Goal: Information Seeking & Learning: Learn about a topic

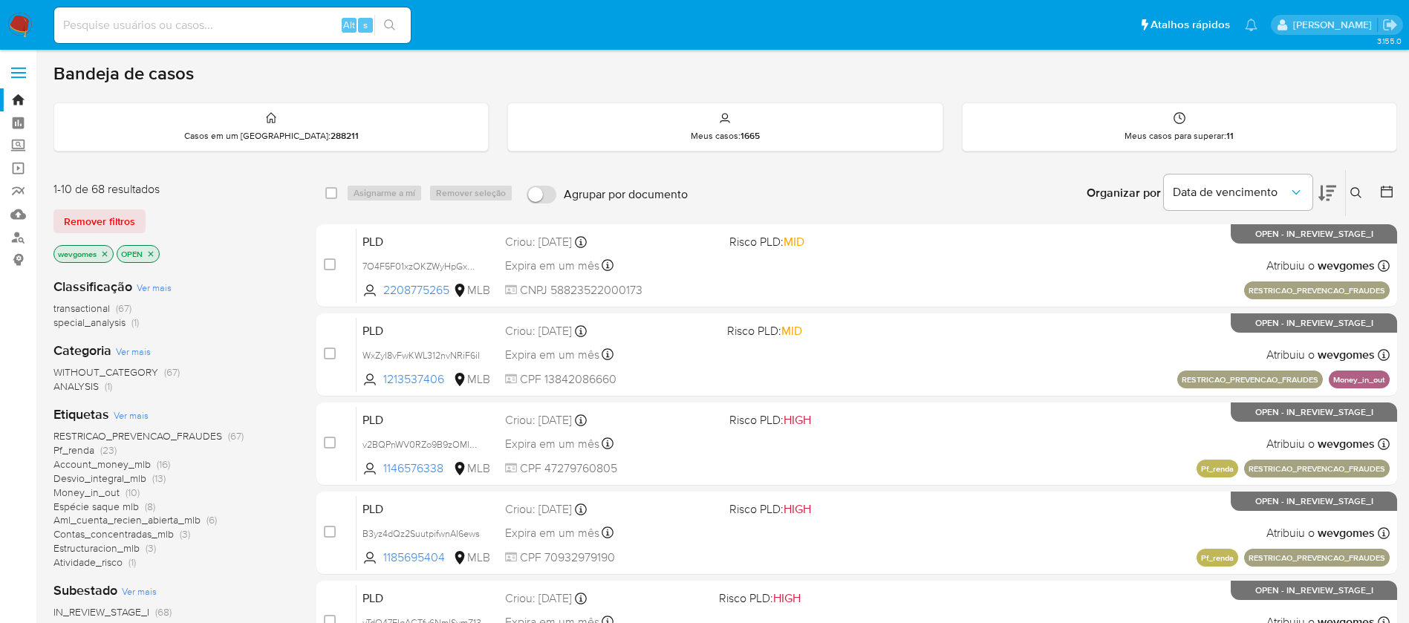
click at [22, 26] on img at bounding box center [19, 25] width 25 height 25
click at [97, 465] on span "Account_money_mlb" at bounding box center [101, 464] width 97 height 15
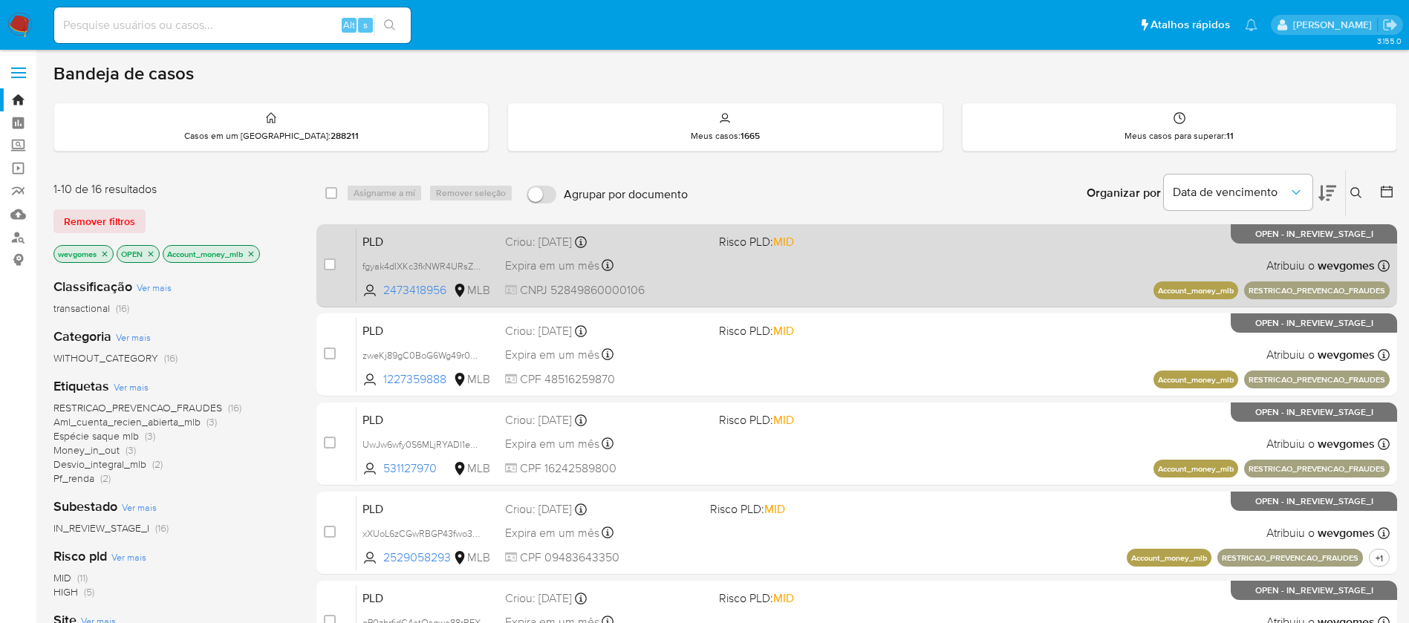
click at [708, 282] on div "PLD fgyak4dIXKc3fkNWR4URsZWI 2473418956 MLB Risco PLD: MID Criou: 12/08/2025 Cr…" at bounding box center [872, 265] width 1033 height 75
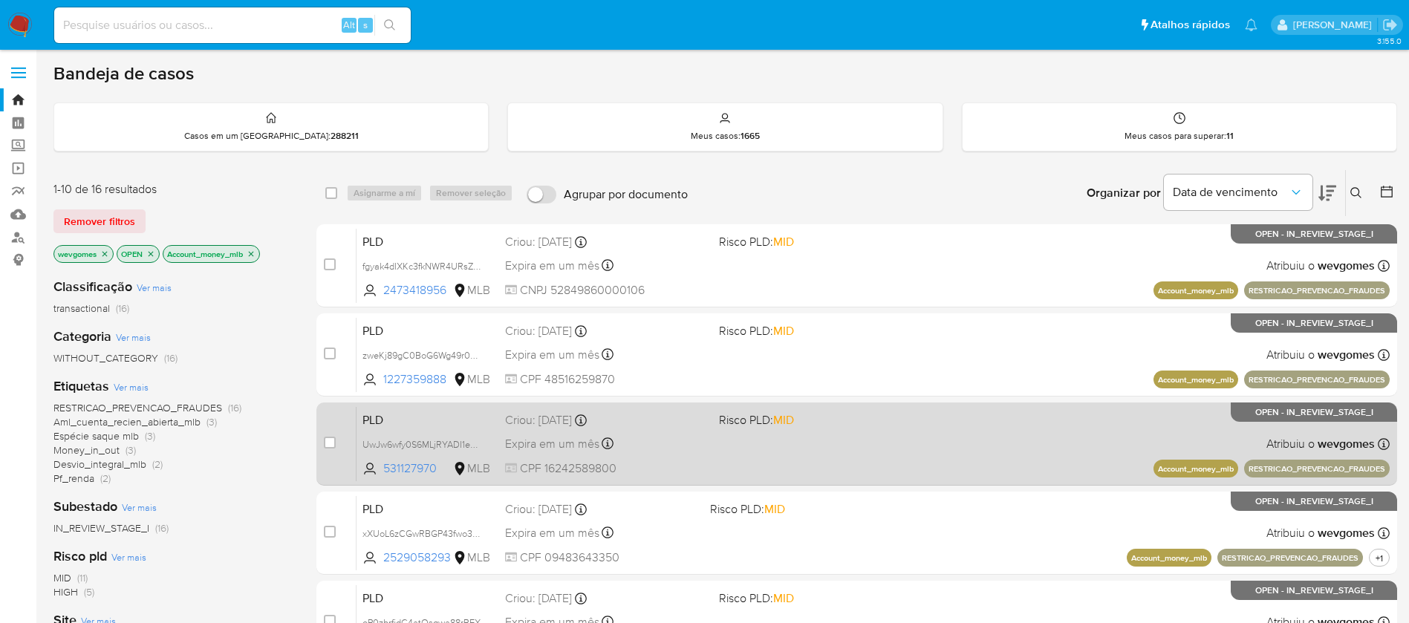
click at [749, 470] on div "PLD UwJw6wfy0S6MLjRYADI1e9mF 531127970 MLB Risco PLD: MID Criou: 12/08/2025 Cri…" at bounding box center [872, 443] width 1033 height 75
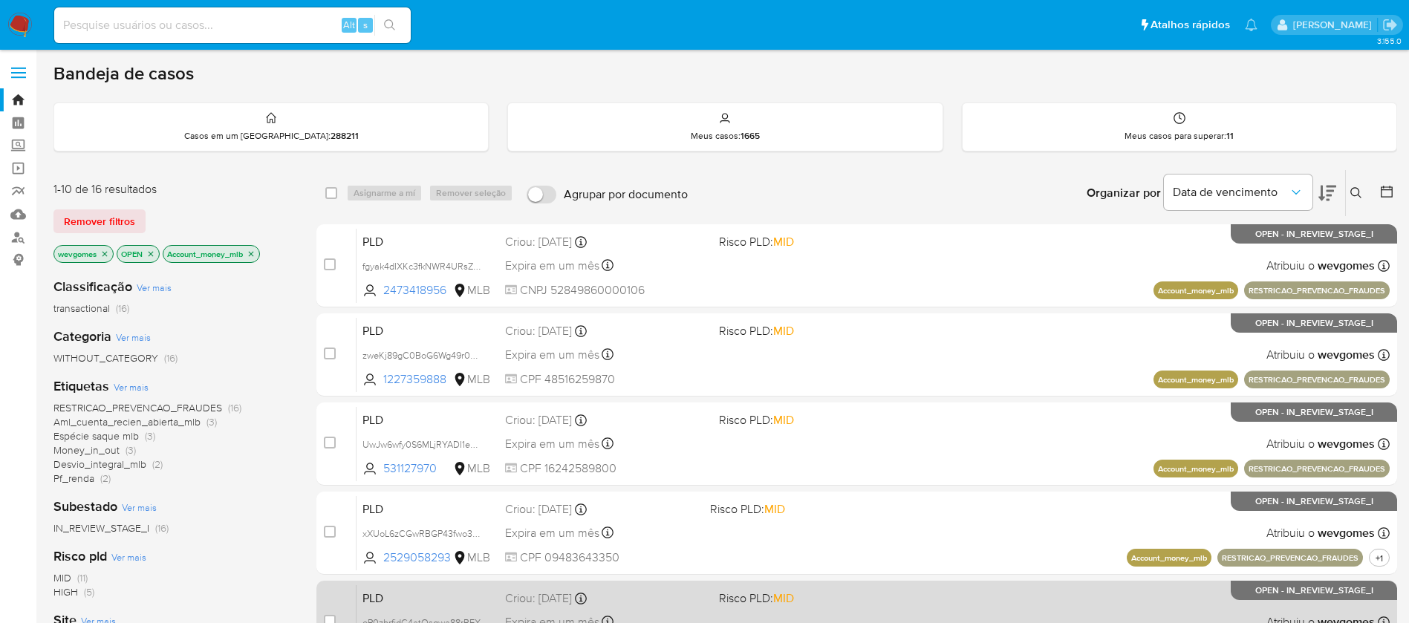
click at [862, 597] on span "Risco PLD: MID" at bounding box center [820, 596] width 202 height 19
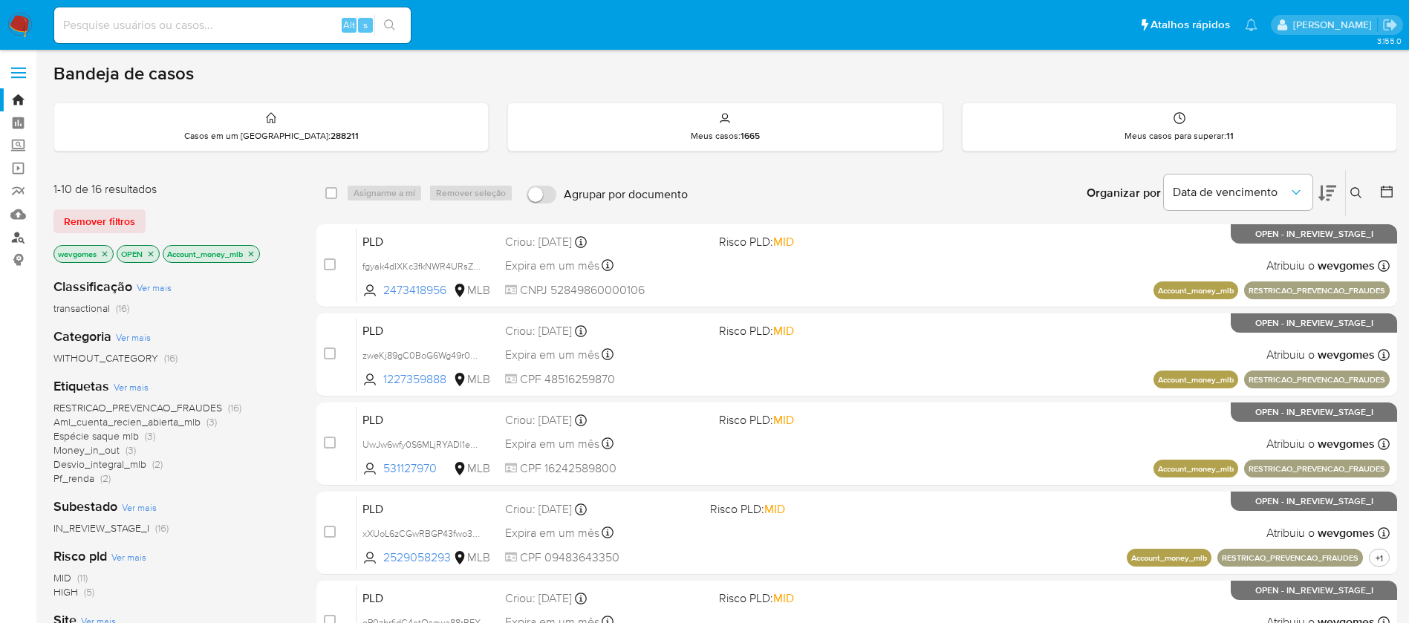
click at [20, 237] on link "Localizador de pessoas" at bounding box center [88, 237] width 177 height 23
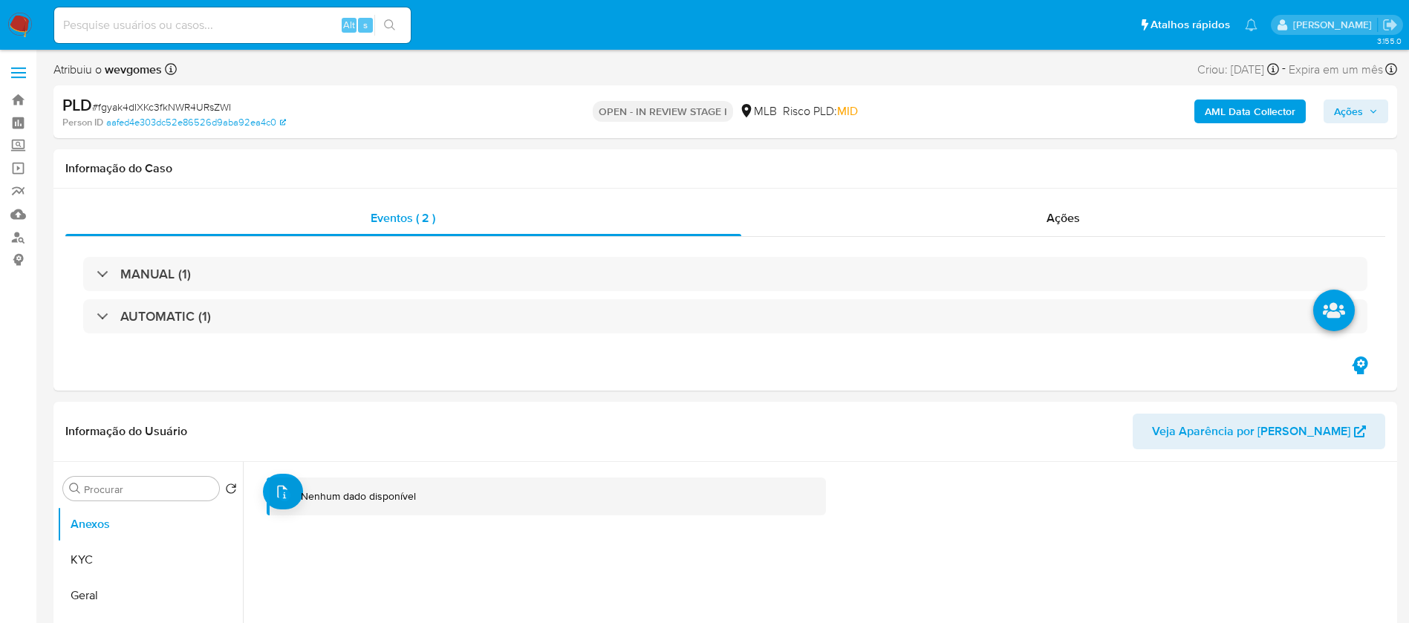
select select "10"
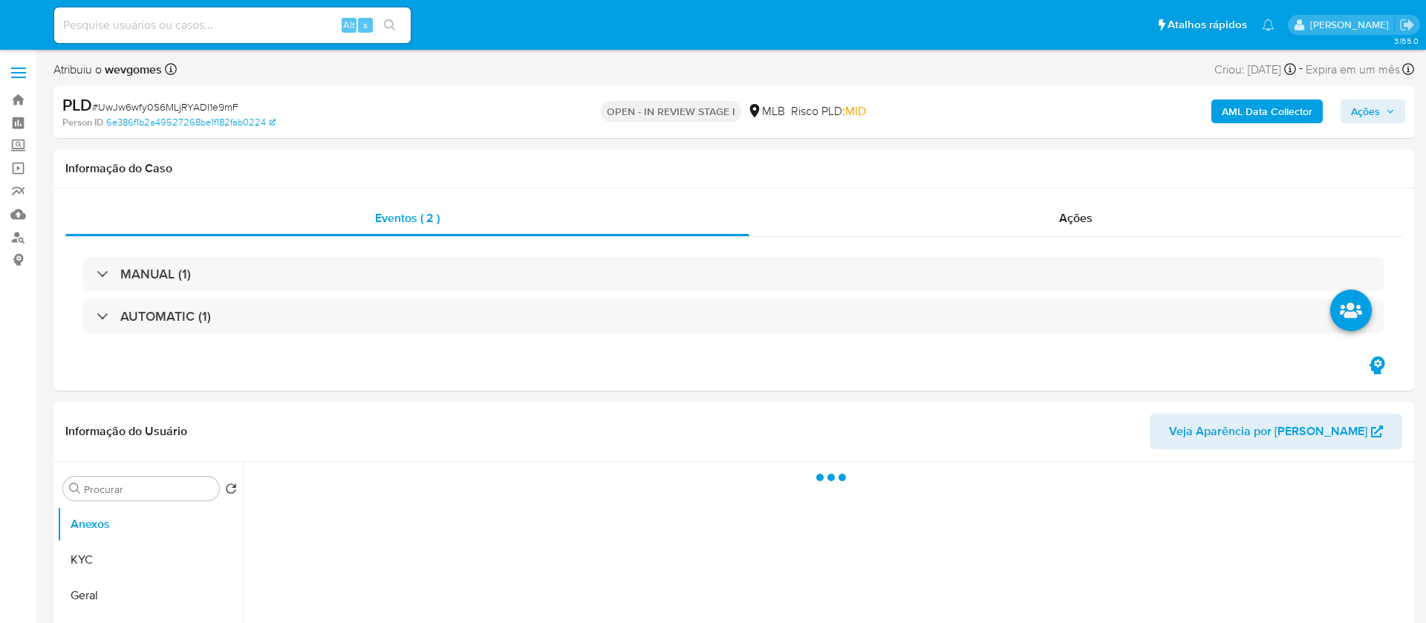
select select "10"
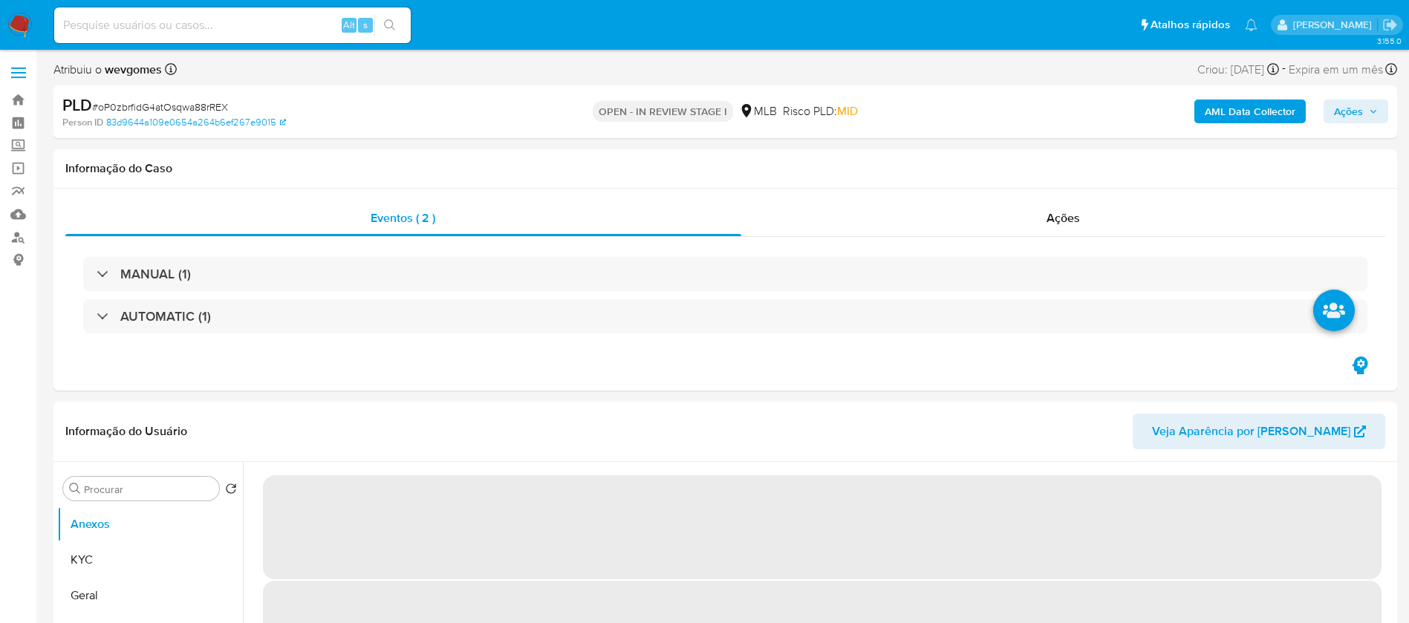
select select "10"
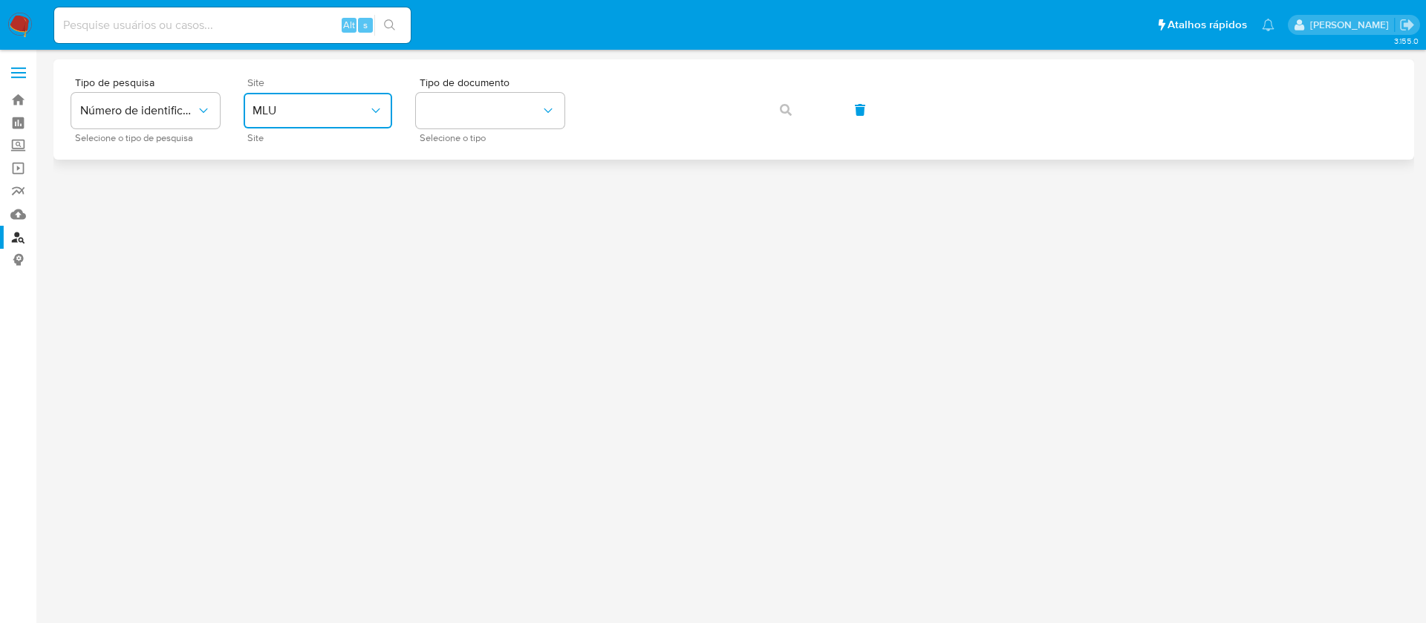
click at [360, 108] on span "MLU" at bounding box center [310, 110] width 116 height 15
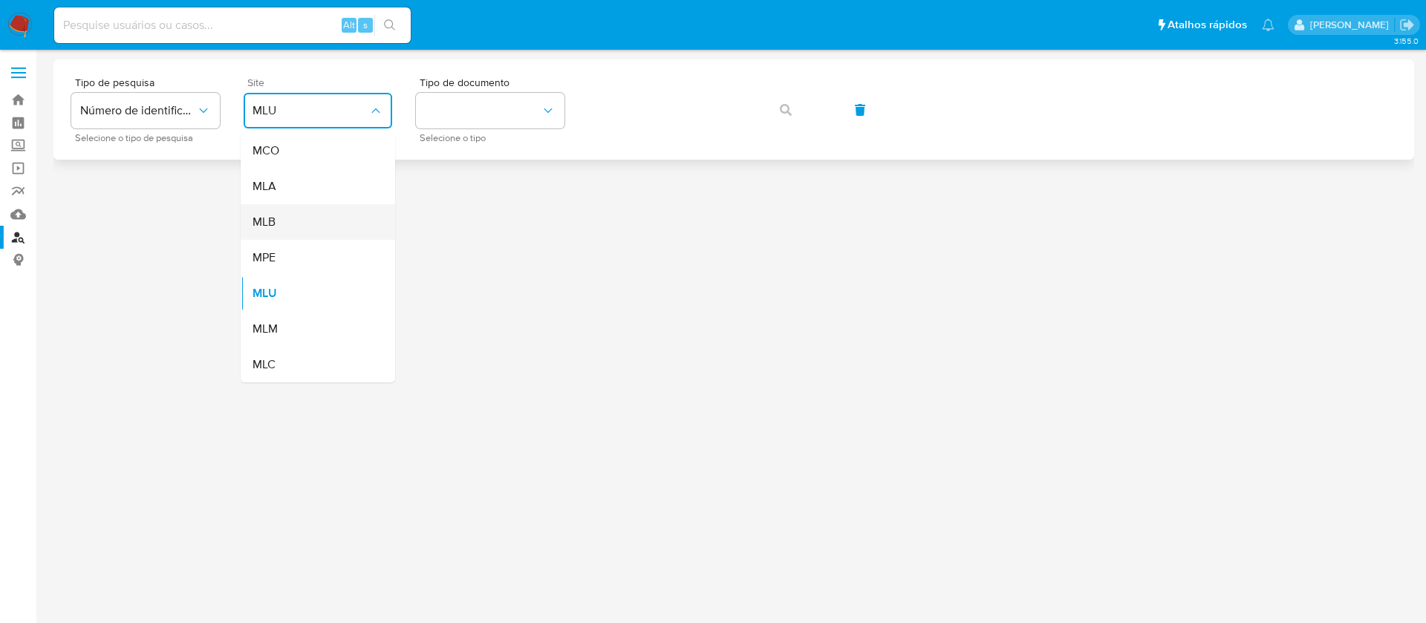
click at [275, 218] on span "MLB" at bounding box center [263, 222] width 23 height 15
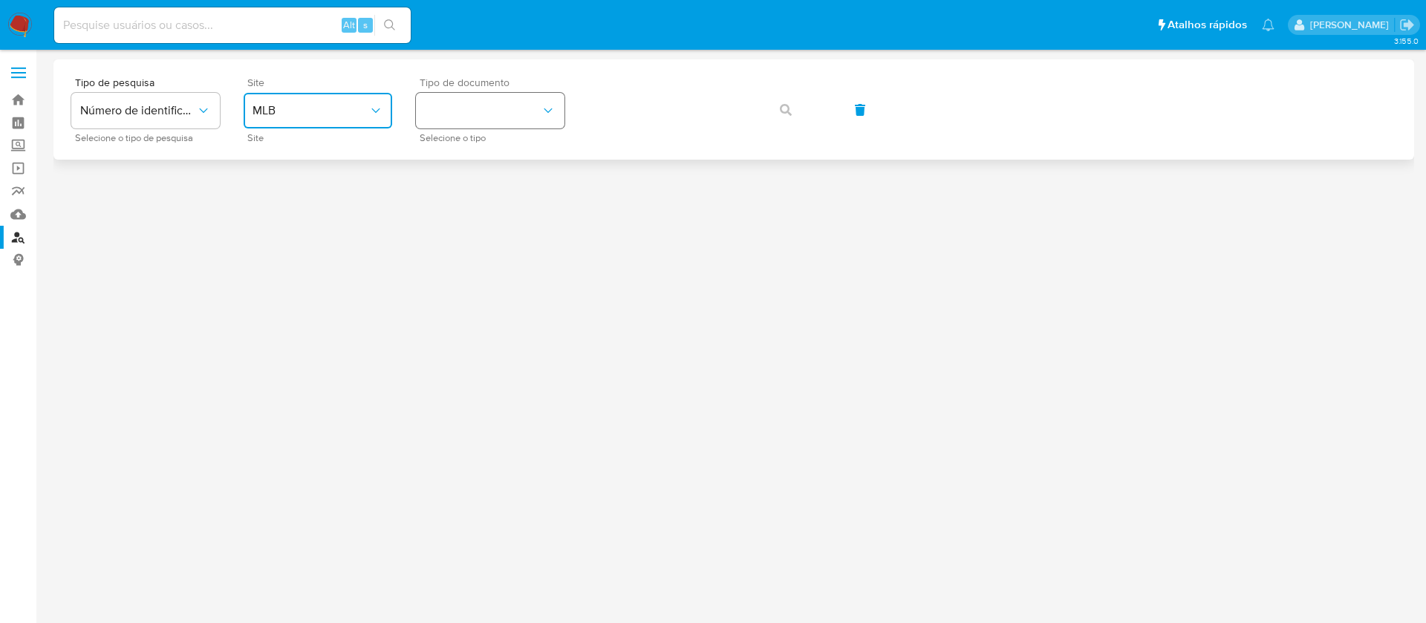
click at [529, 109] on button "identificationType" at bounding box center [490, 111] width 149 height 36
click at [446, 199] on span "CPF" at bounding box center [436, 201] width 22 height 15
click at [792, 114] on button "button" at bounding box center [785, 110] width 50 height 36
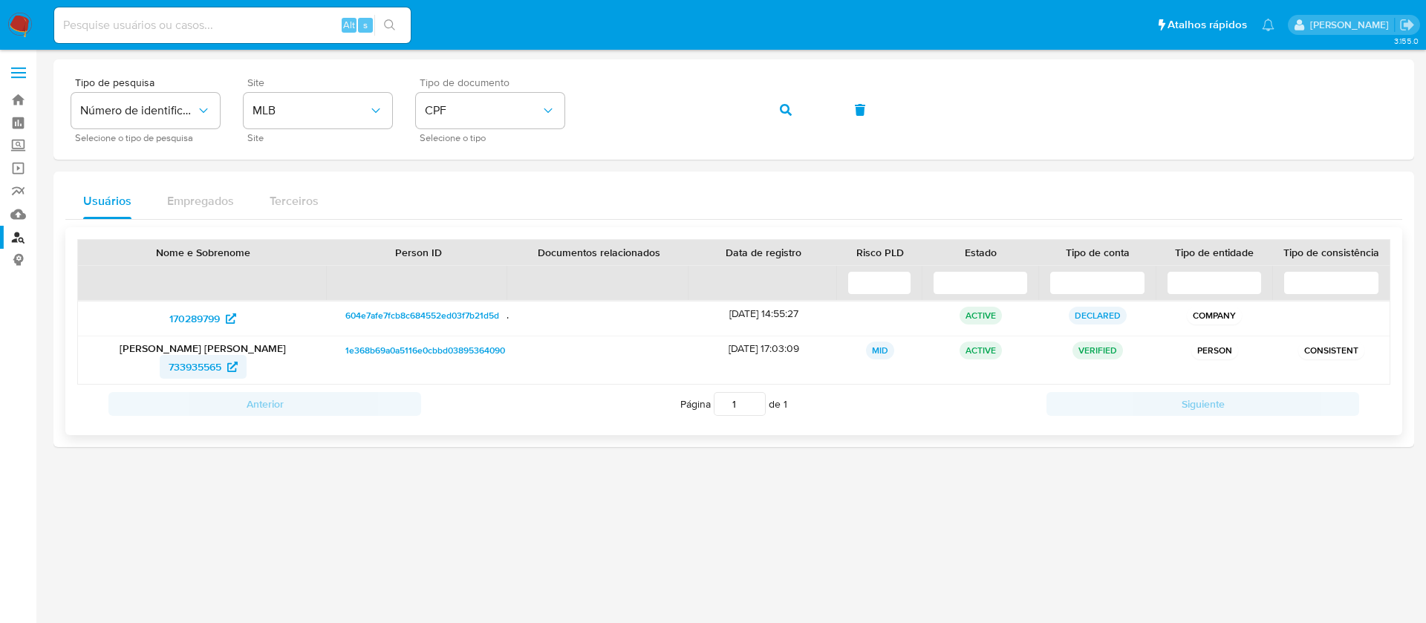
click at [196, 365] on span "733935565" at bounding box center [195, 367] width 53 height 24
click at [183, 365] on span "733935565" at bounding box center [195, 367] width 53 height 24
click at [22, 26] on img at bounding box center [19, 25] width 25 height 25
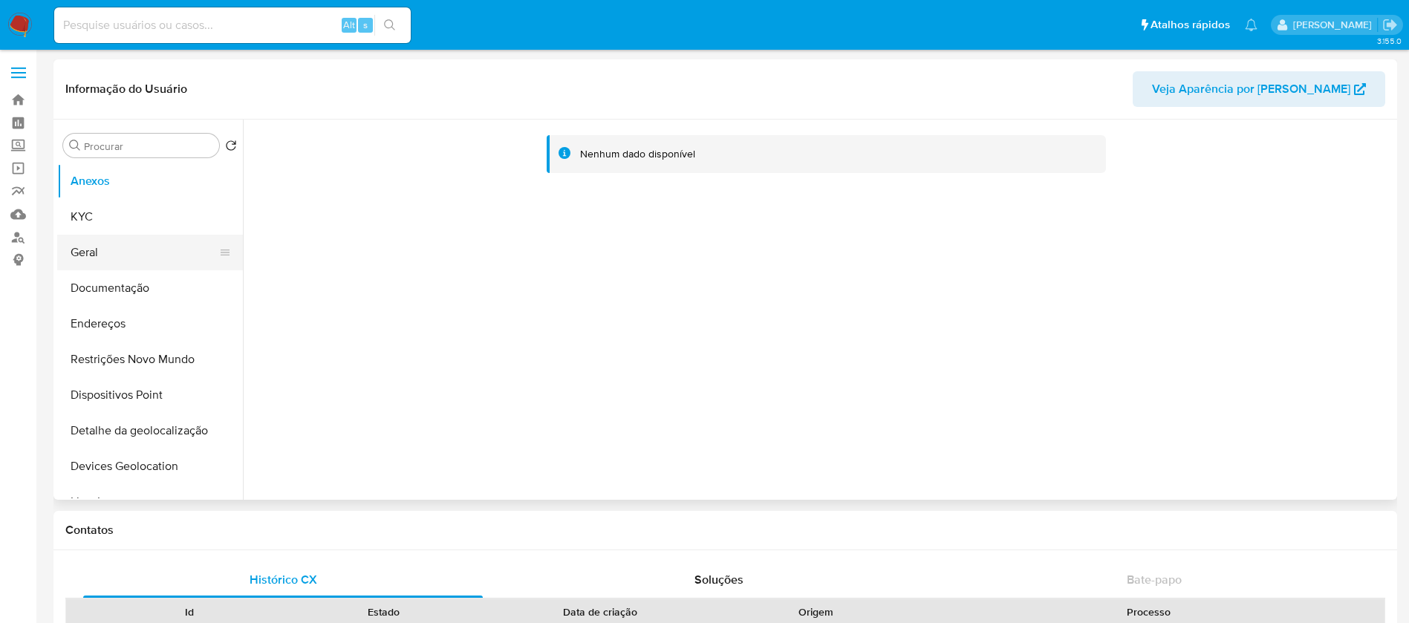
select select "10"
click at [93, 226] on button "KYC" at bounding box center [144, 217] width 174 height 36
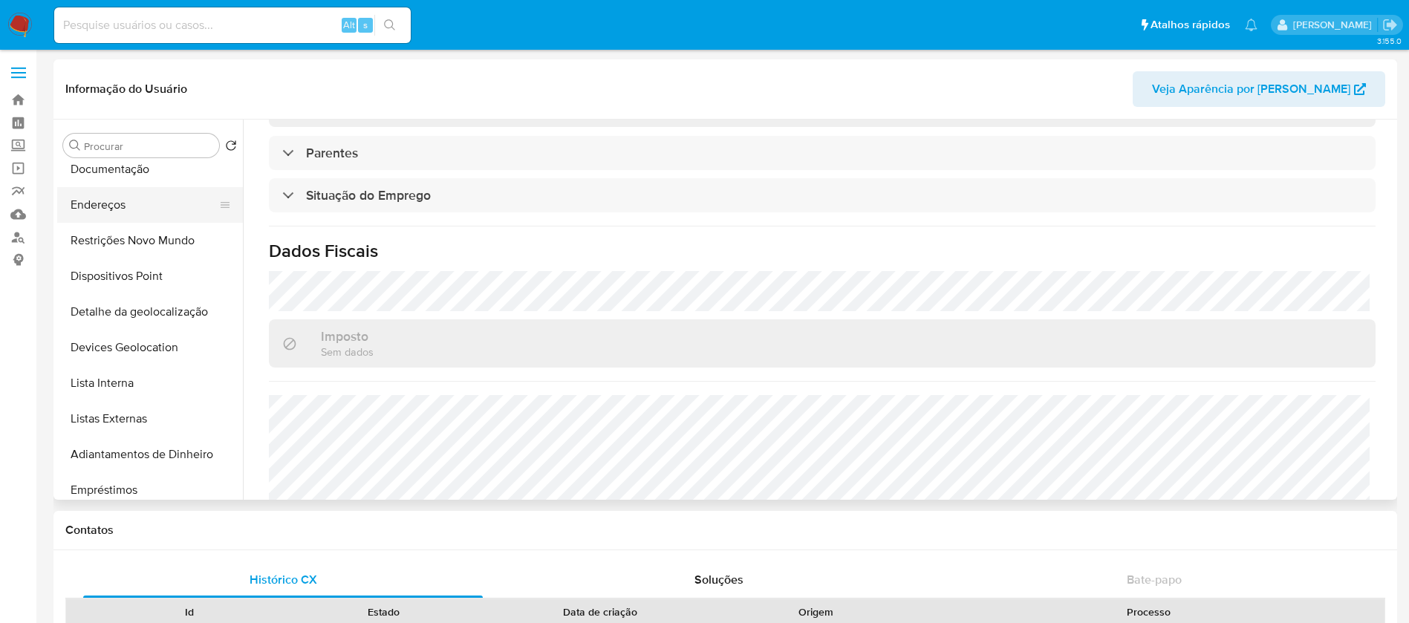
scroll to position [149, 0]
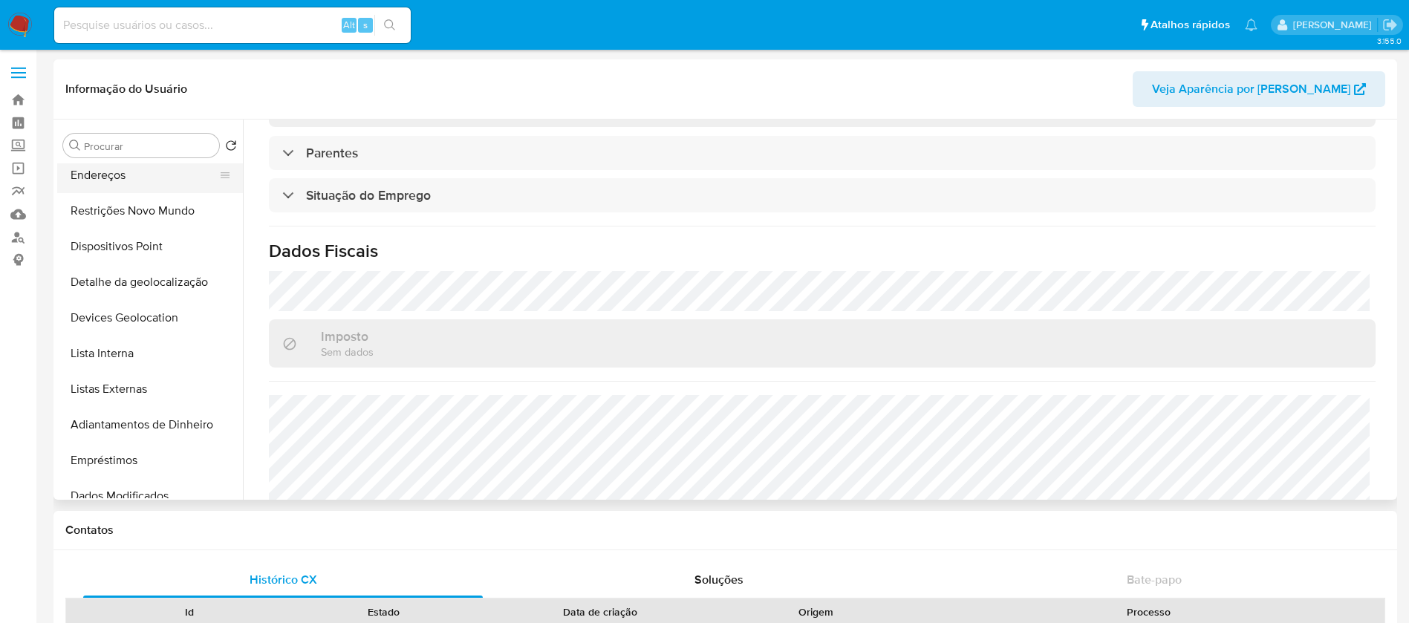
click at [100, 184] on button "Endereços" at bounding box center [144, 175] width 174 height 36
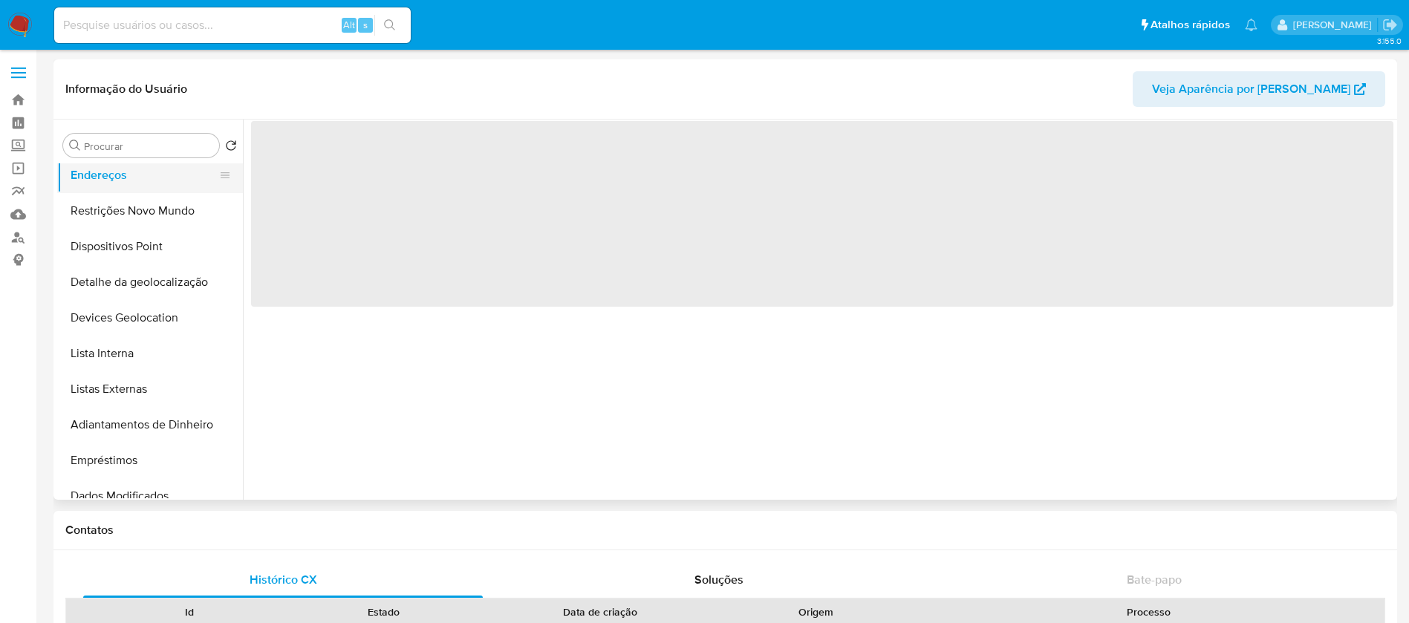
scroll to position [0, 0]
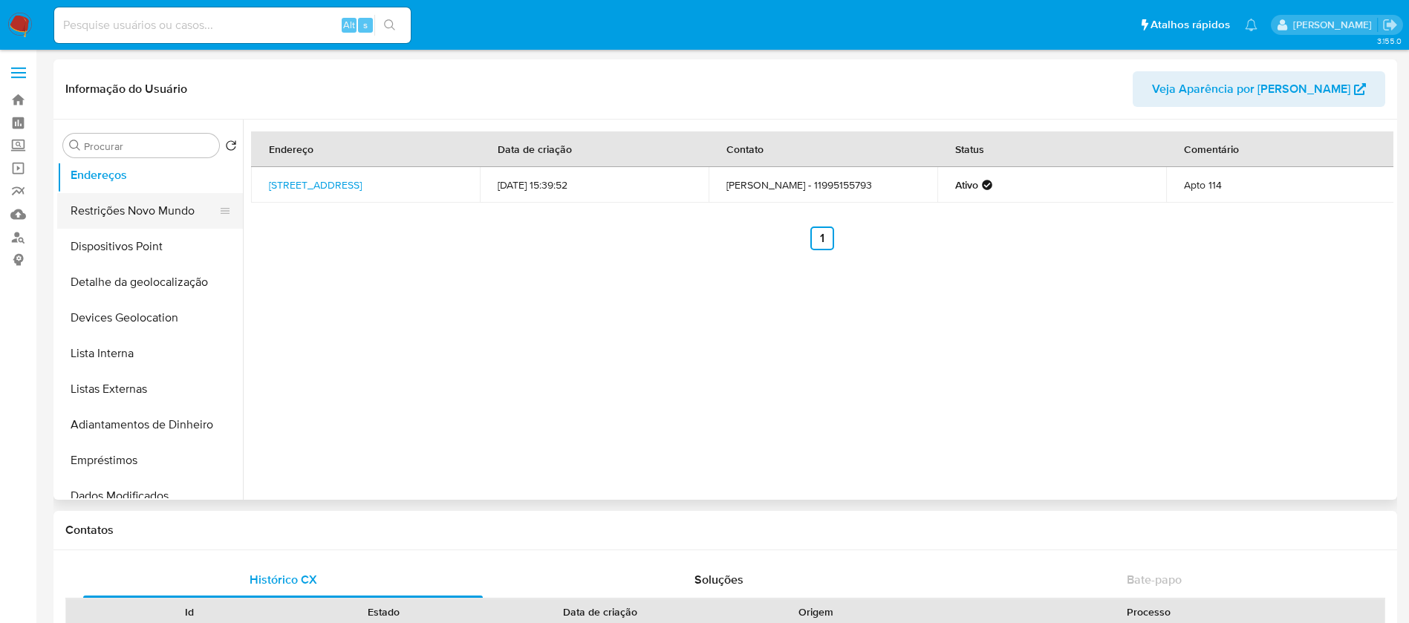
click at [119, 208] on button "Restrições Novo Mundo" at bounding box center [144, 211] width 174 height 36
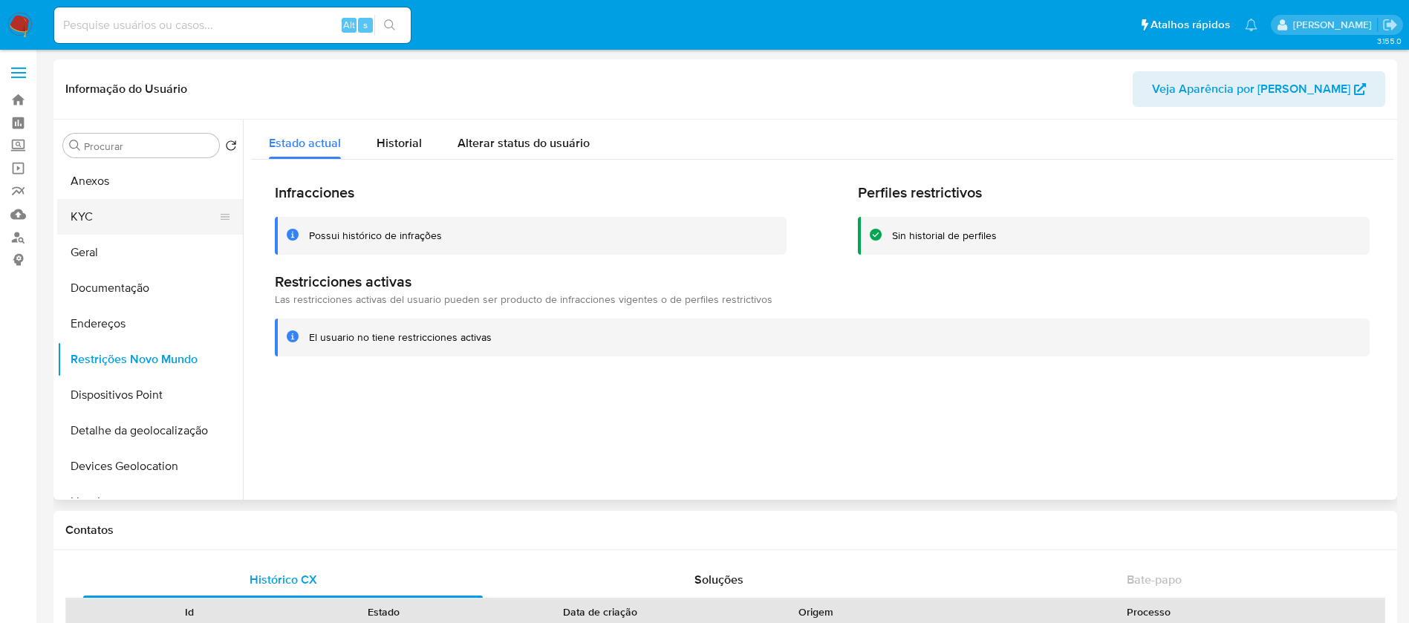
click at [93, 226] on button "KYC" at bounding box center [144, 217] width 174 height 36
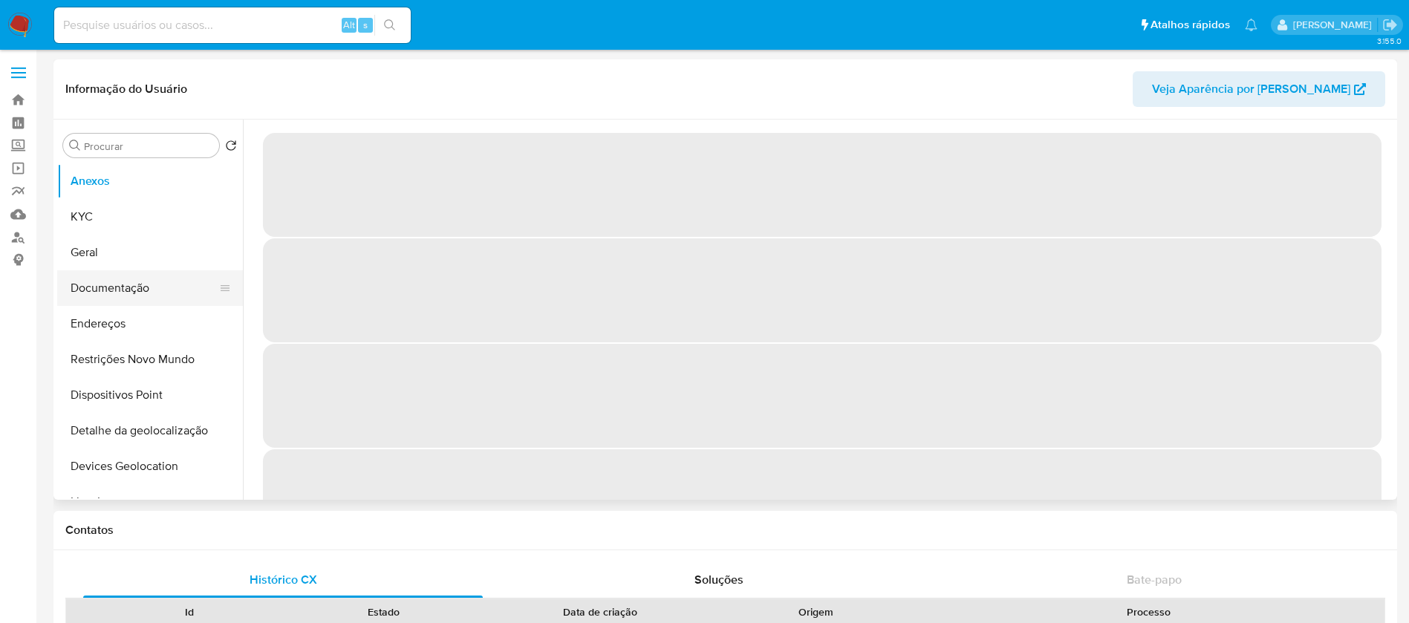
click at [105, 293] on button "Documentação" at bounding box center [144, 288] width 174 height 36
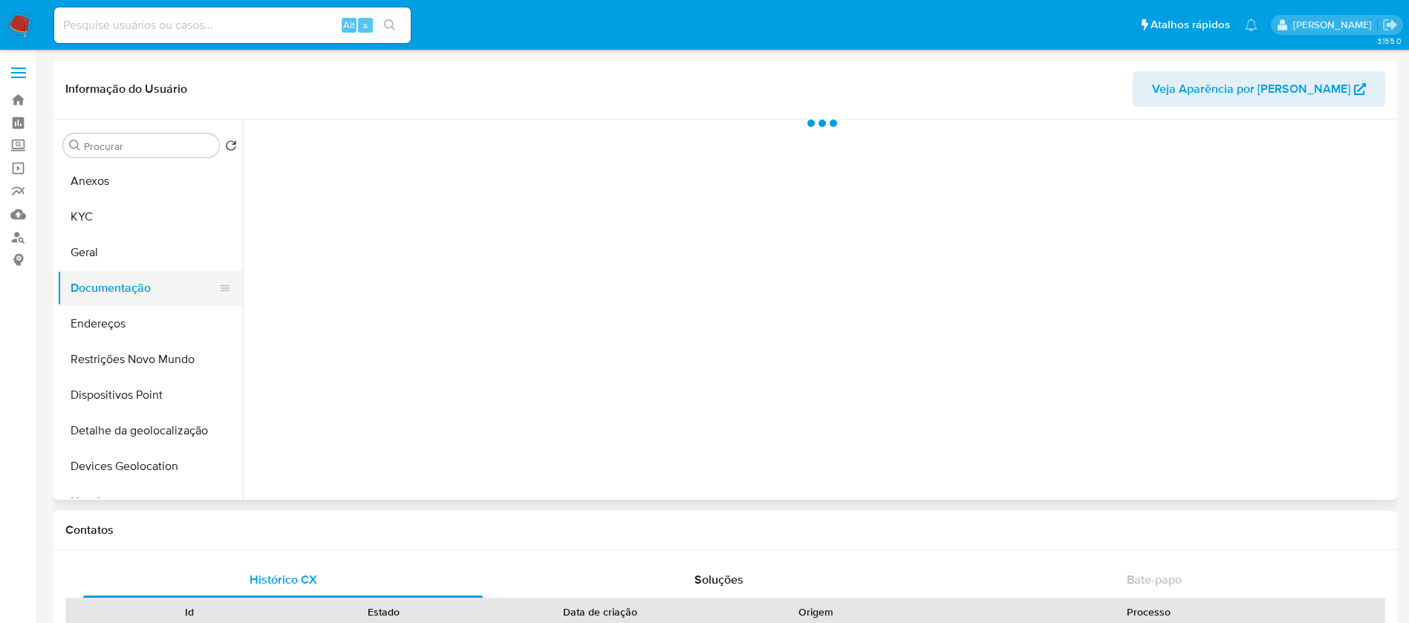
select select "10"
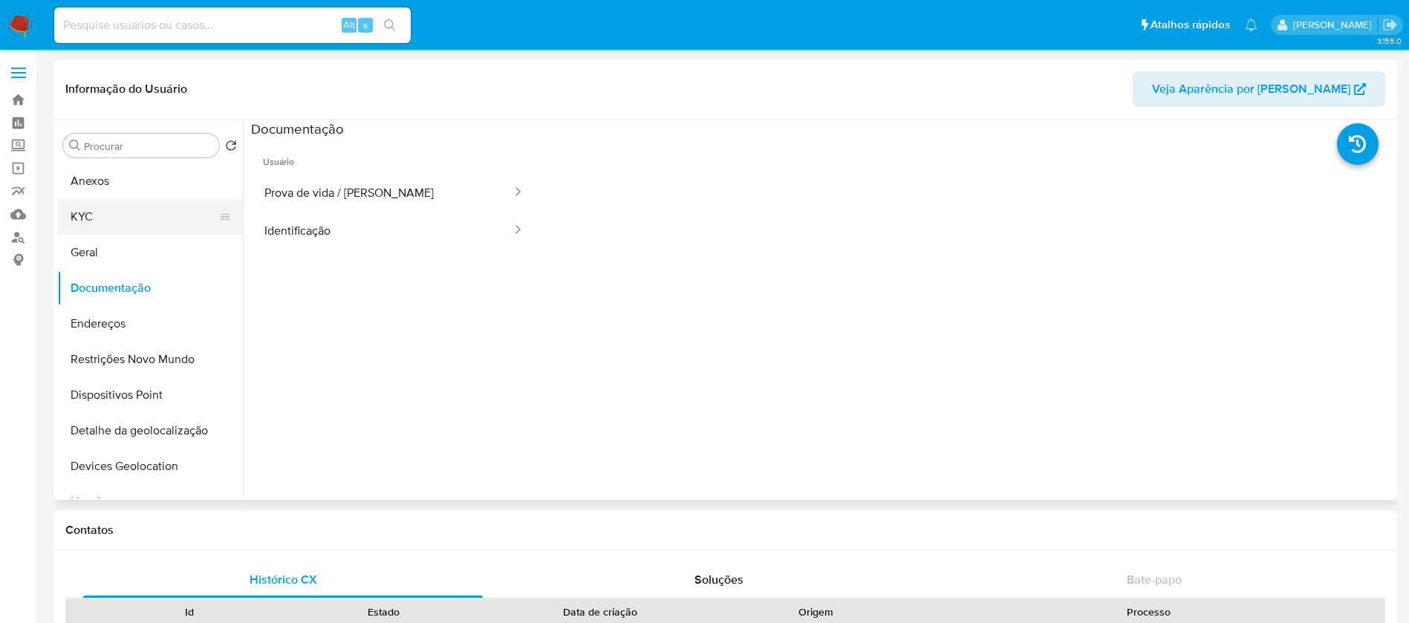
click at [97, 223] on button "KYC" at bounding box center [144, 217] width 174 height 36
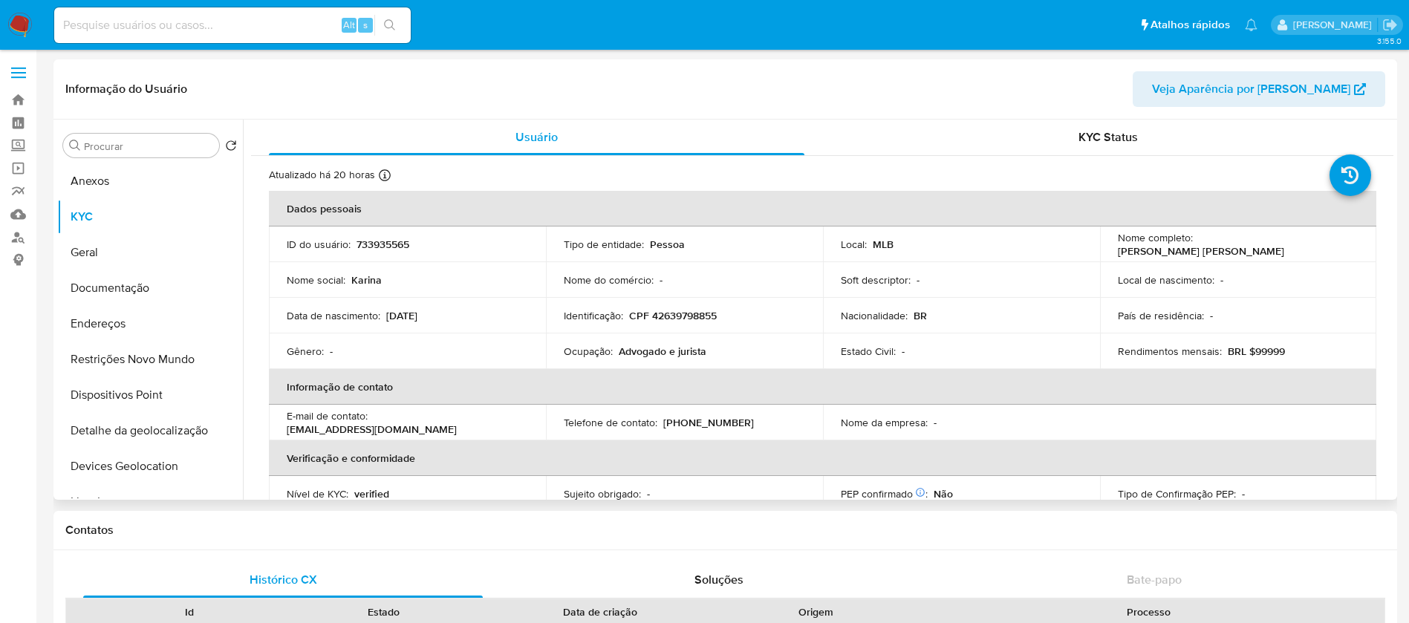
click at [1235, 96] on span "Veja Aparência por [PERSON_NAME]" at bounding box center [1251, 89] width 198 height 36
click at [1051, 125] on div "KYC Status" at bounding box center [1107, 138] width 535 height 36
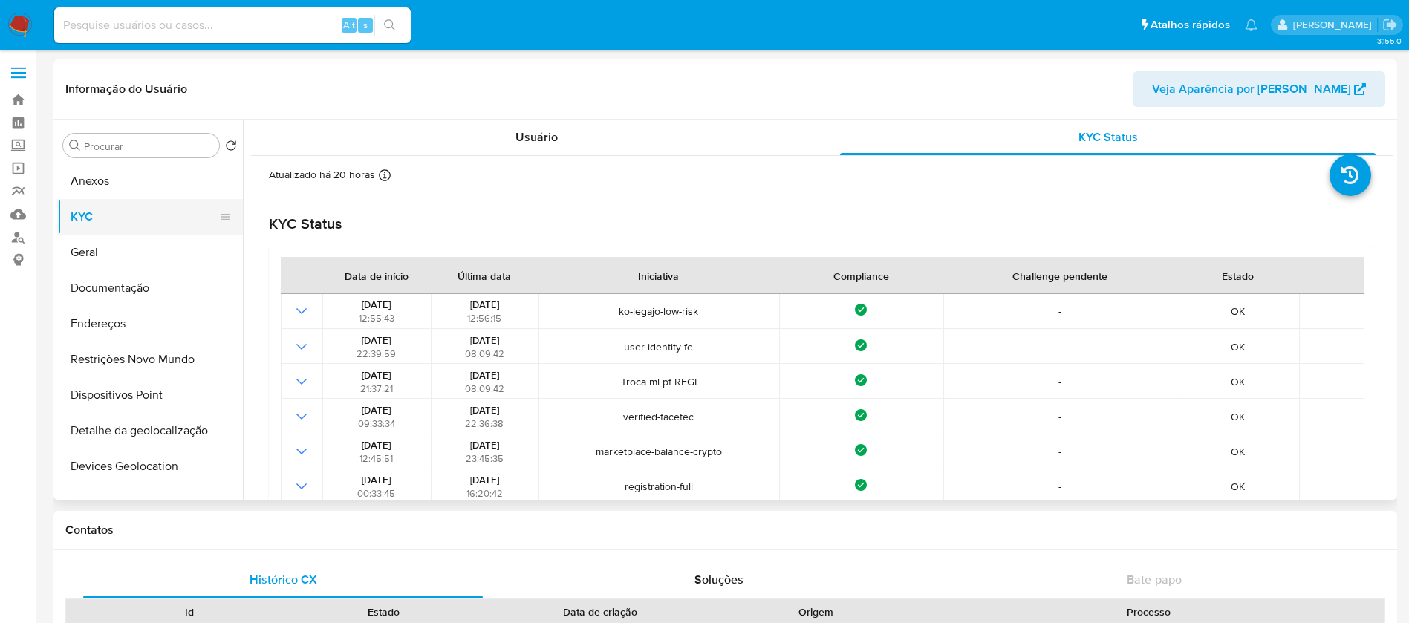
click at [94, 222] on button "KYC" at bounding box center [144, 217] width 174 height 36
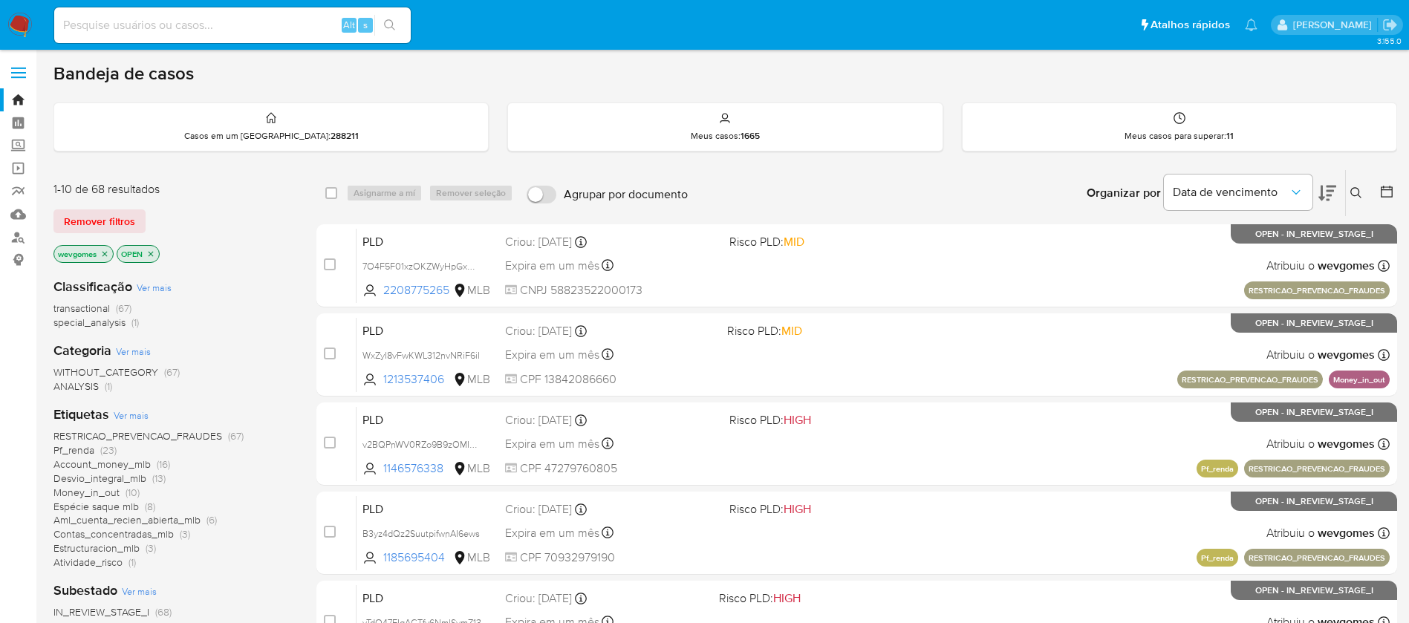
click at [14, 20] on img at bounding box center [19, 25] width 25 height 25
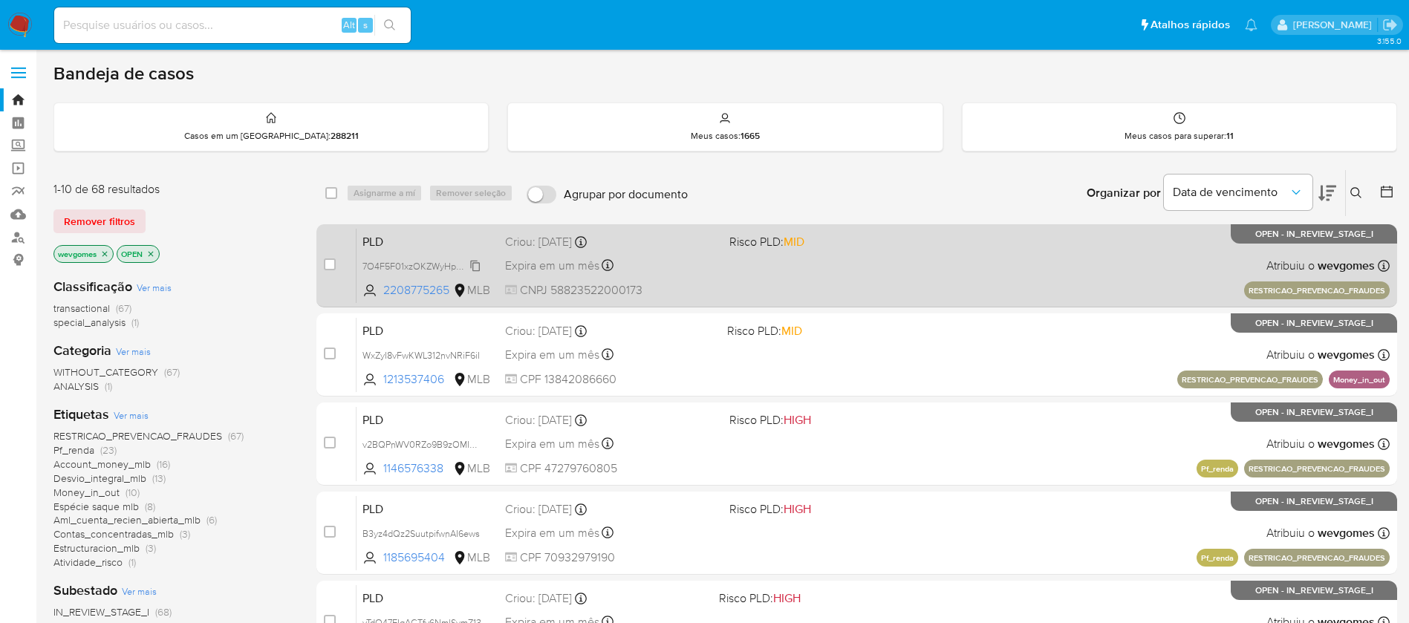
click at [385, 265] on span "7O4F5F01xzOKZWyHpGxGNAXH" at bounding box center [430, 265] width 137 height 16
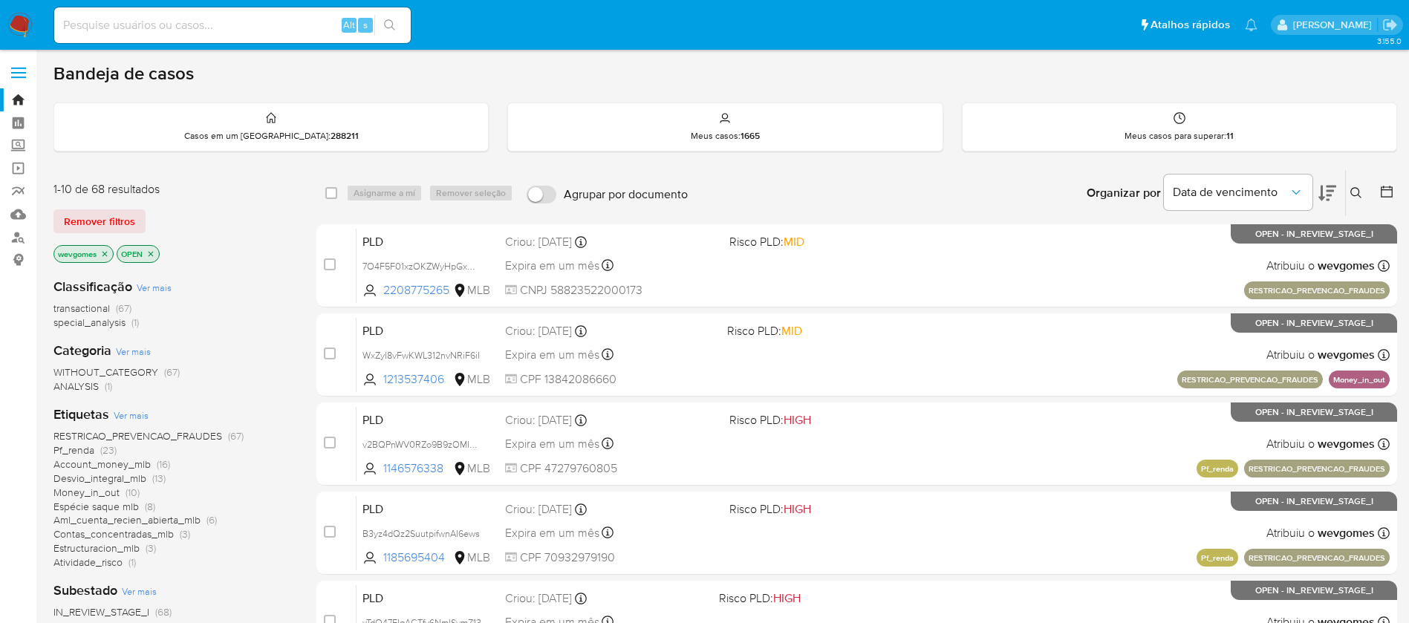
click at [135, 413] on span "Ver mais" at bounding box center [131, 414] width 35 height 13
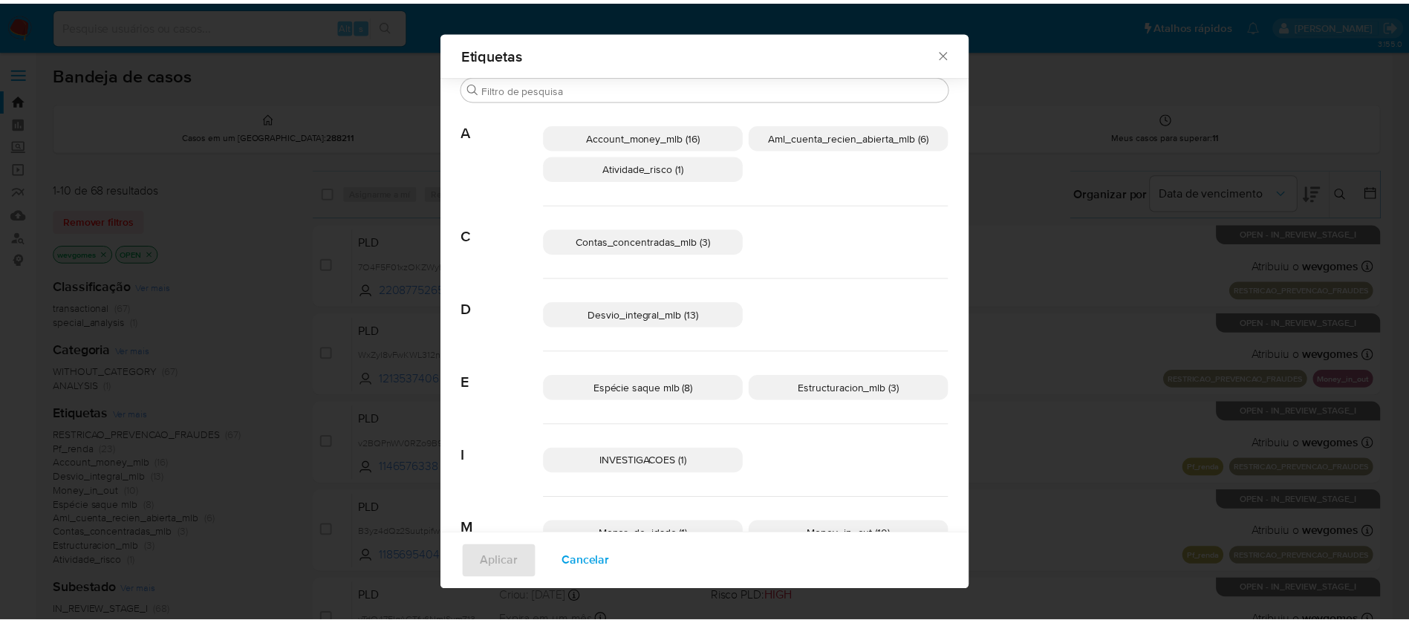
scroll to position [138, 0]
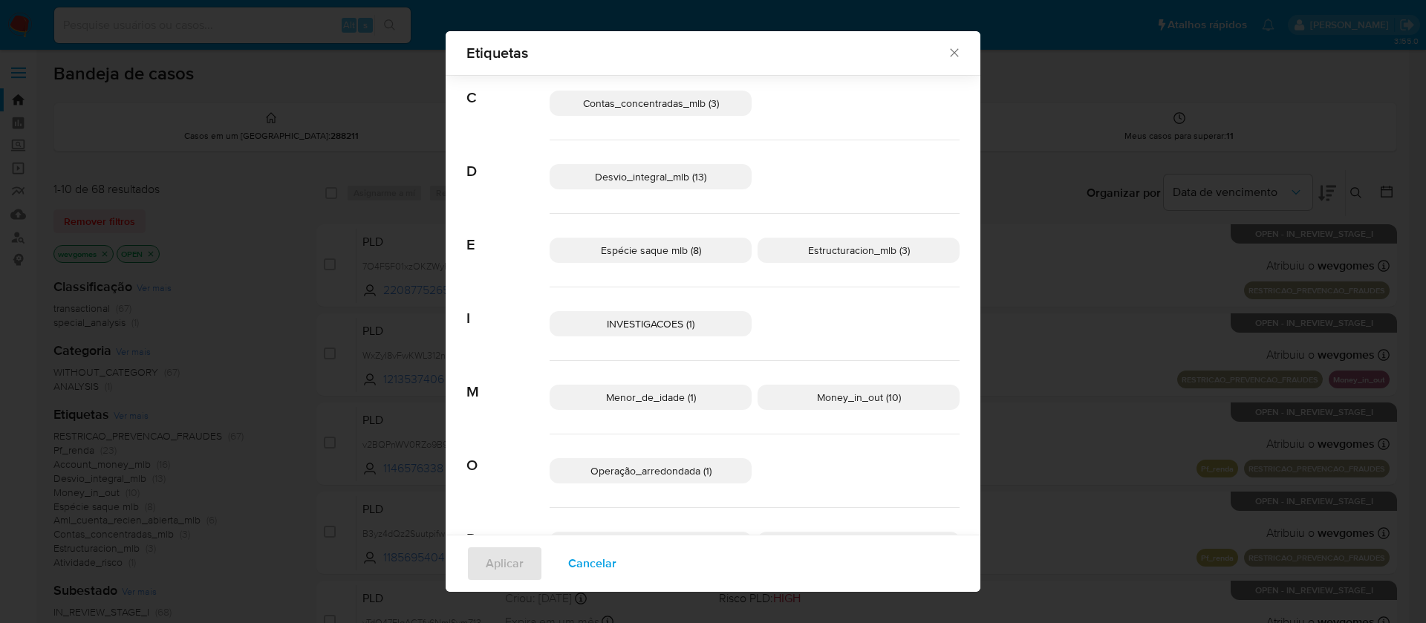
click at [593, 327] on p "INVESTIGACOES (1)" at bounding box center [651, 323] width 202 height 25
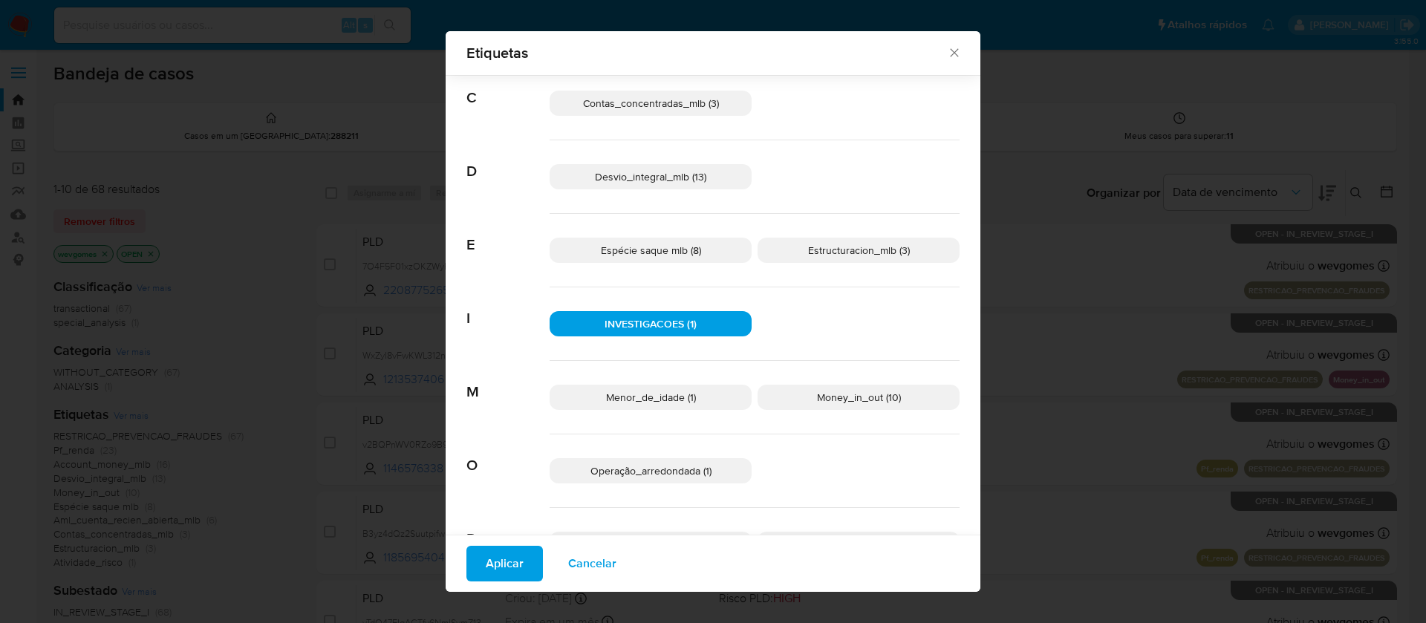
click at [514, 555] on button "Aplicar" at bounding box center [504, 564] width 76 height 36
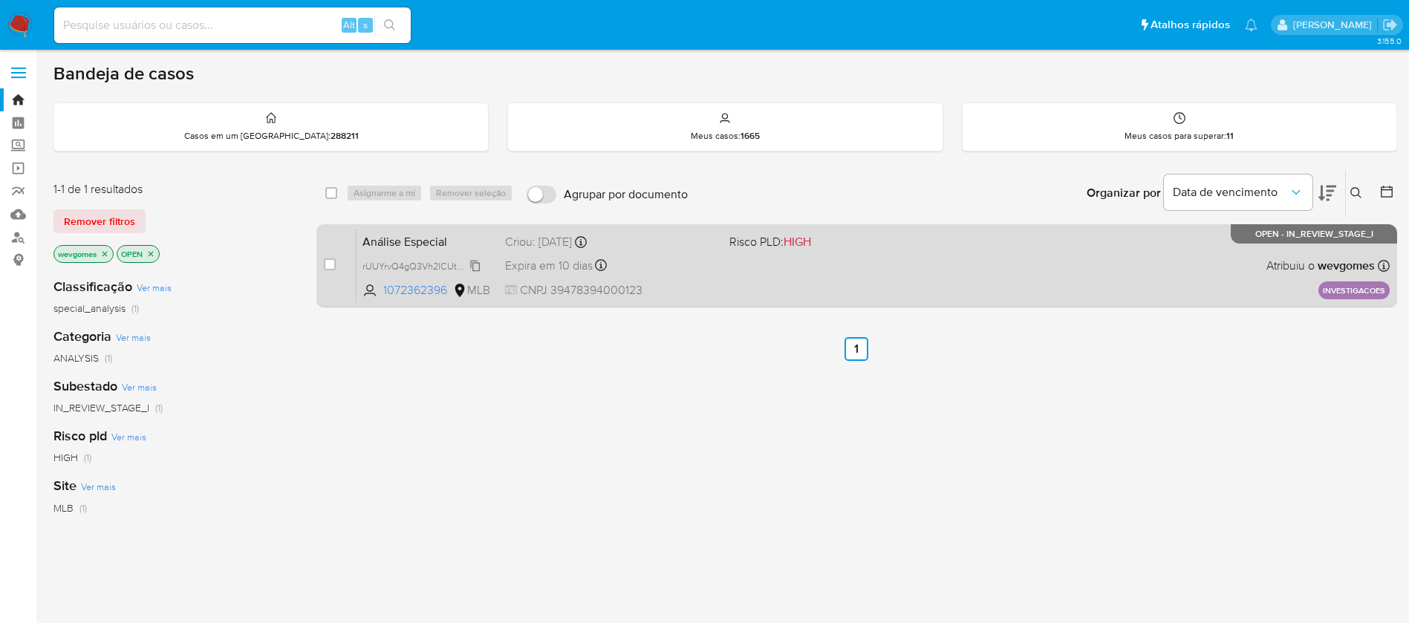
click at [380, 266] on span "rUUYrvQ4gQ3Vh2lCUtg264Fx" at bounding box center [424, 265] width 125 height 16
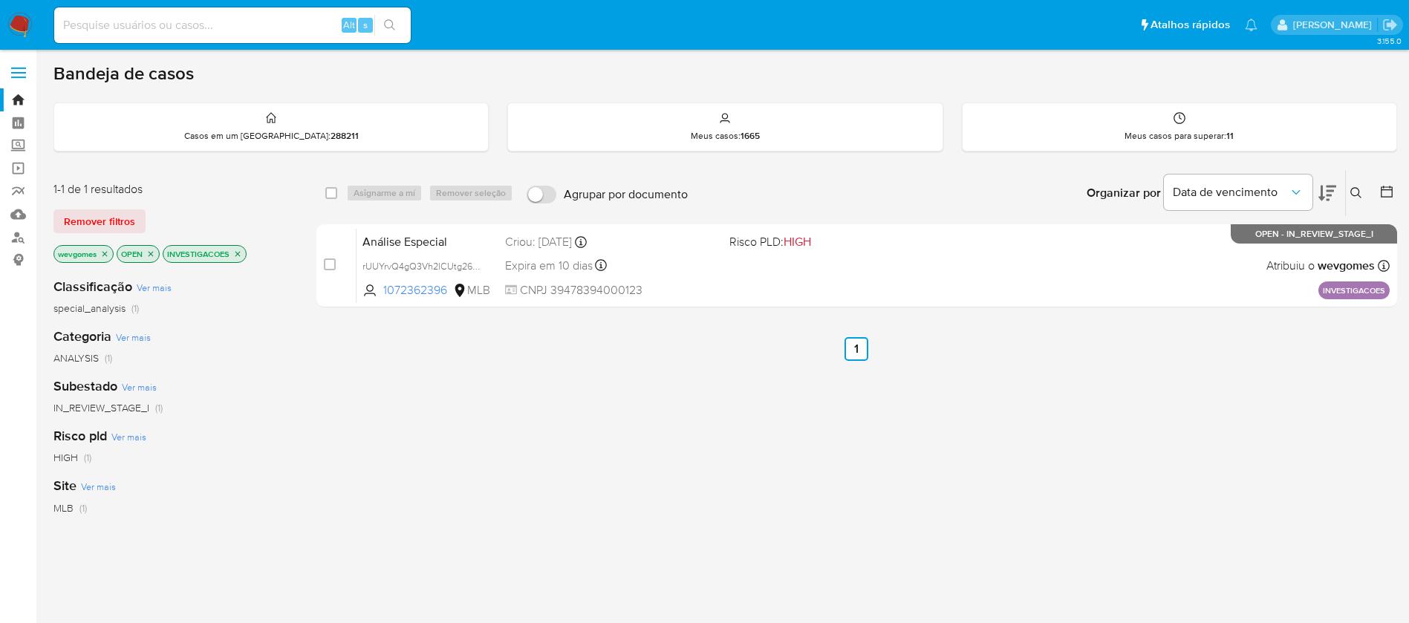
click at [149, 39] on div "Alt s" at bounding box center [232, 25] width 356 height 36
click at [109, 26] on input at bounding box center [232, 25] width 356 height 19
paste input "fncMWvBSs0PUdPM6GcKrFNgV"
type input "fncMWvBSs0PUdPM6GcKrFNgV"
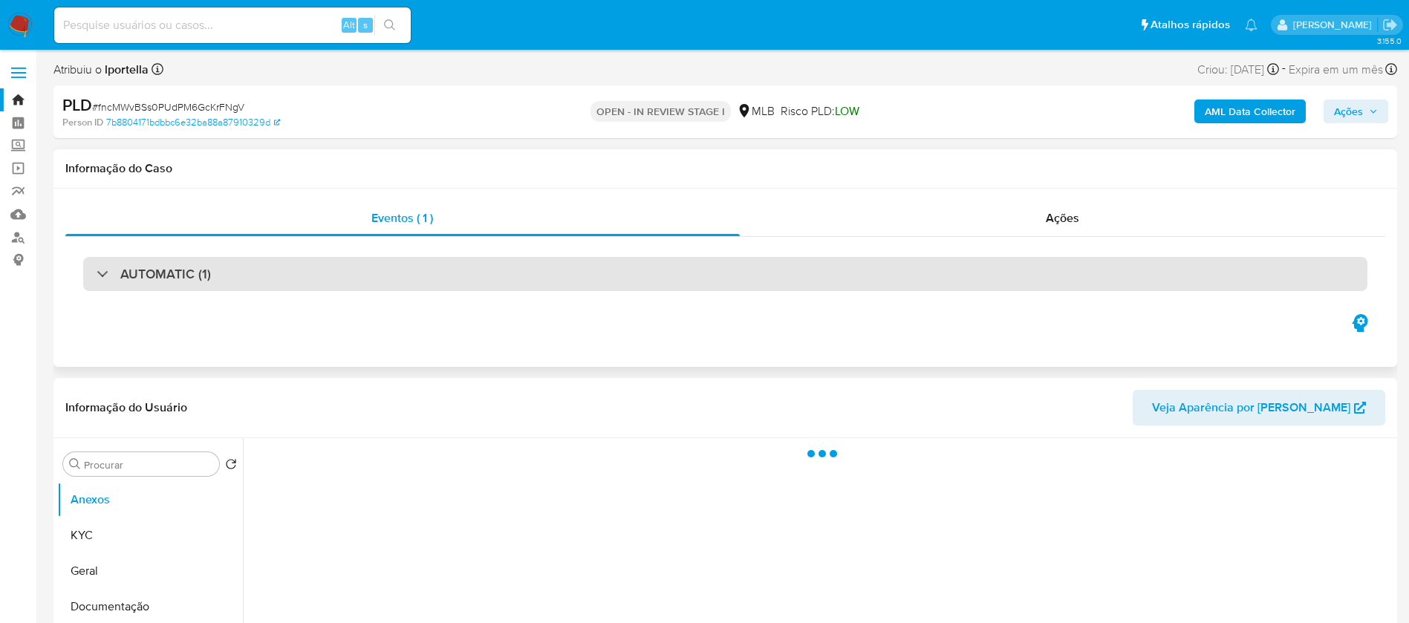
click at [222, 277] on div "AUTOMATIC (1)" at bounding box center [725, 274] width 1284 height 34
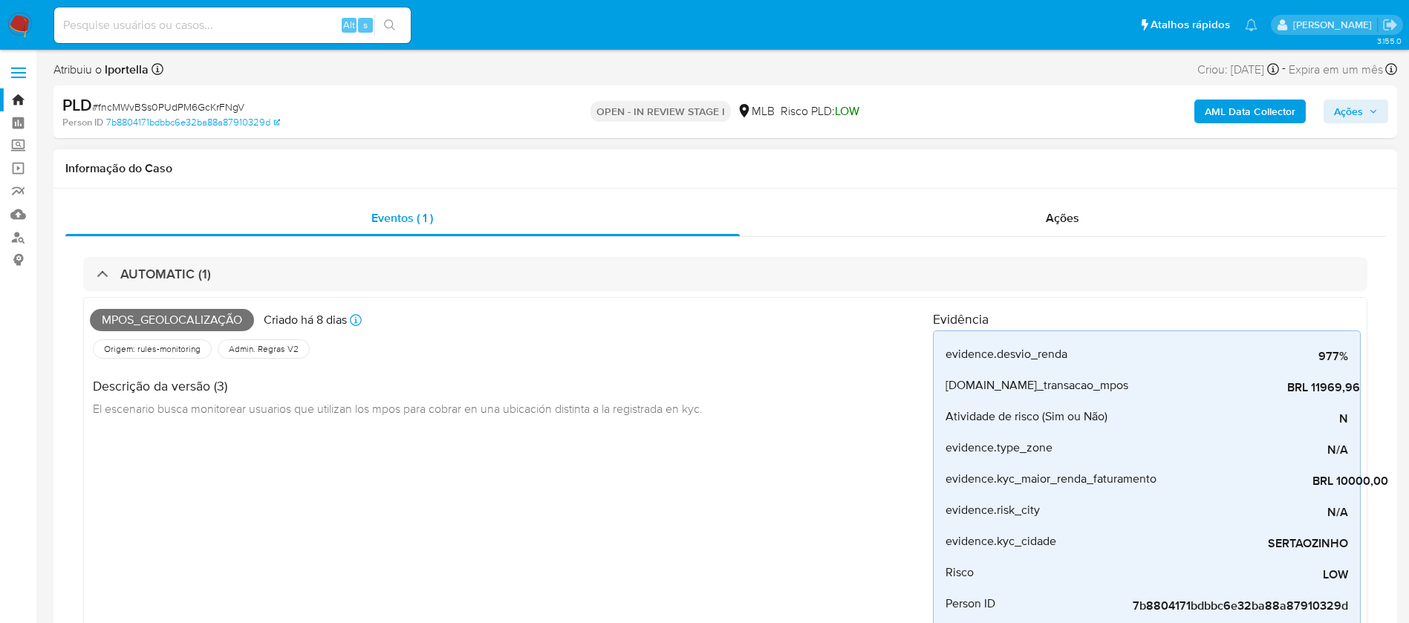
select select "10"
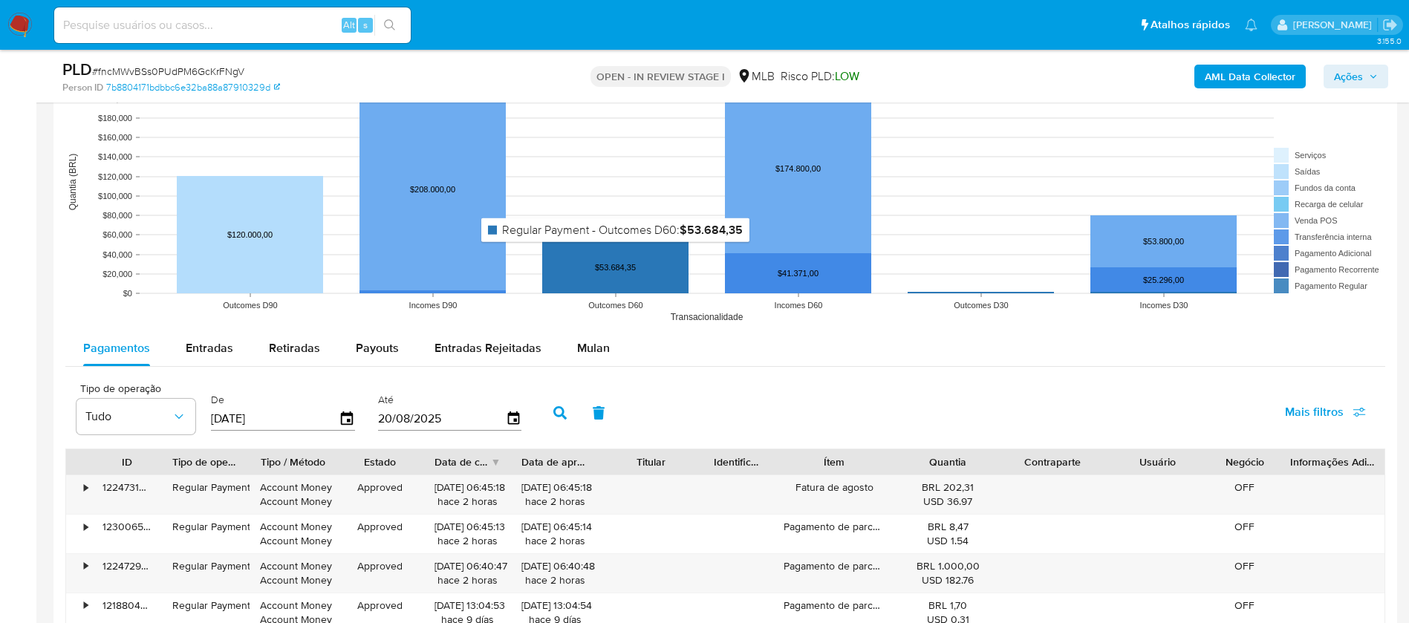
scroll to position [2079, 0]
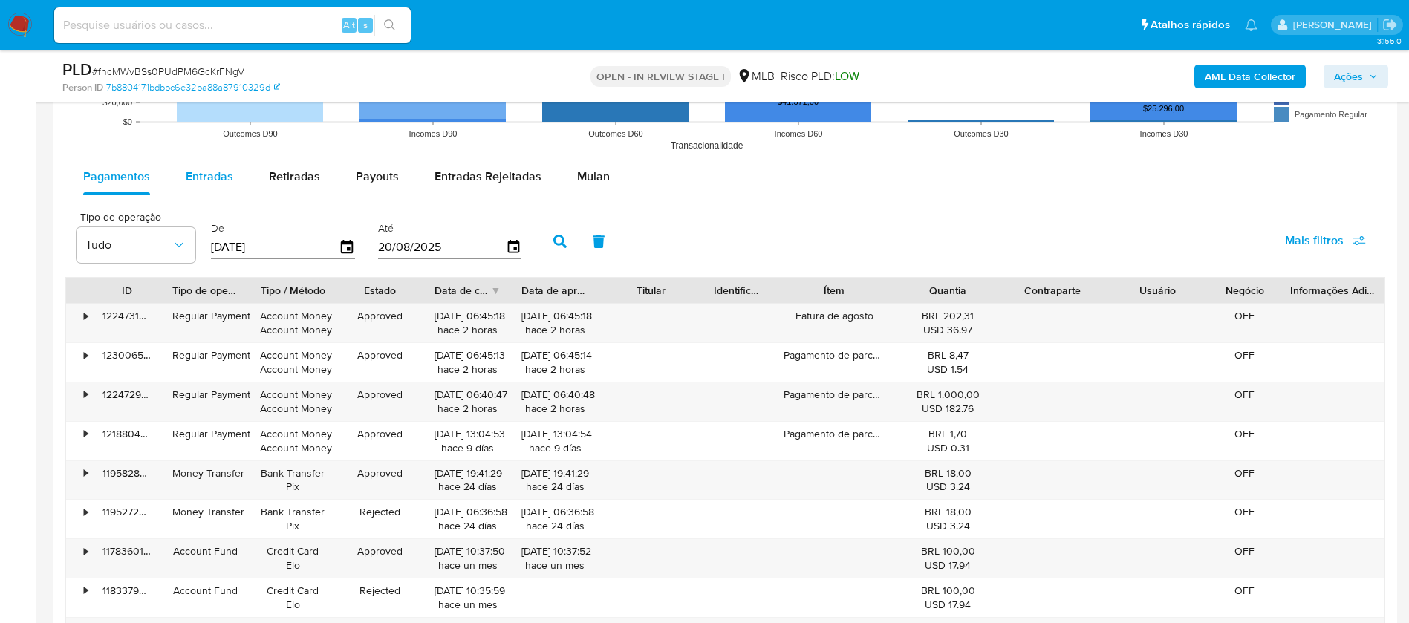
click at [205, 183] on span "Entradas" at bounding box center [210, 176] width 48 height 17
select select "10"
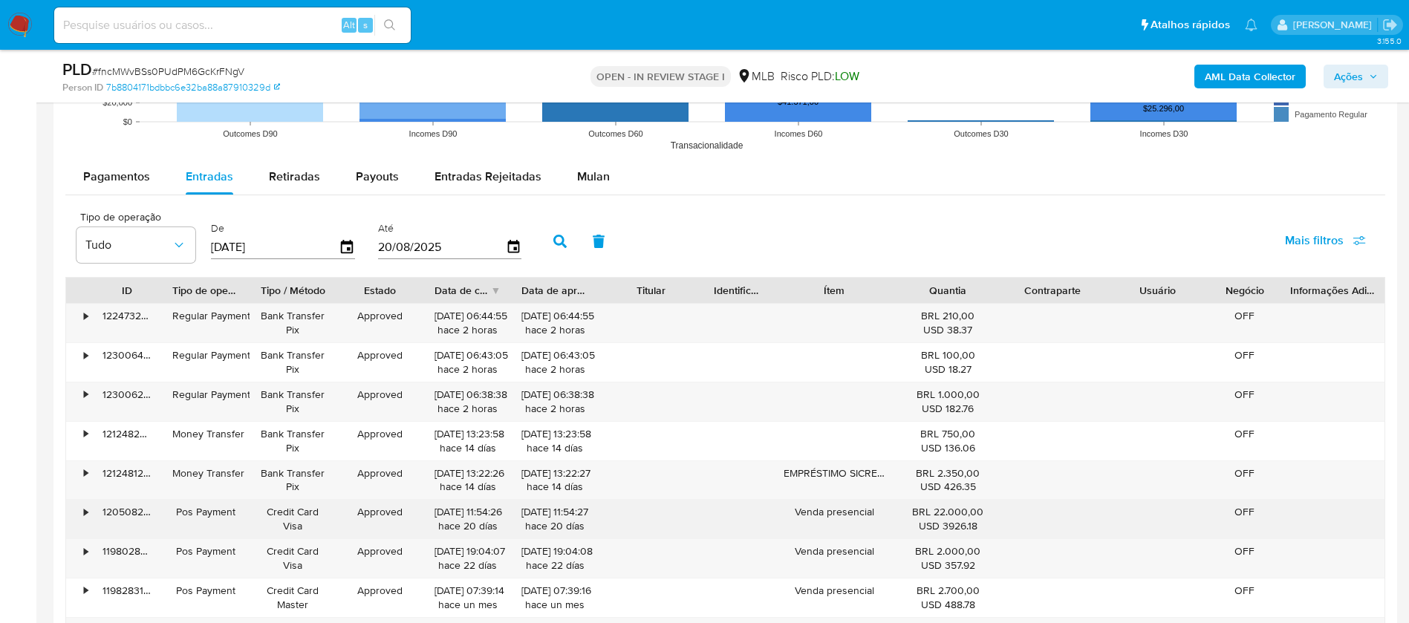
scroll to position [2228, 0]
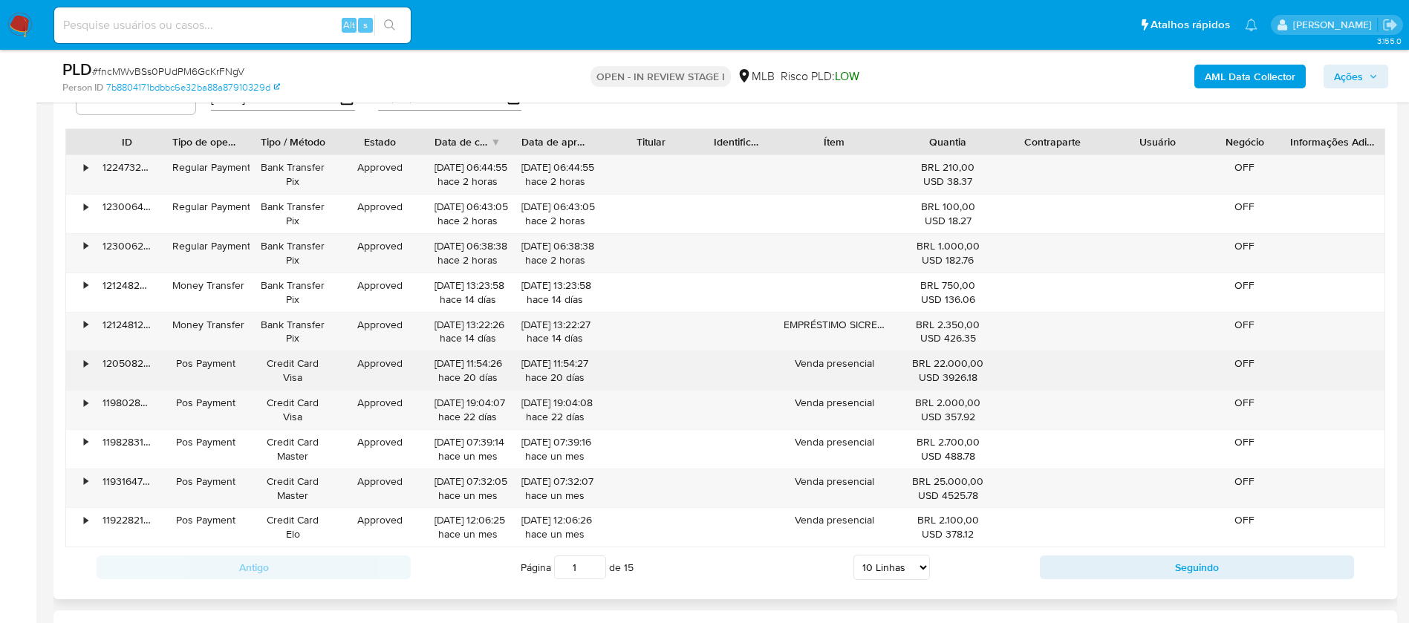
click at [81, 359] on div "•" at bounding box center [79, 370] width 26 height 39
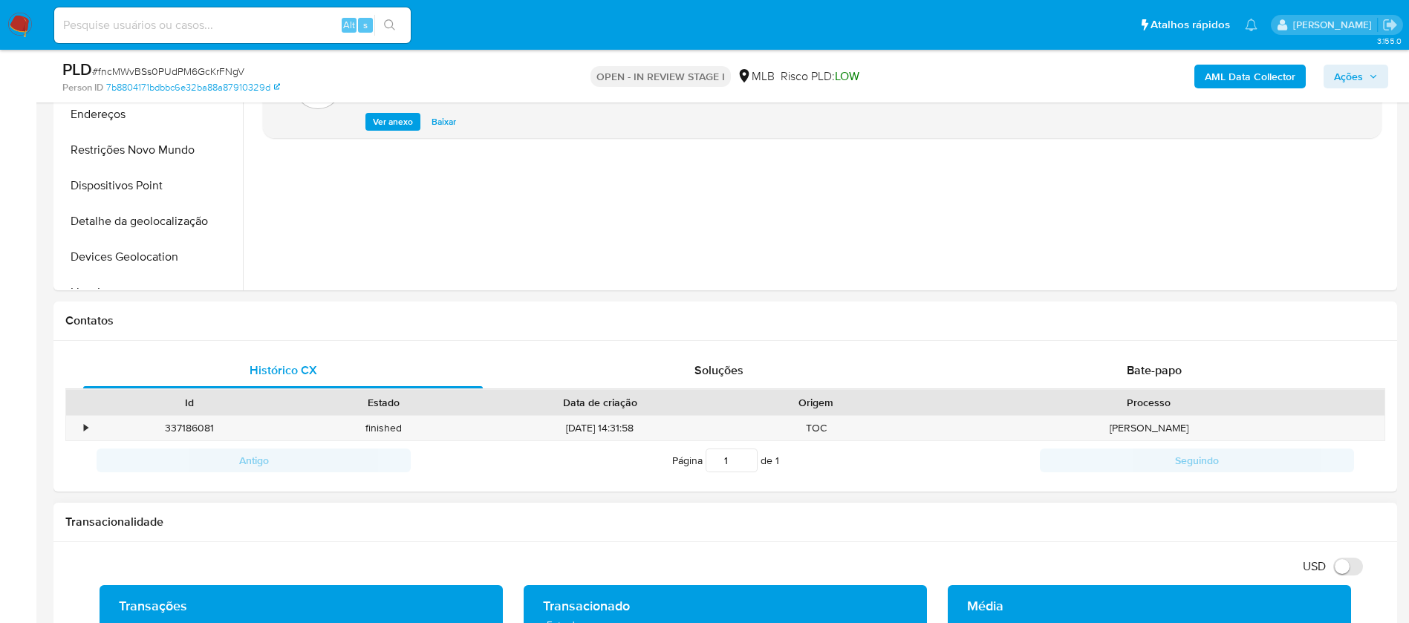
scroll to position [945, 0]
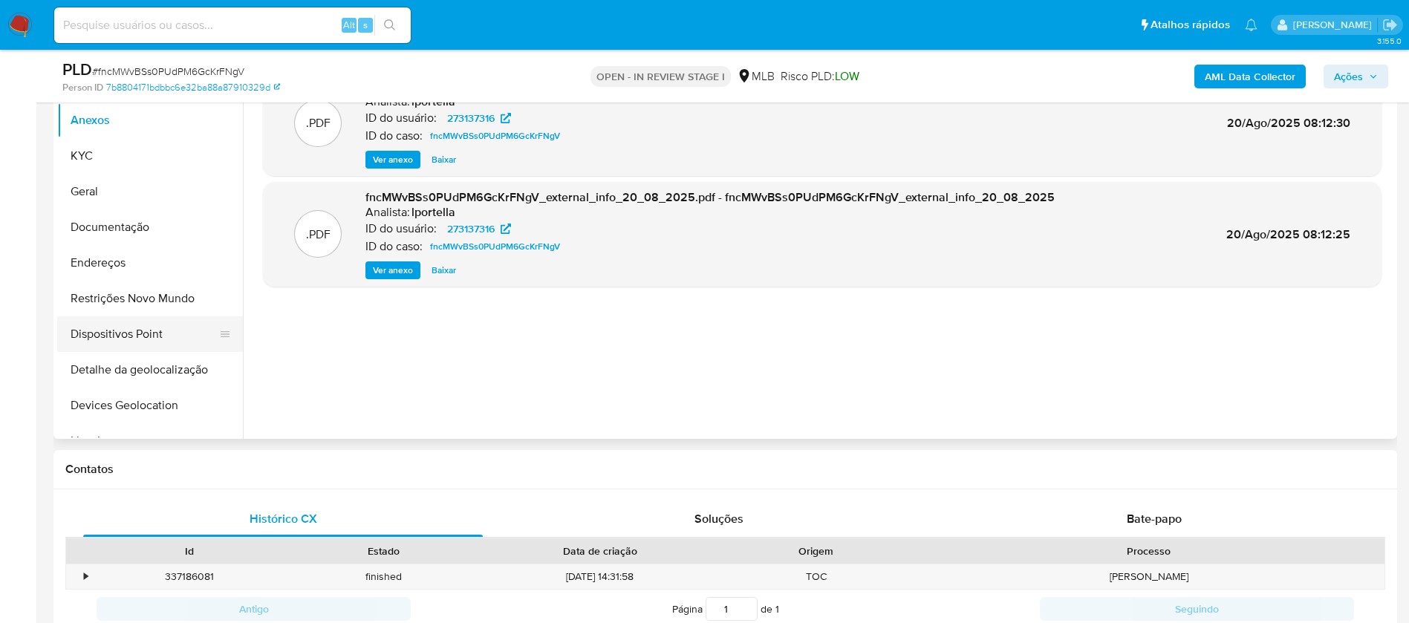
click at [120, 335] on button "Dispositivos Point" at bounding box center [144, 334] width 174 height 36
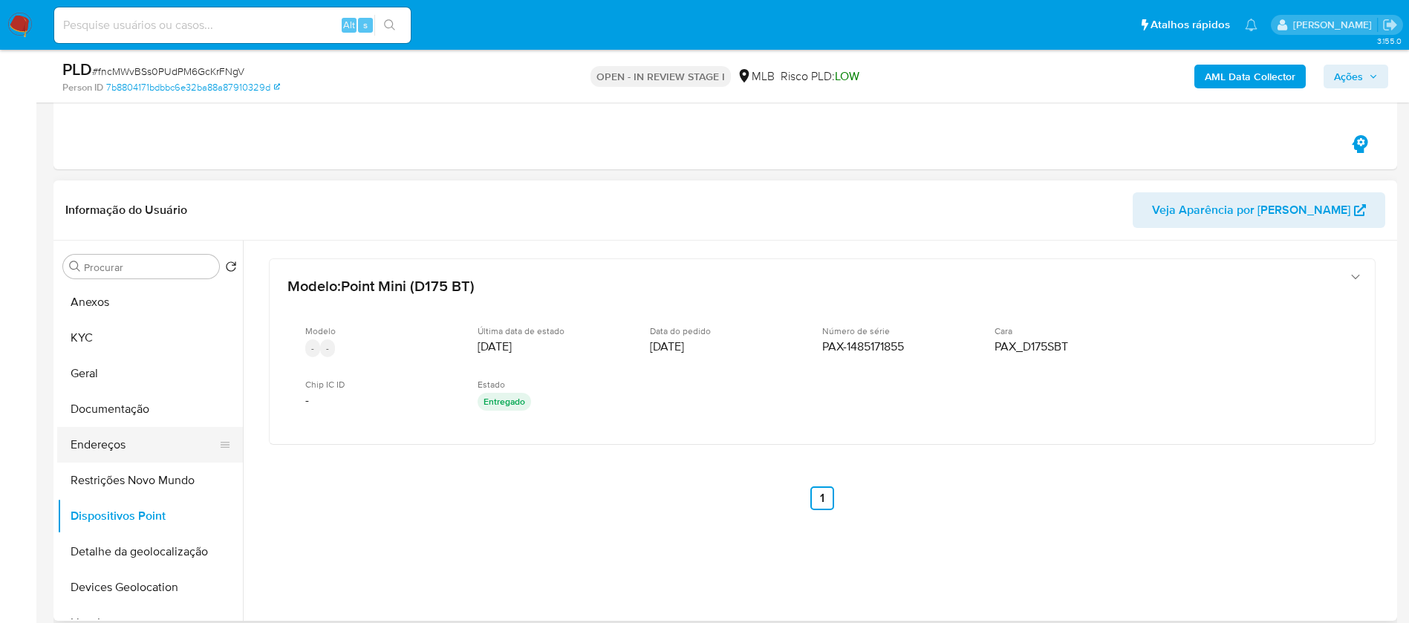
scroll to position [797, 0]
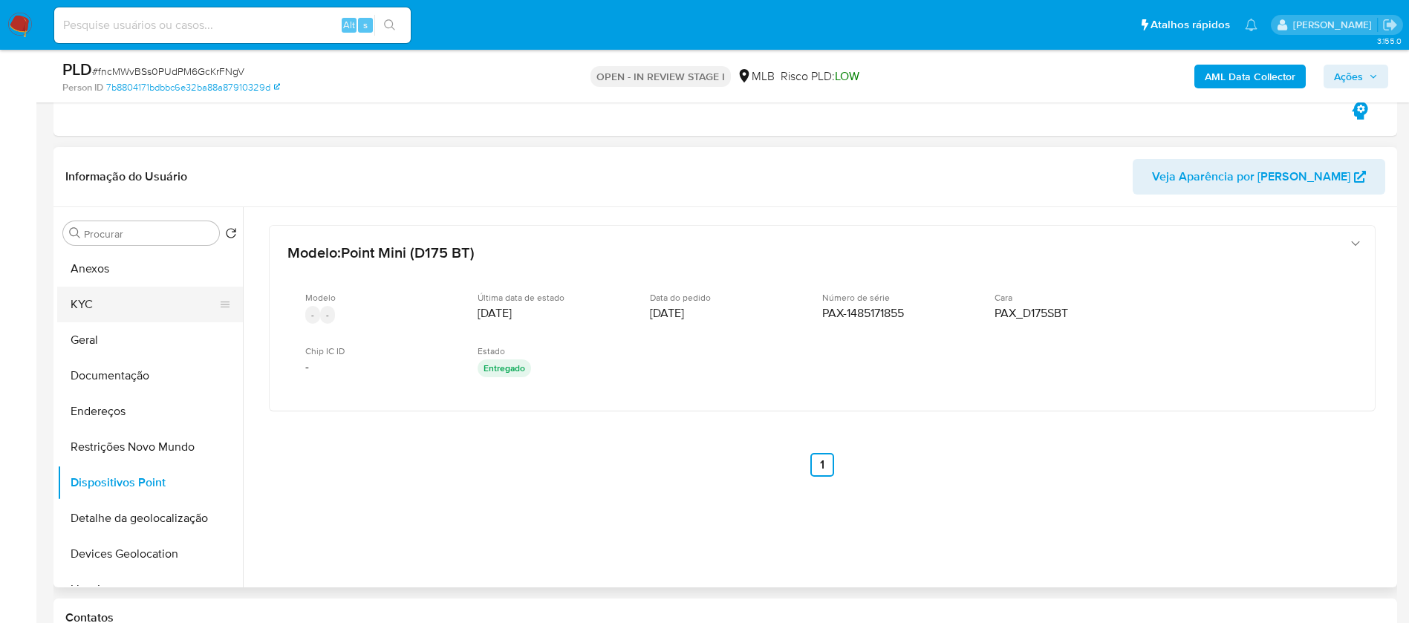
click at [97, 296] on button "KYC" at bounding box center [144, 305] width 174 height 36
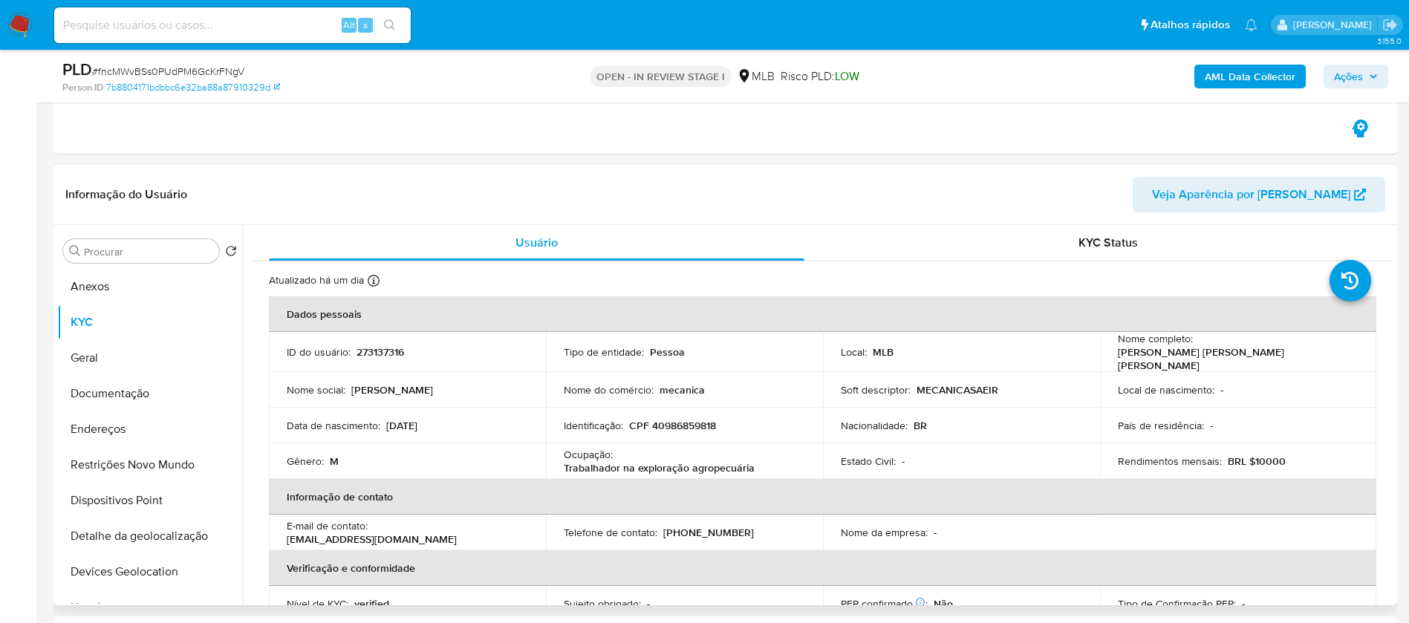
click at [377, 350] on p "273137316" at bounding box center [380, 351] width 48 height 13
copy p "273137316"
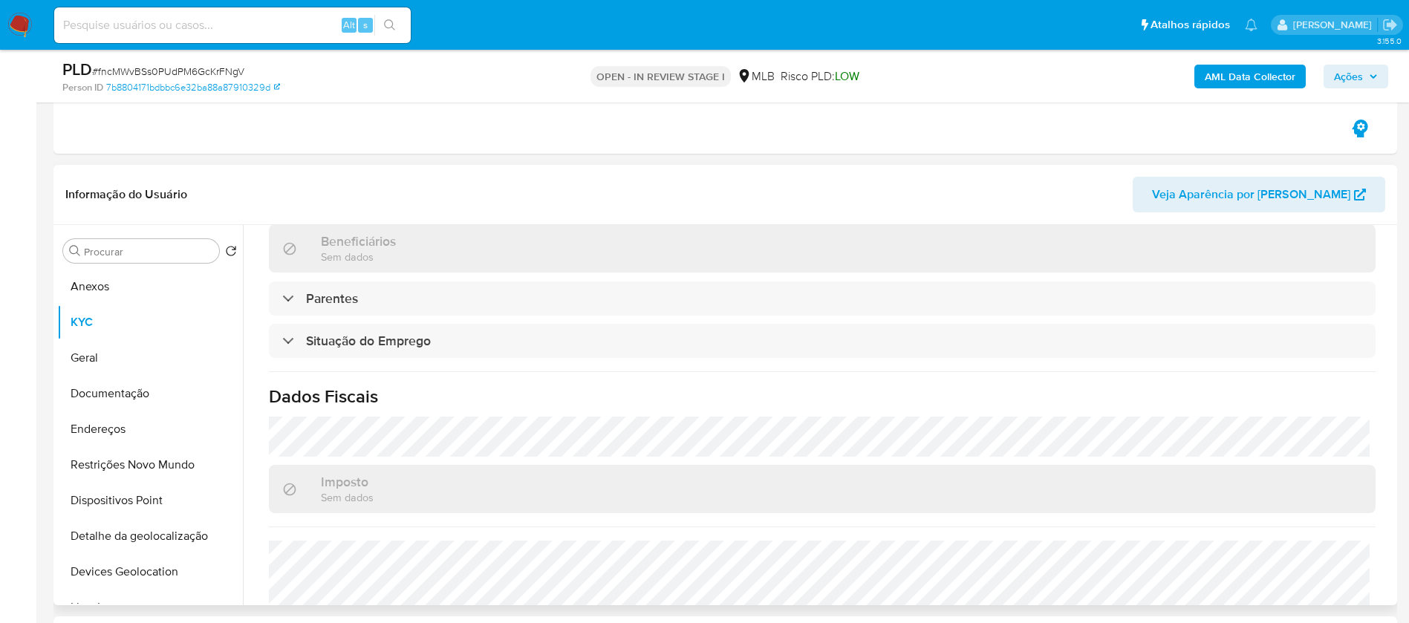
scroll to position [619, 0]
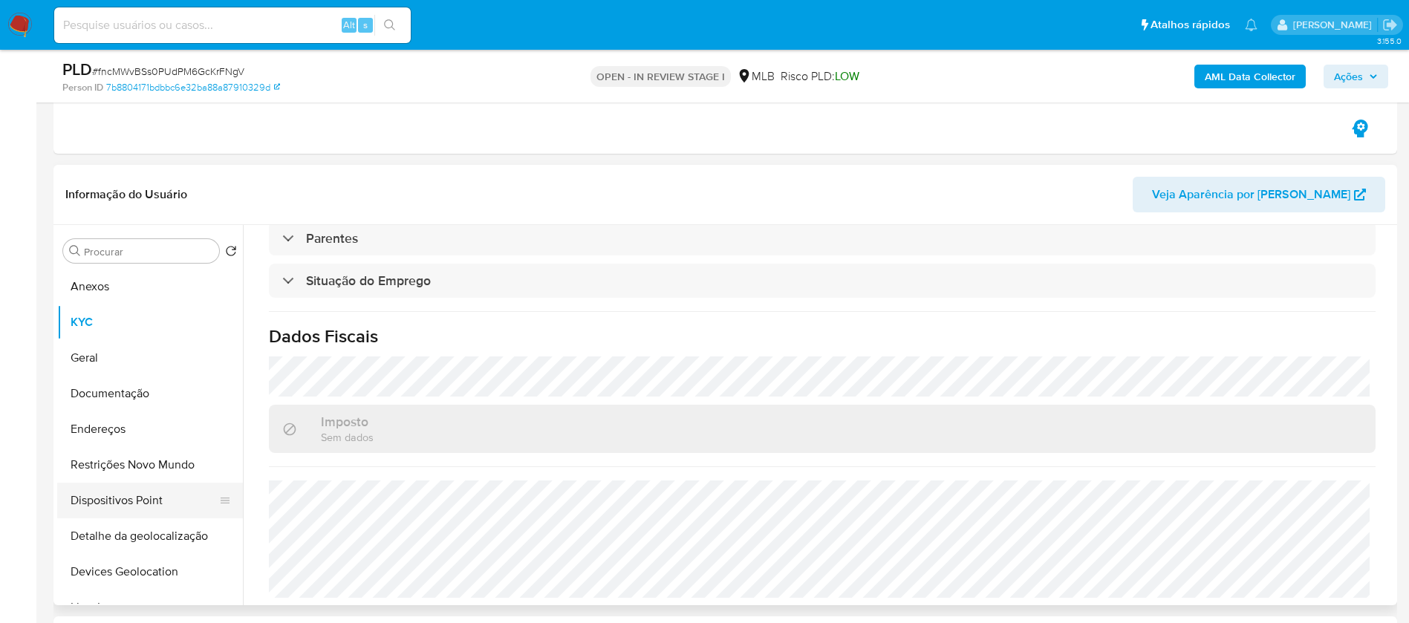
click at [123, 505] on button "Dispositivos Point" at bounding box center [144, 501] width 174 height 36
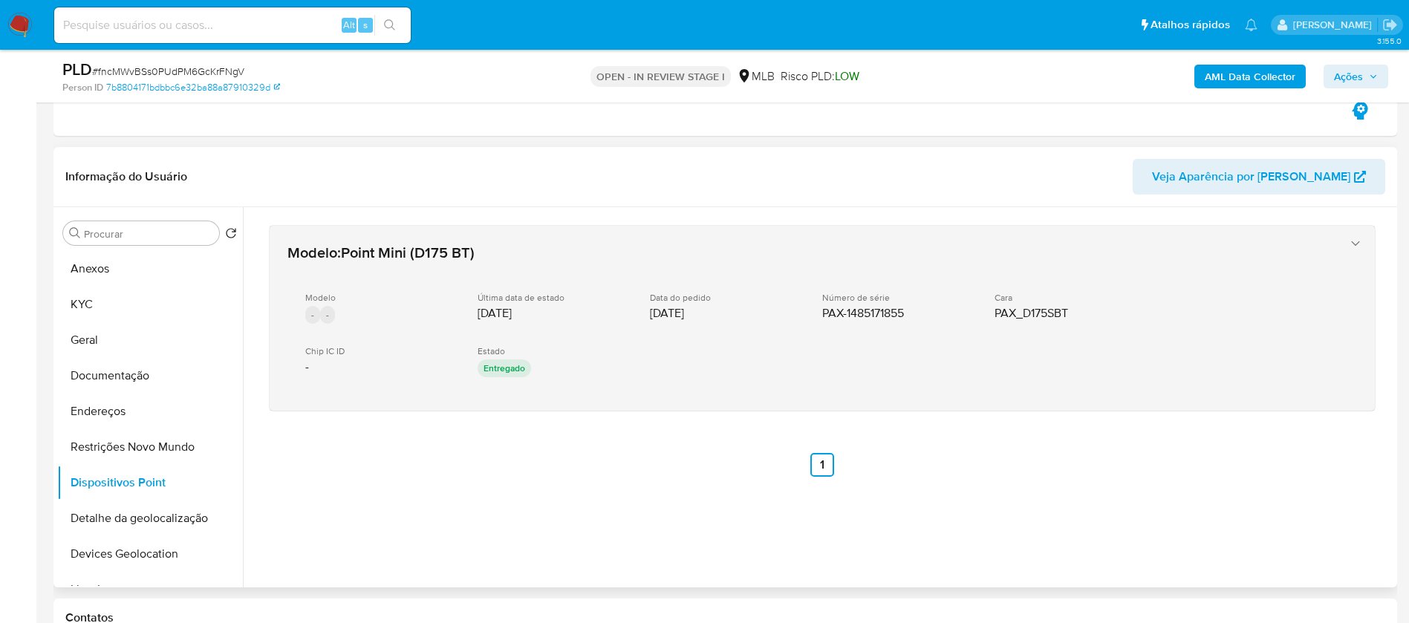
drag, startPoint x: 812, startPoint y: 316, endPoint x: 849, endPoint y: 316, distance: 37.1
click at [849, 316] on div "Modelo - - Última data de estado 28/08/2022 Data do pedido 26/08/2022 Número de…" at bounding box center [807, 336] width 1040 height 113
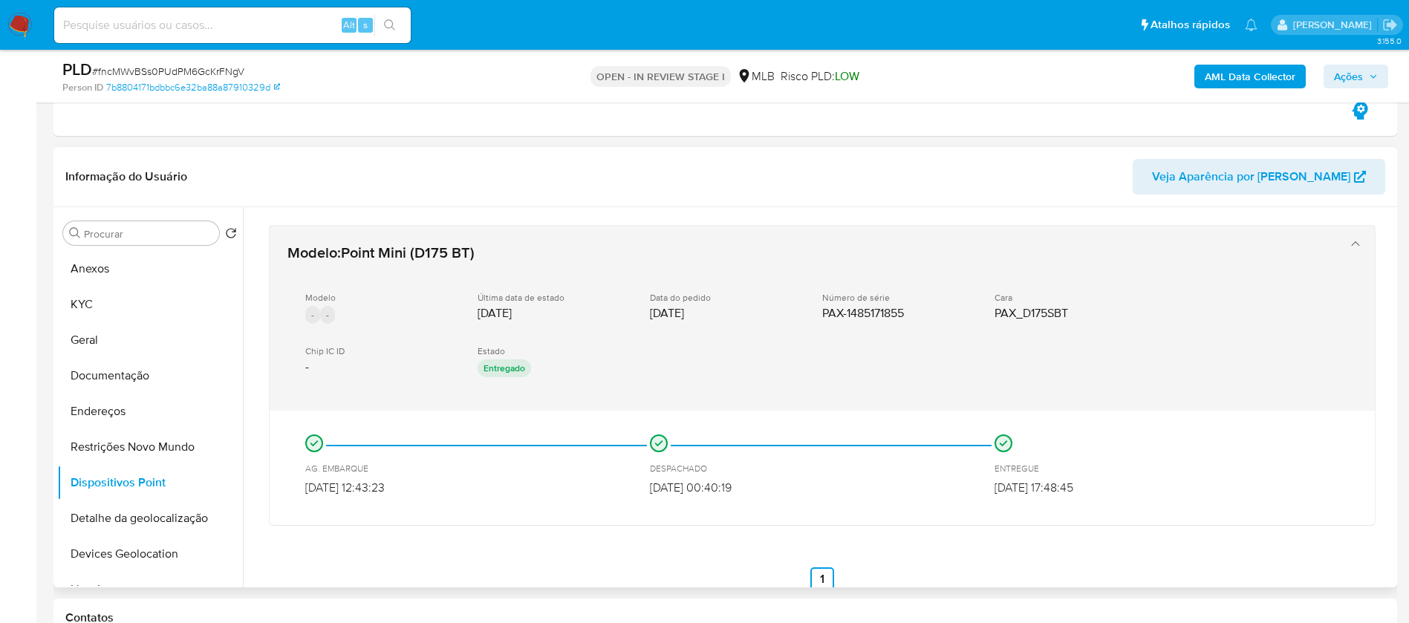
drag, startPoint x: 911, startPoint y: 316, endPoint x: 818, endPoint y: 317, distance: 92.8
click at [818, 317] on div "Modelo - - Última data de estado 28/08/2022 Data do pedido 26/08/2022 Número de…" at bounding box center [807, 336] width 1040 height 113
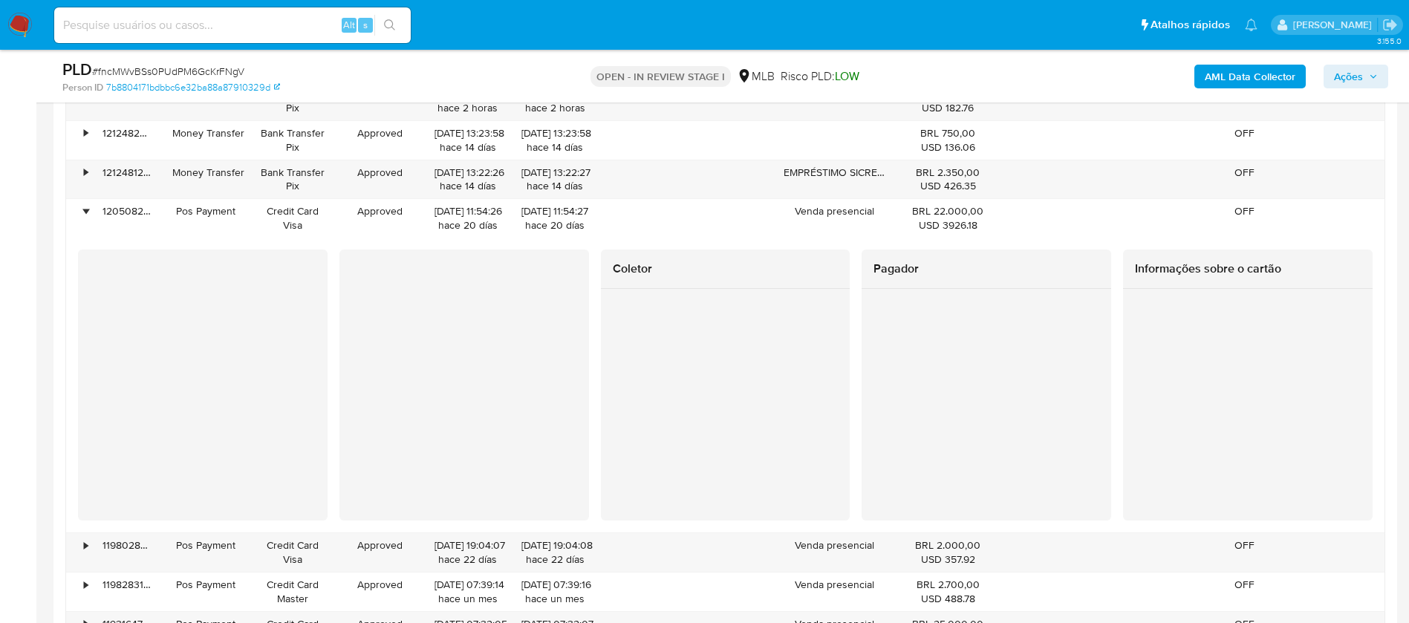
scroll to position [2579, 0]
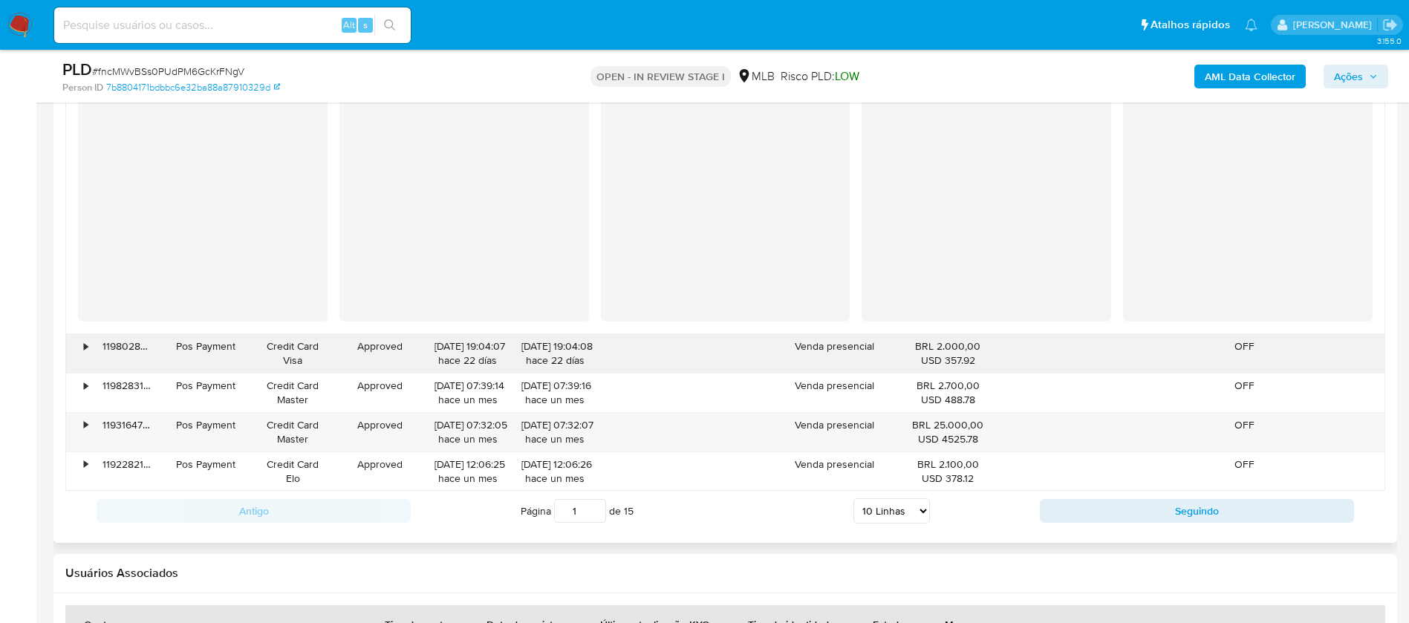
click at [86, 347] on div "•" at bounding box center [86, 346] width 4 height 14
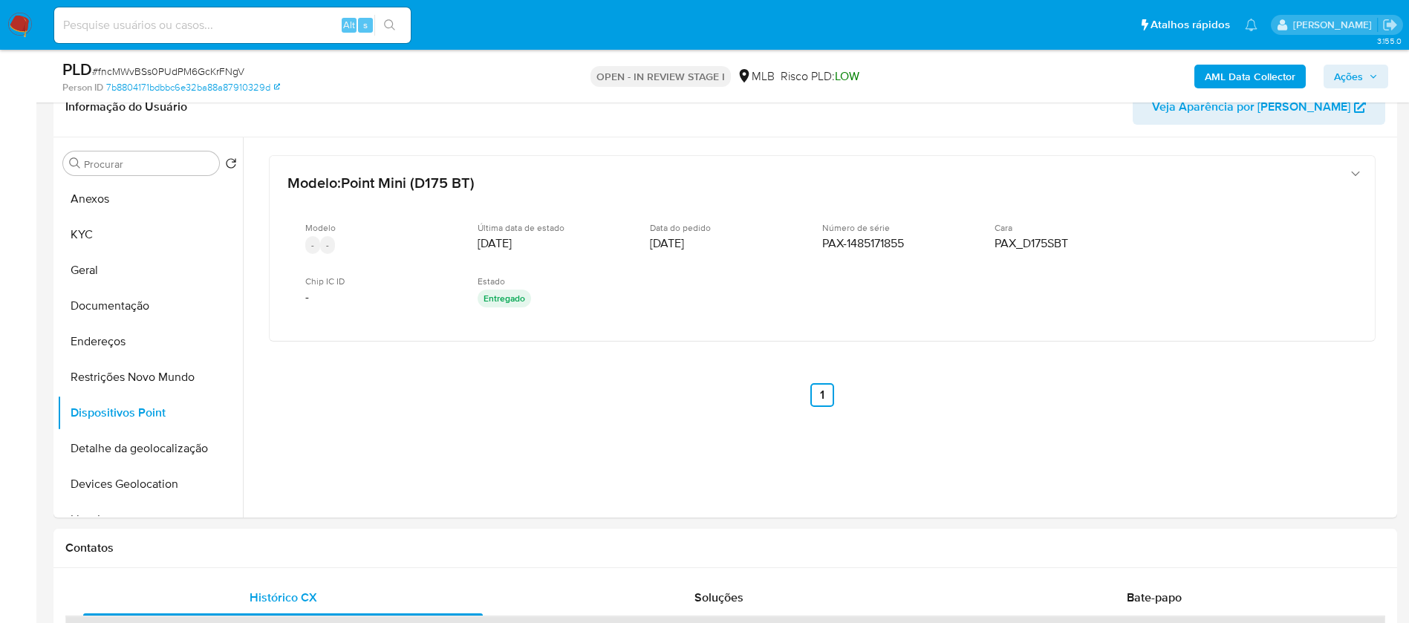
scroll to position [795, 0]
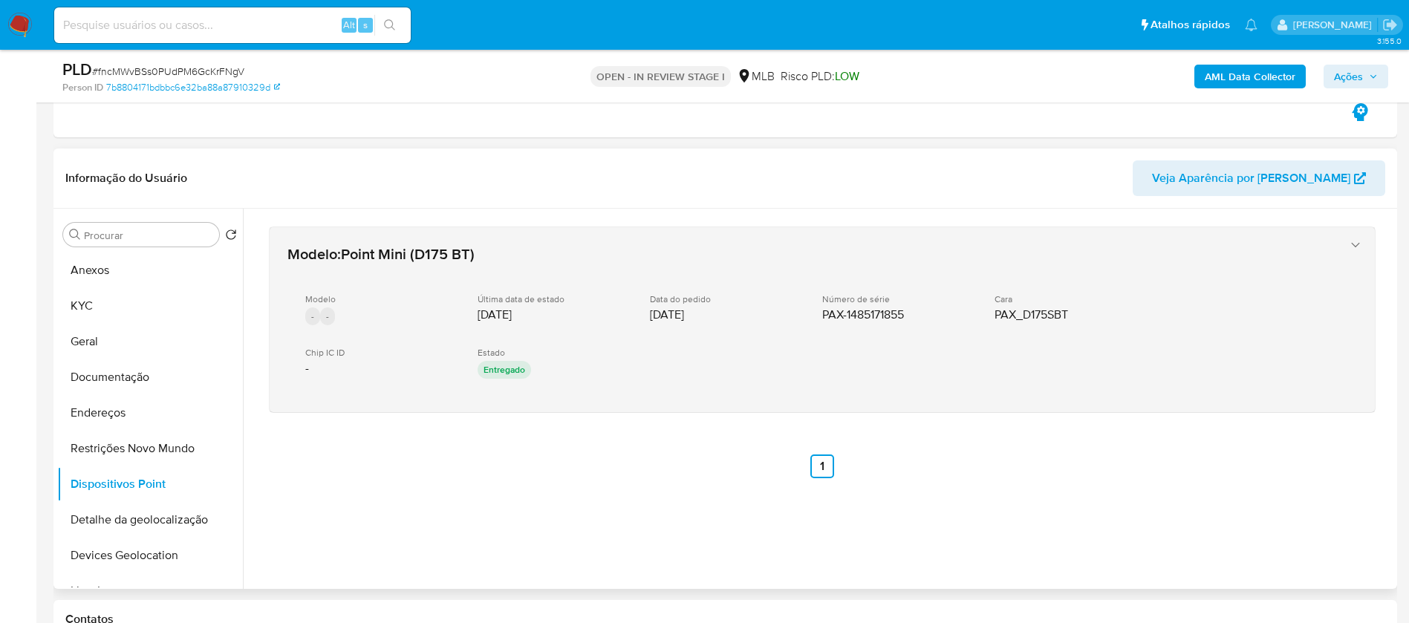
drag, startPoint x: 994, startPoint y: 322, endPoint x: 1113, endPoint y: 326, distance: 119.6
click at [1113, 326] on div "Modelo - - Última data de estado 28/08/2022 Data do pedido 26/08/2022 Número de…" at bounding box center [807, 337] width 1040 height 113
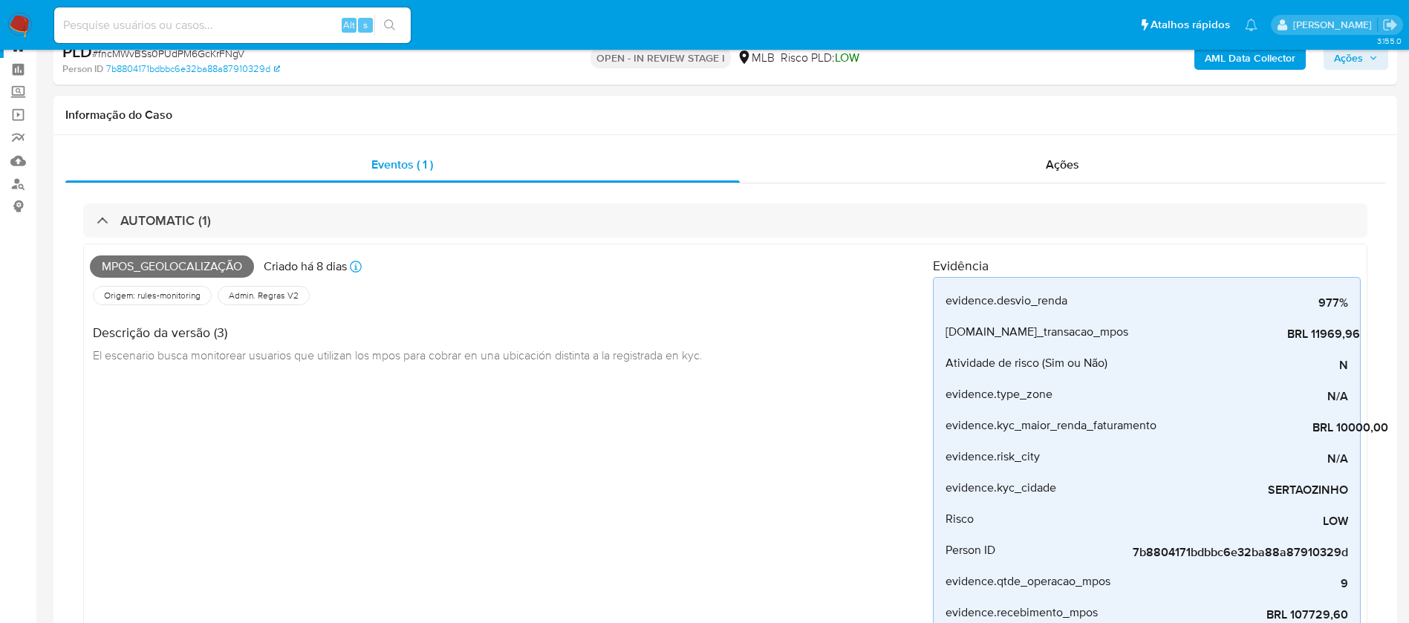
scroll to position [0, 0]
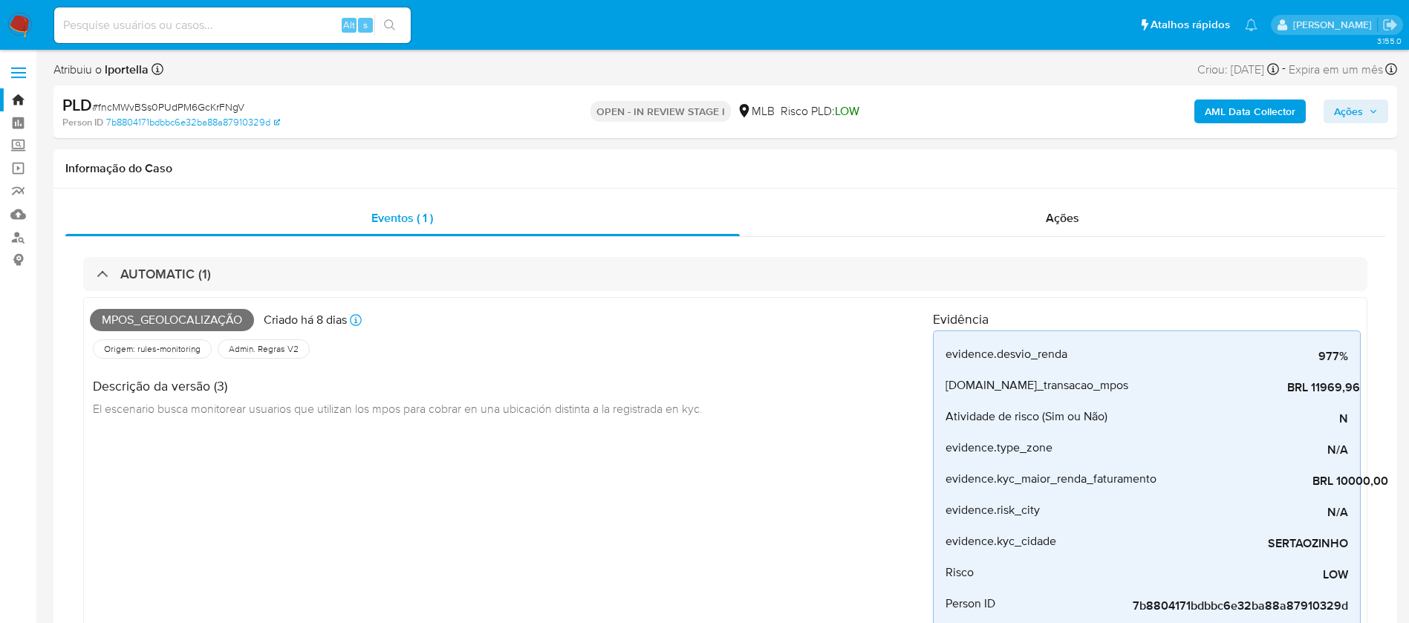
click at [19, 26] on img at bounding box center [19, 25] width 25 height 25
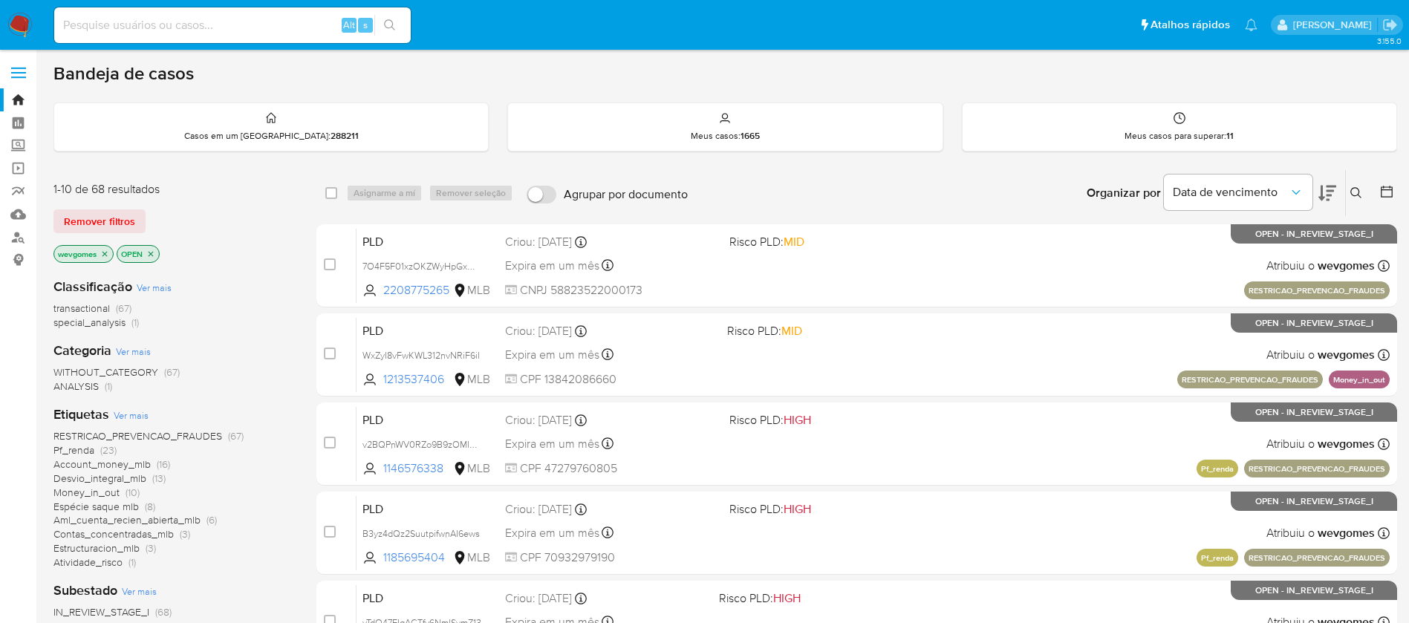
click at [134, 411] on span "Ver mais" at bounding box center [131, 414] width 35 height 13
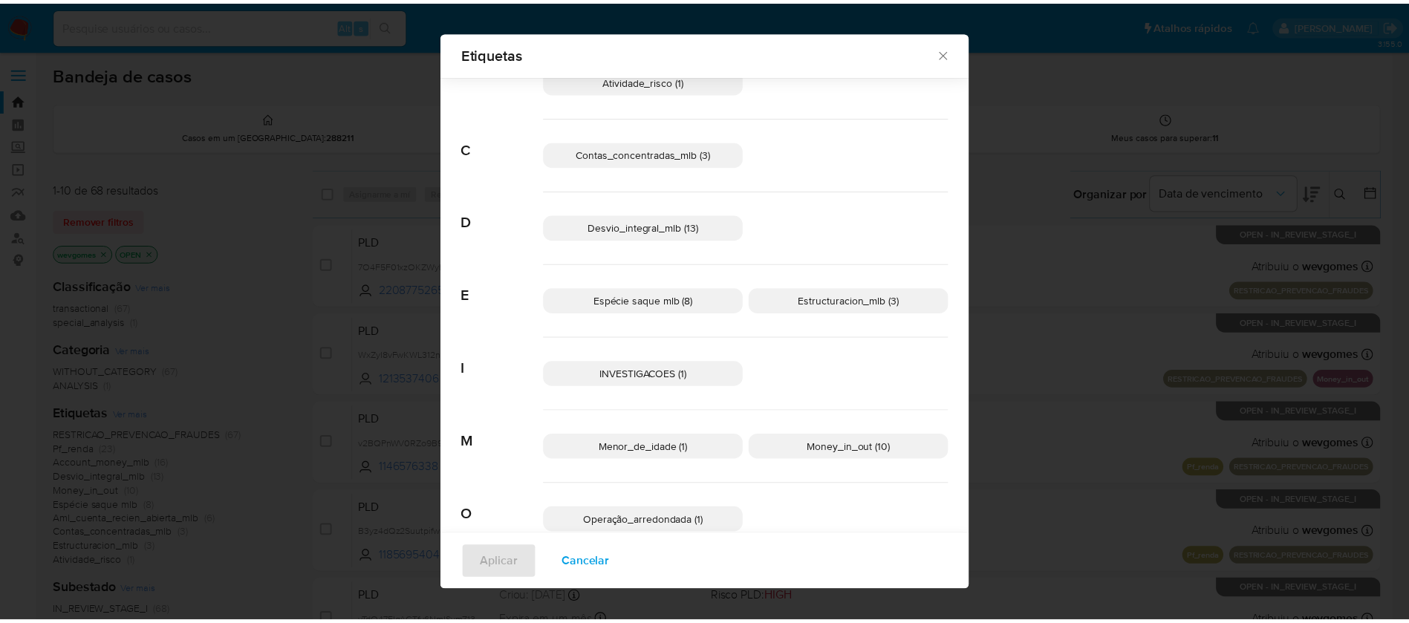
scroll to position [138, 0]
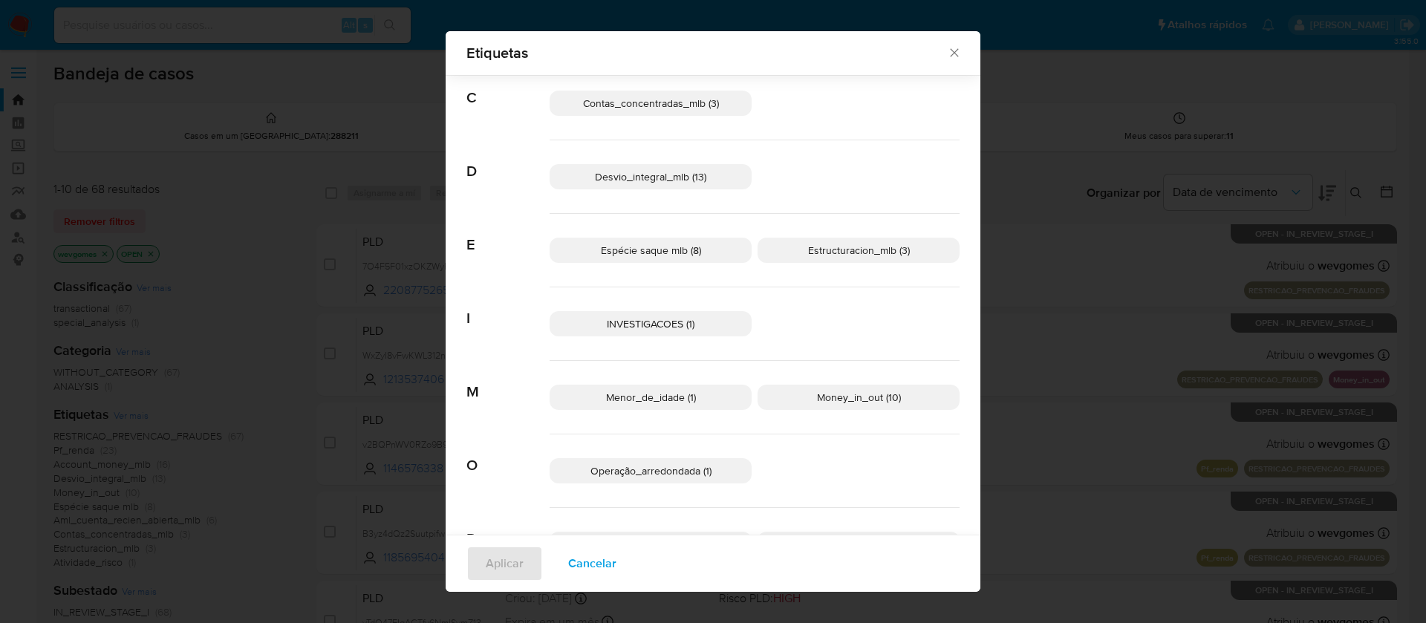
click at [630, 331] on p "INVESTIGACOES (1)" at bounding box center [651, 323] width 202 height 25
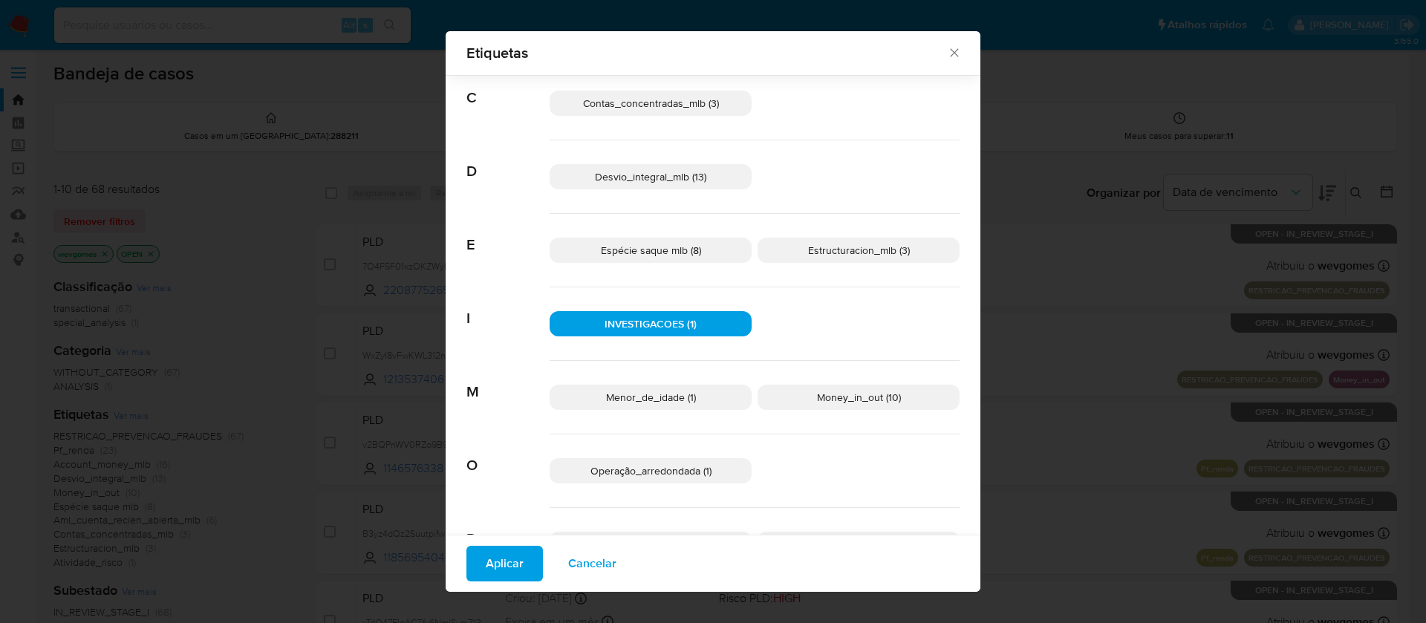
click at [497, 553] on span "Aplicar" at bounding box center [505, 563] width 38 height 33
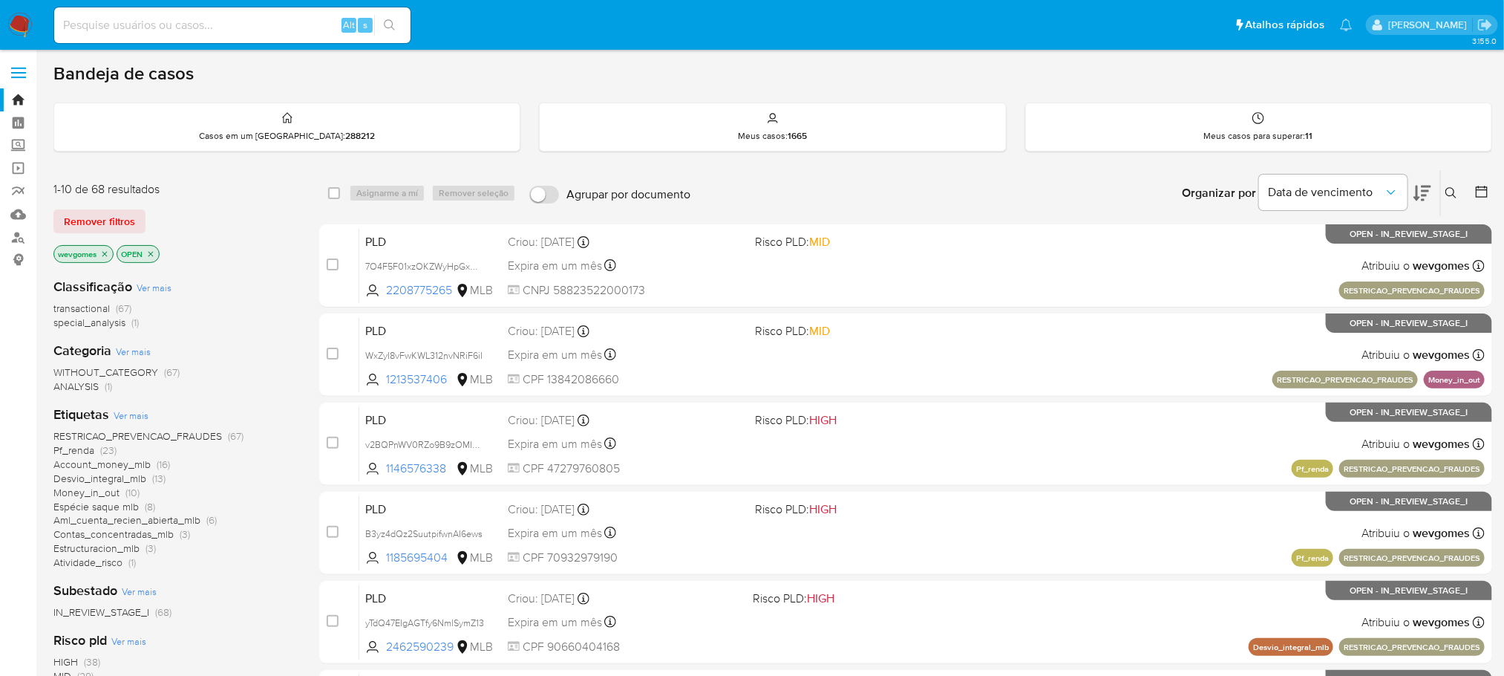
click at [125, 419] on span "Ver mais" at bounding box center [131, 414] width 35 height 13
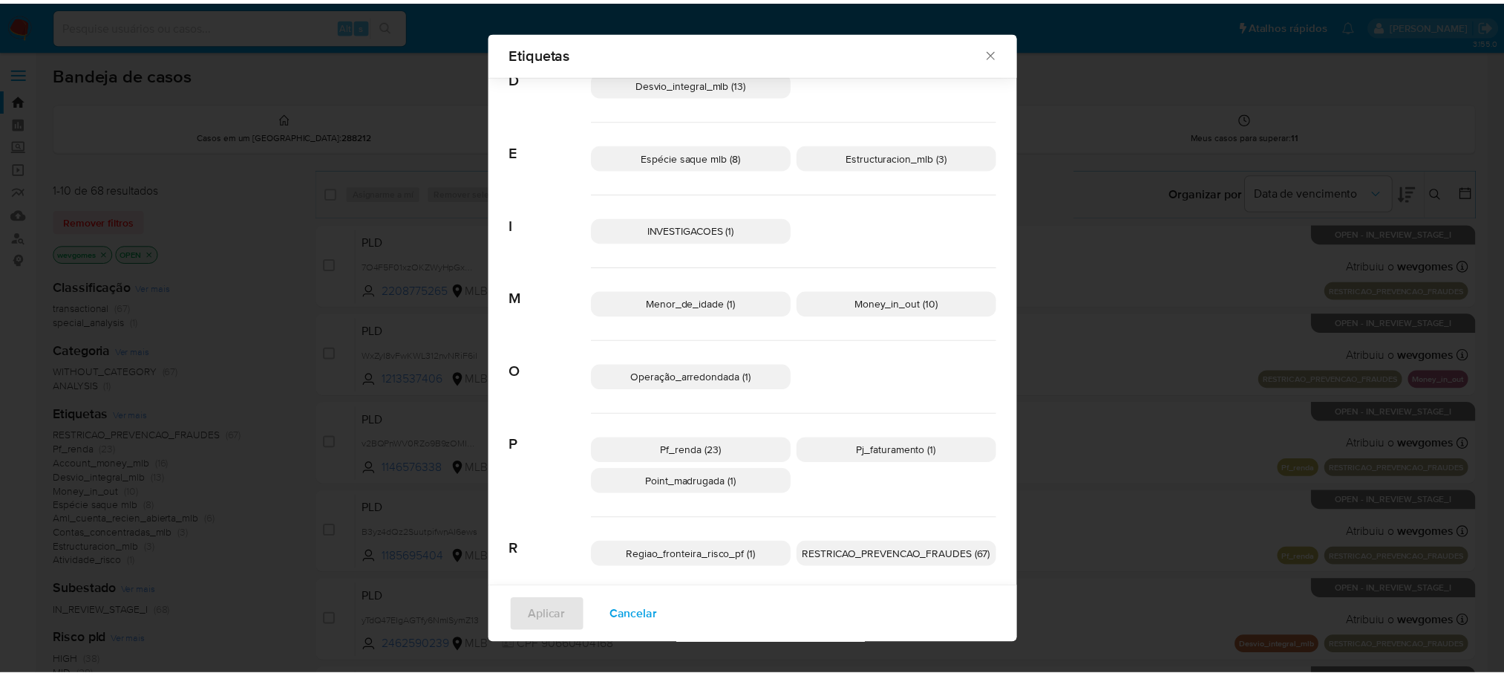
scroll to position [248, 0]
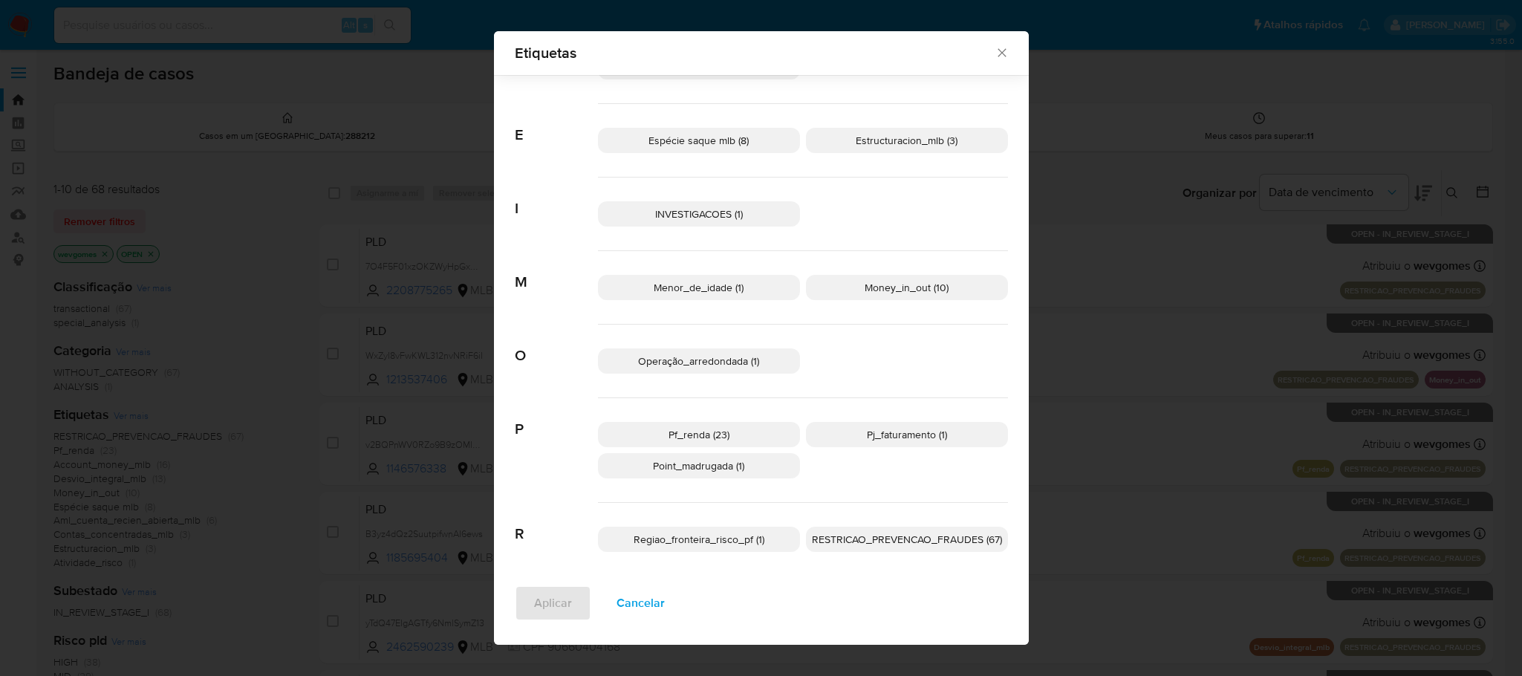
click at [671, 221] on span "INVESTIGACOES (1)" at bounding box center [699, 213] width 88 height 15
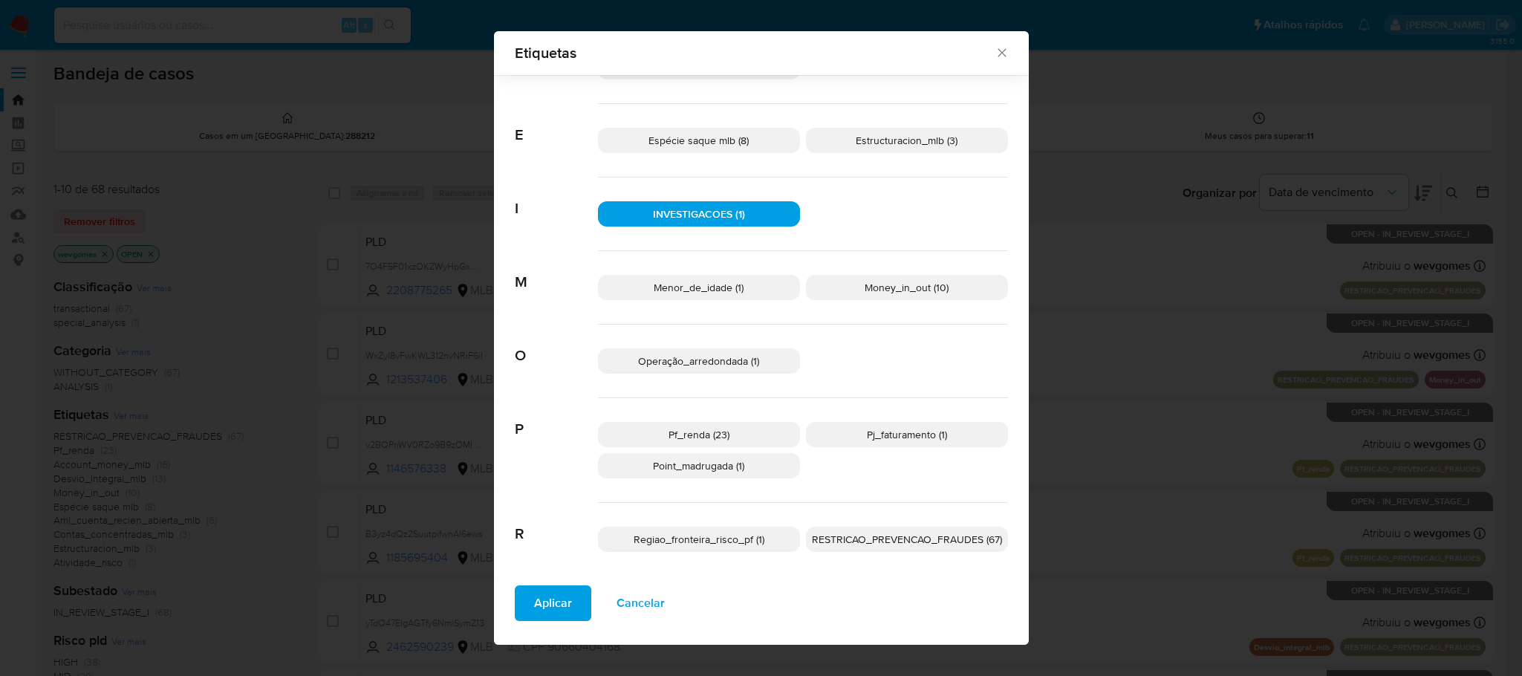
click at [689, 219] on span "INVESTIGACOES (1)" at bounding box center [699, 213] width 92 height 15
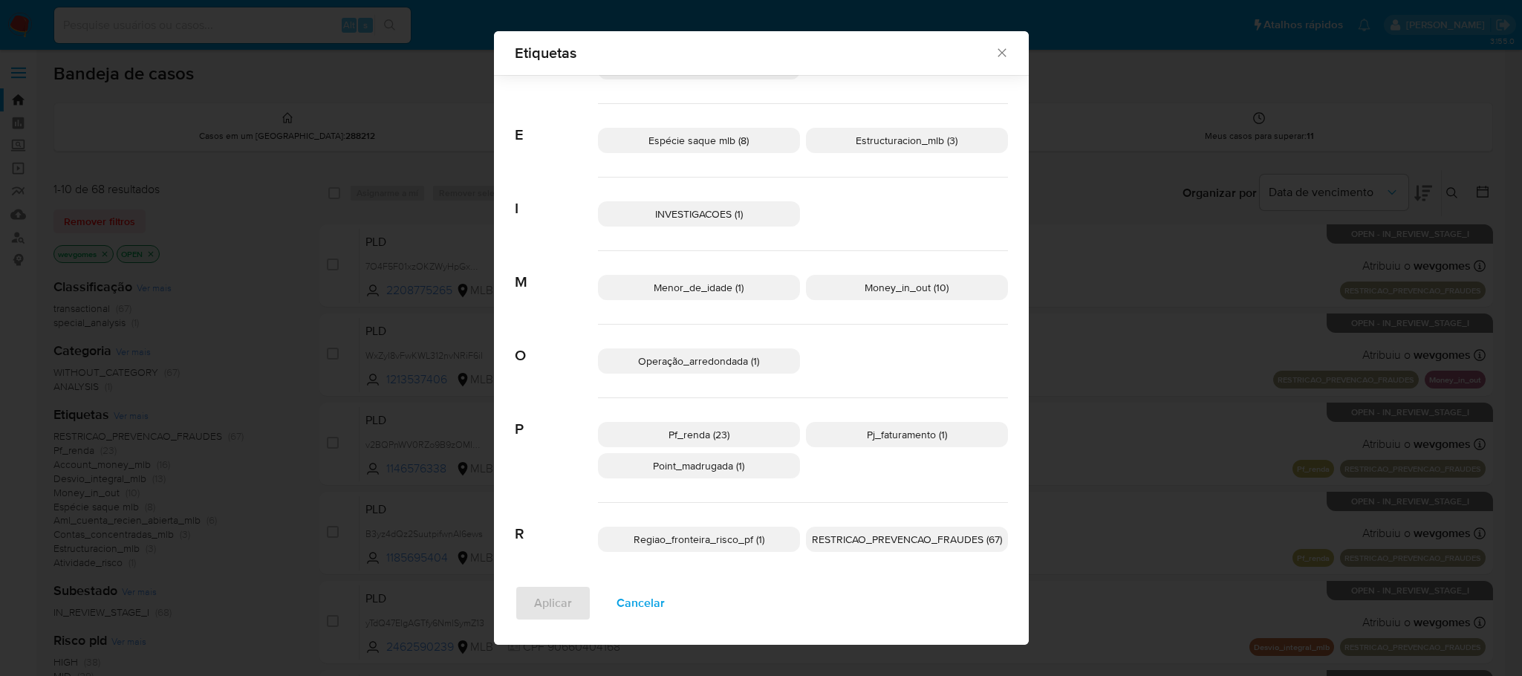
click at [671, 437] on span "Pf_renda (23)" at bounding box center [698, 434] width 61 height 15
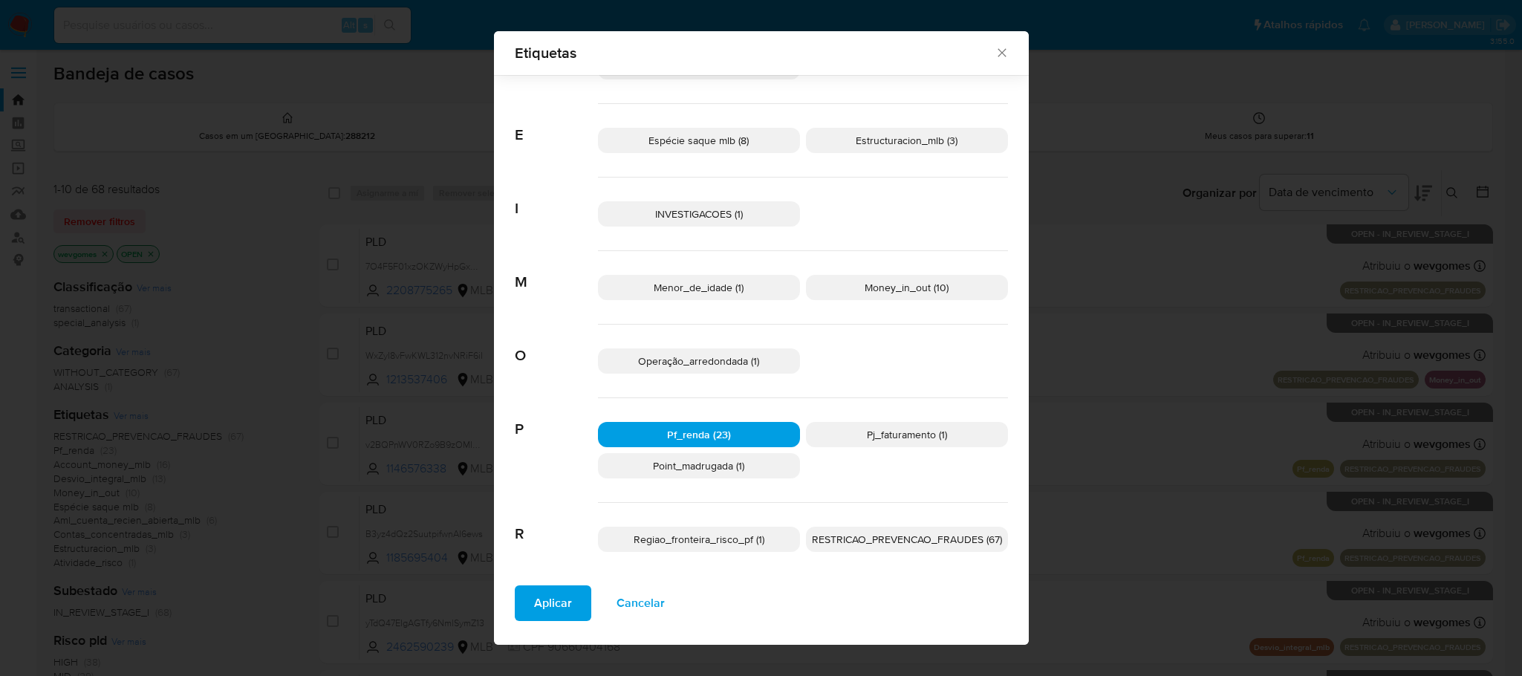
click at [540, 606] on span "Aplicar" at bounding box center [553, 603] width 38 height 33
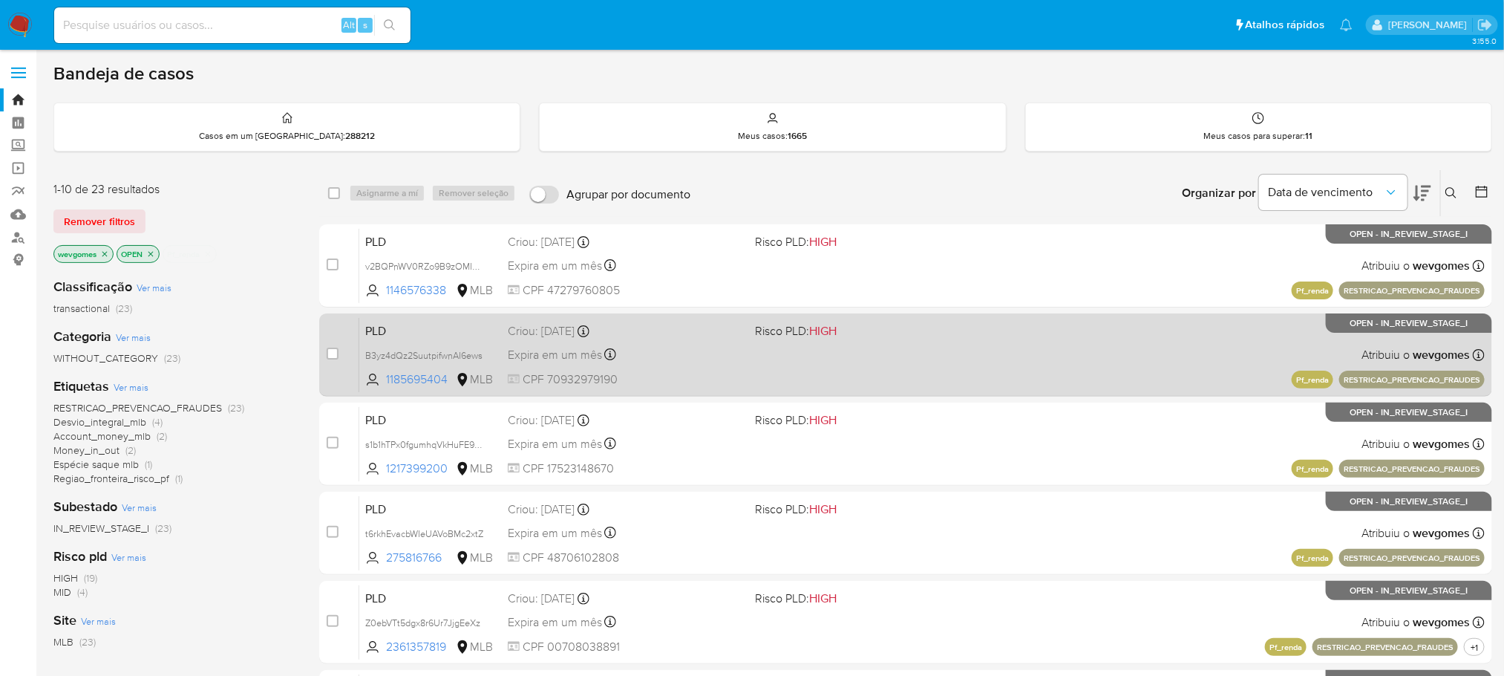
click at [751, 359] on div "PLD B3yz4dQz2SuutpifwnAI6ews 1185695404 MLB Risco PLD: HIGH Criou: 12/08/2025 C…" at bounding box center [922, 354] width 1126 height 75
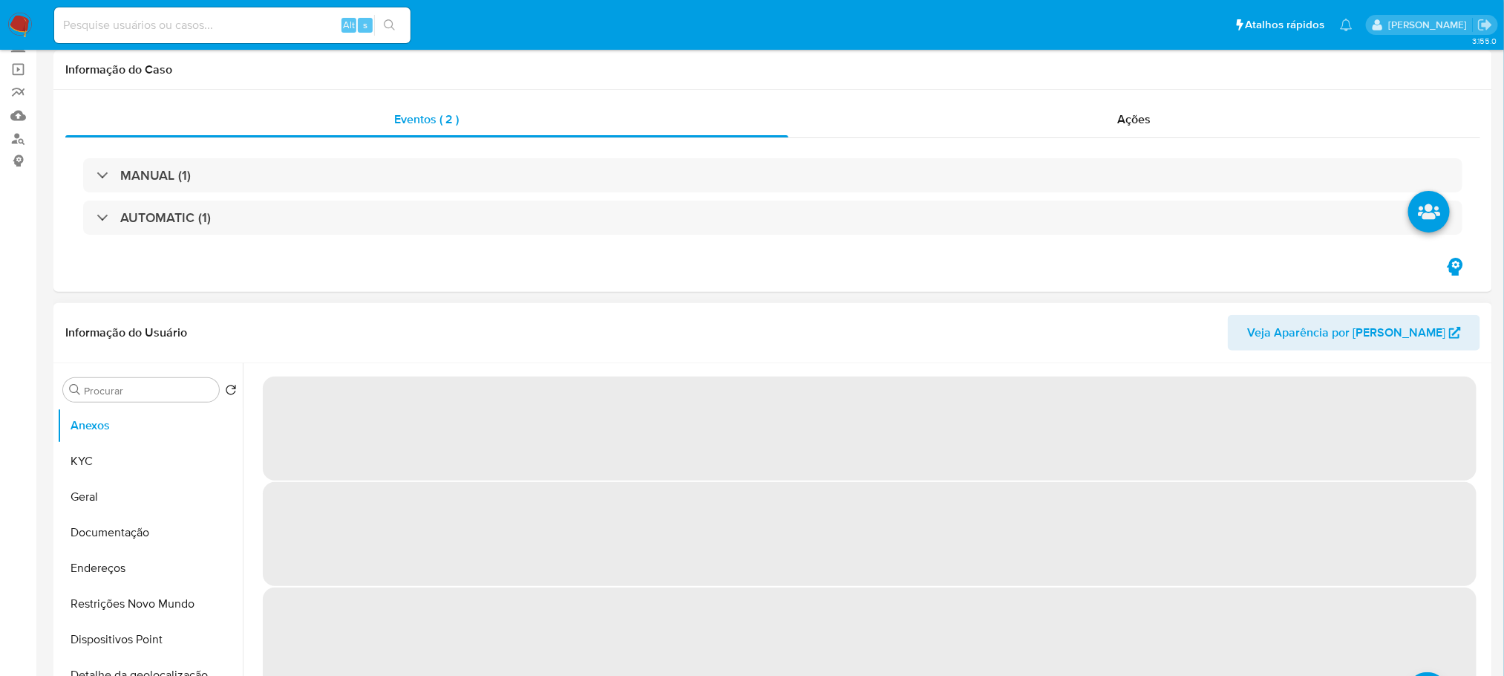
select select "10"
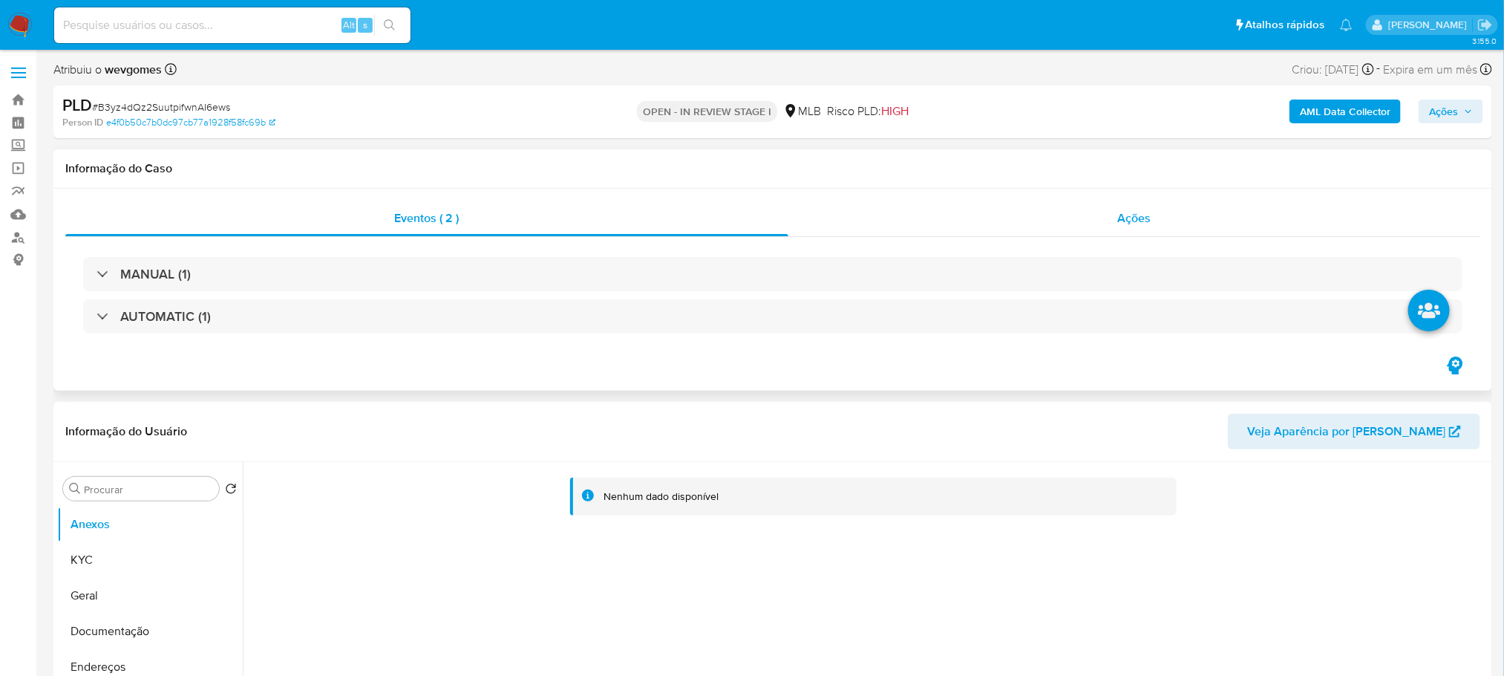
click at [927, 225] on div "Ações" at bounding box center [1135, 218] width 692 height 36
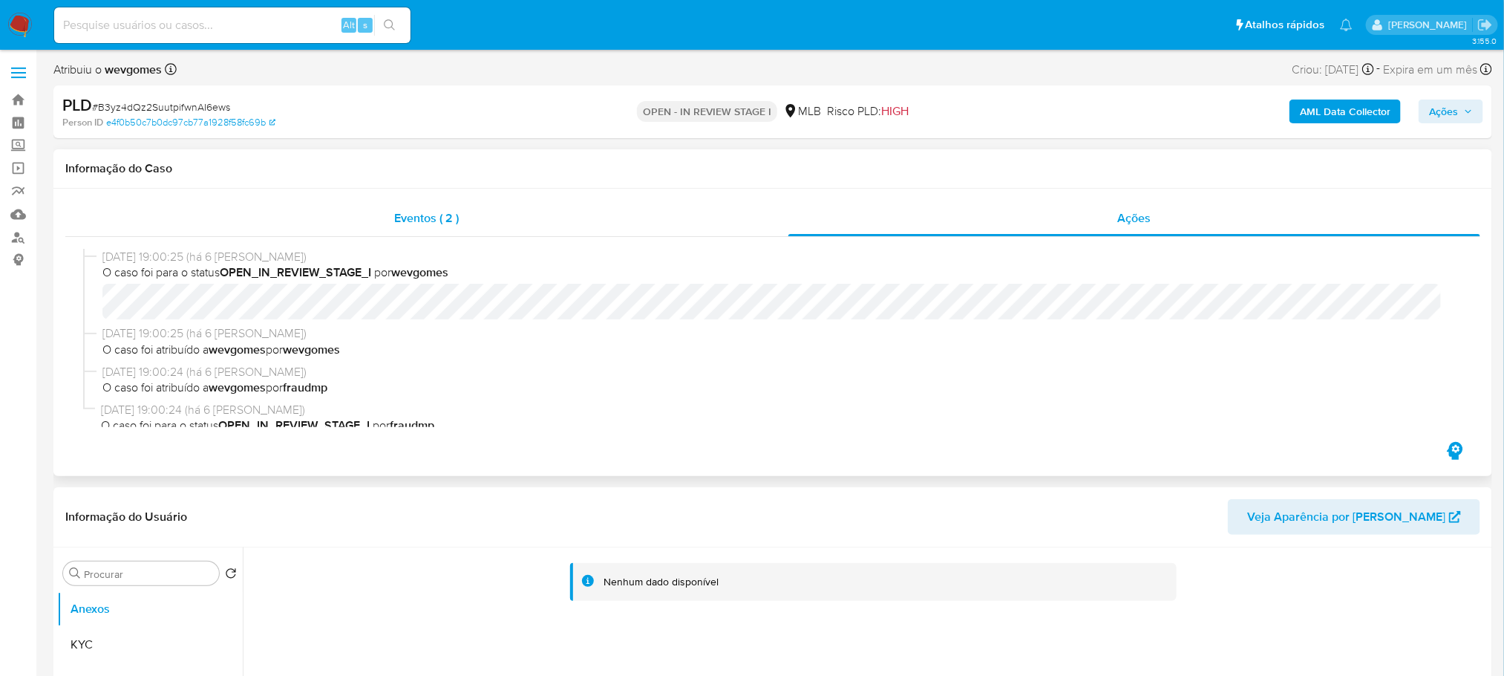
click at [490, 229] on div "Eventos ( 2 )" at bounding box center [426, 218] width 723 height 36
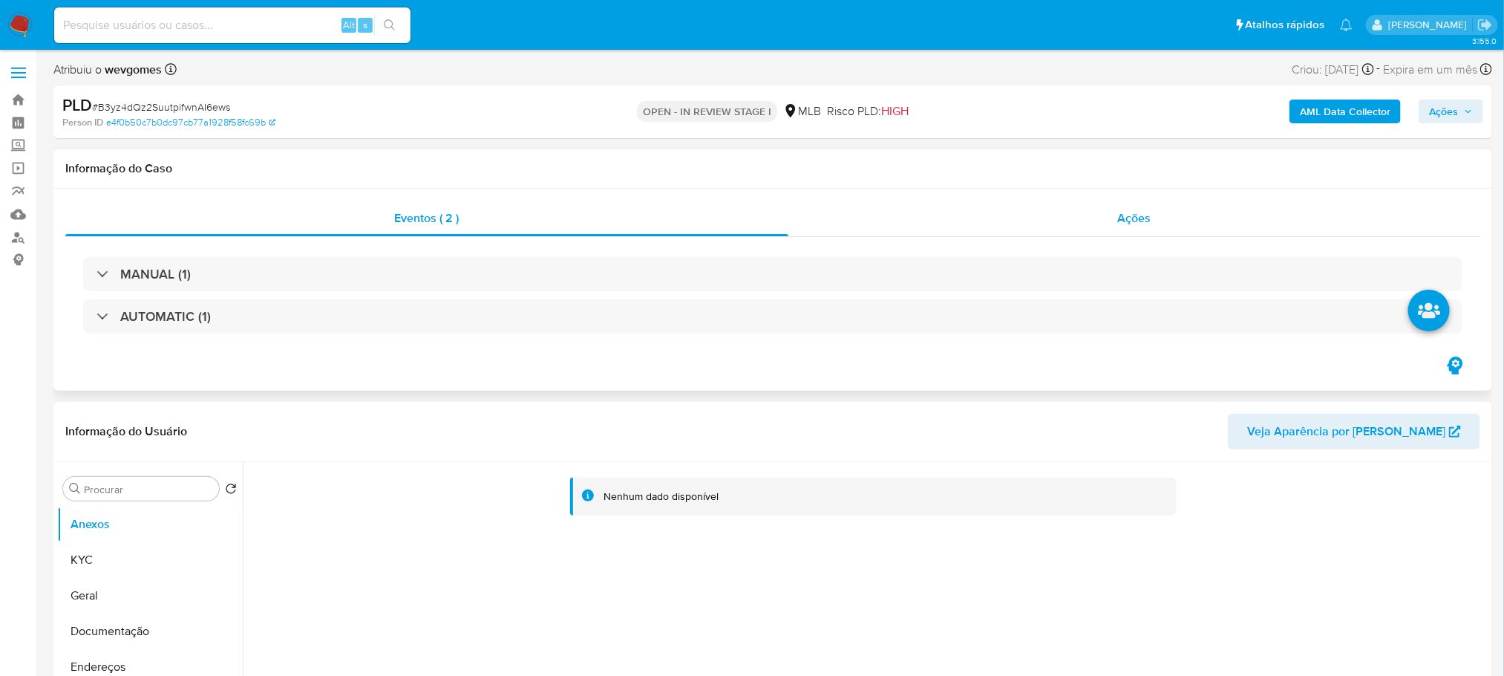
click at [899, 224] on div "Ações" at bounding box center [1135, 218] width 692 height 36
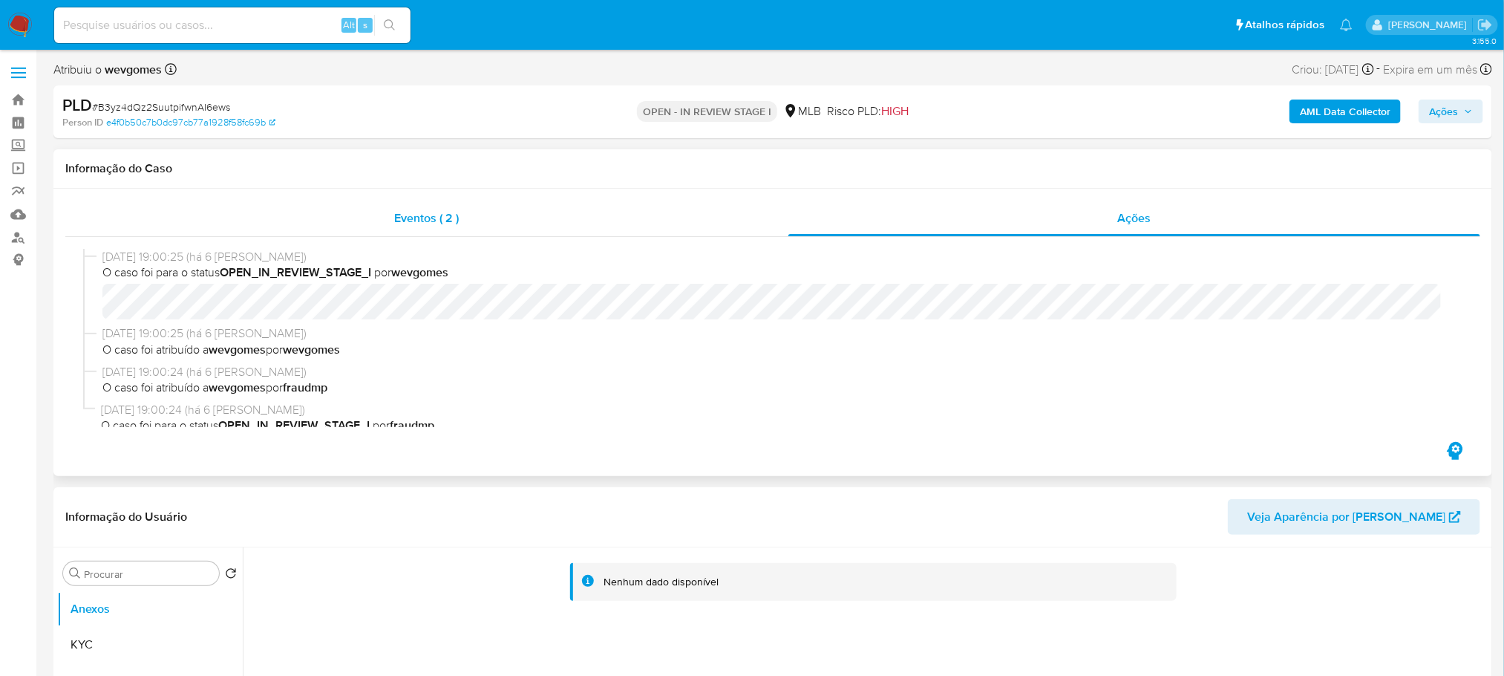
click at [524, 217] on div "Eventos ( 2 )" at bounding box center [426, 218] width 723 height 36
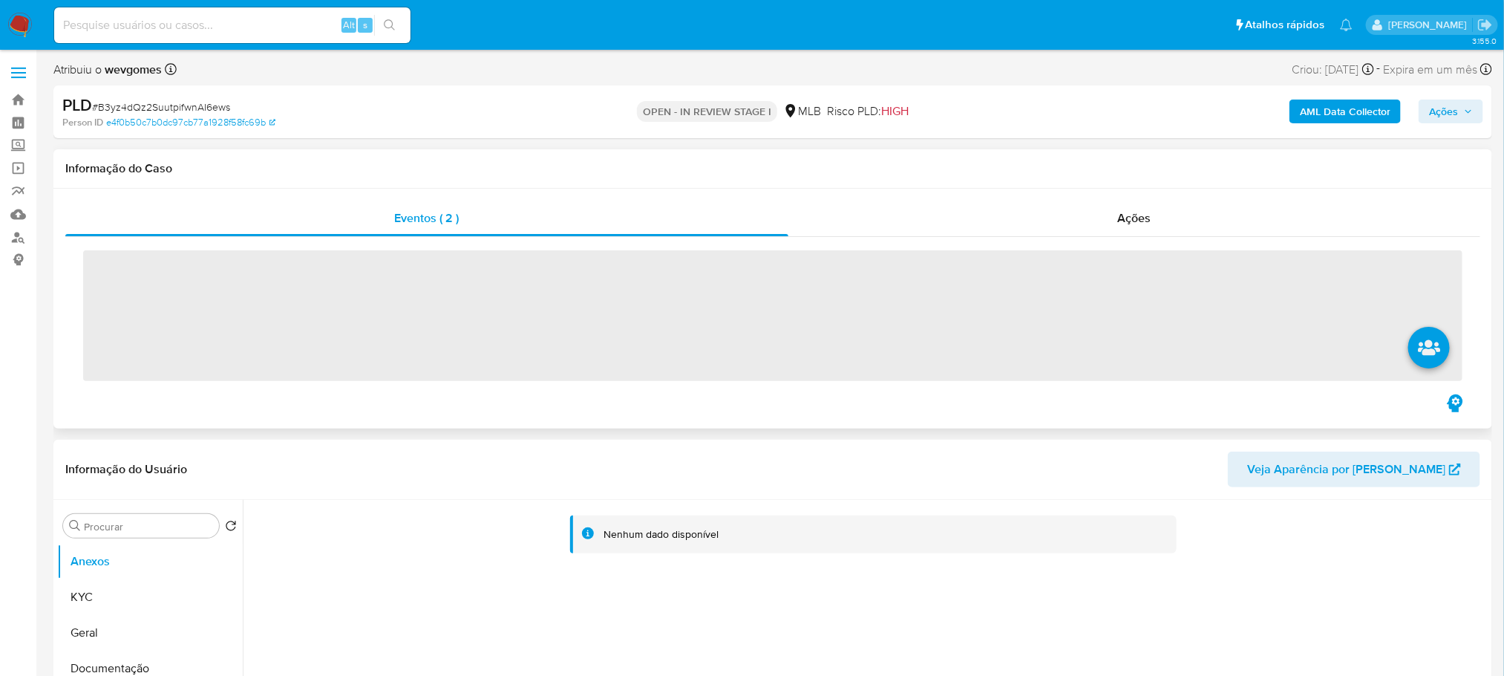
scroll to position [148, 0]
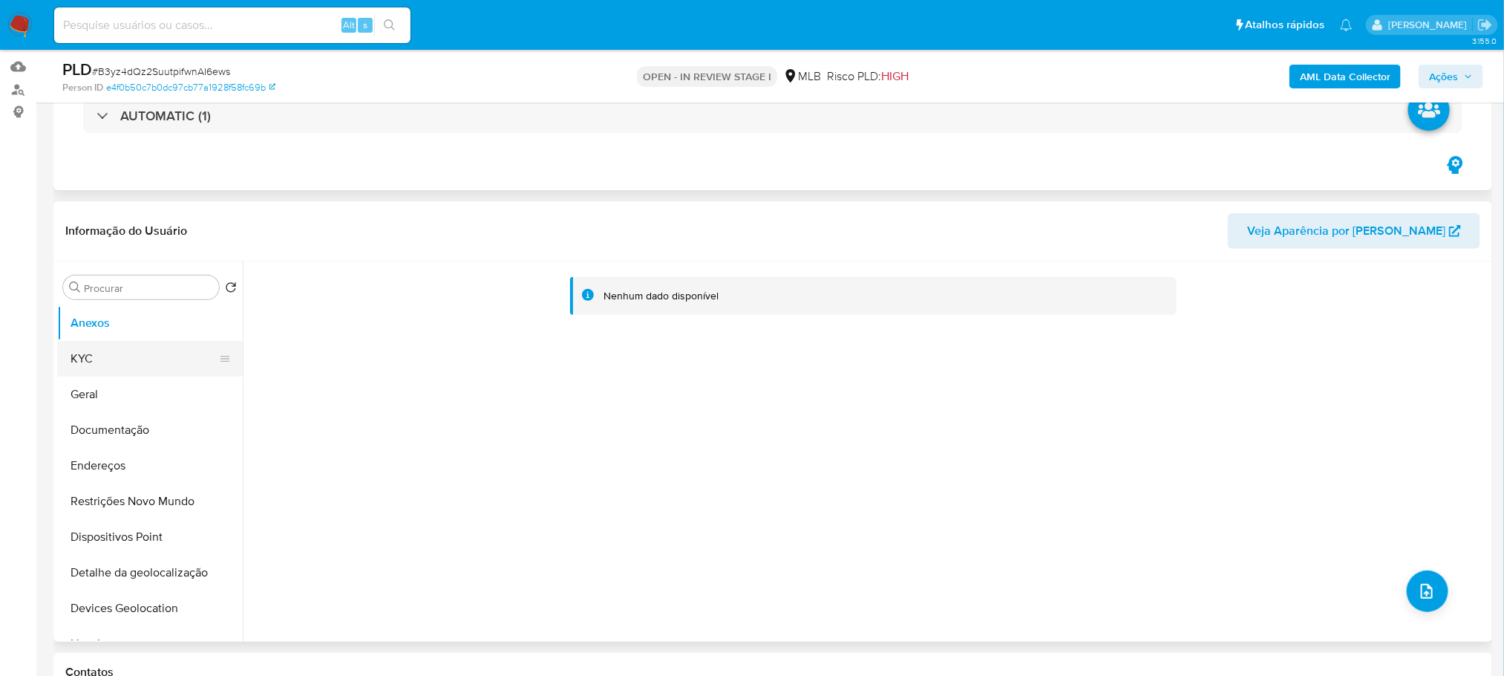
click at [151, 363] on button "KYC" at bounding box center [144, 359] width 174 height 36
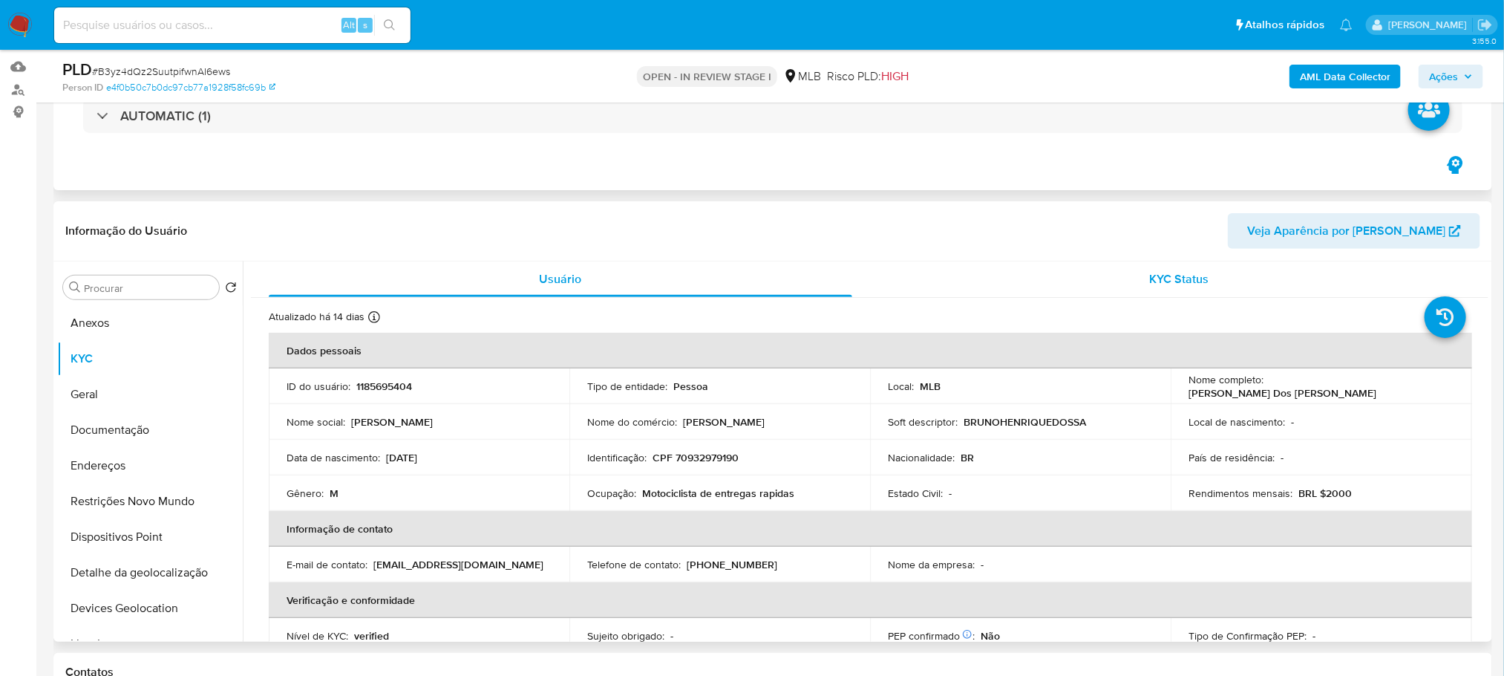
click at [956, 288] on div "KYC Status" at bounding box center [1180, 279] width 584 height 36
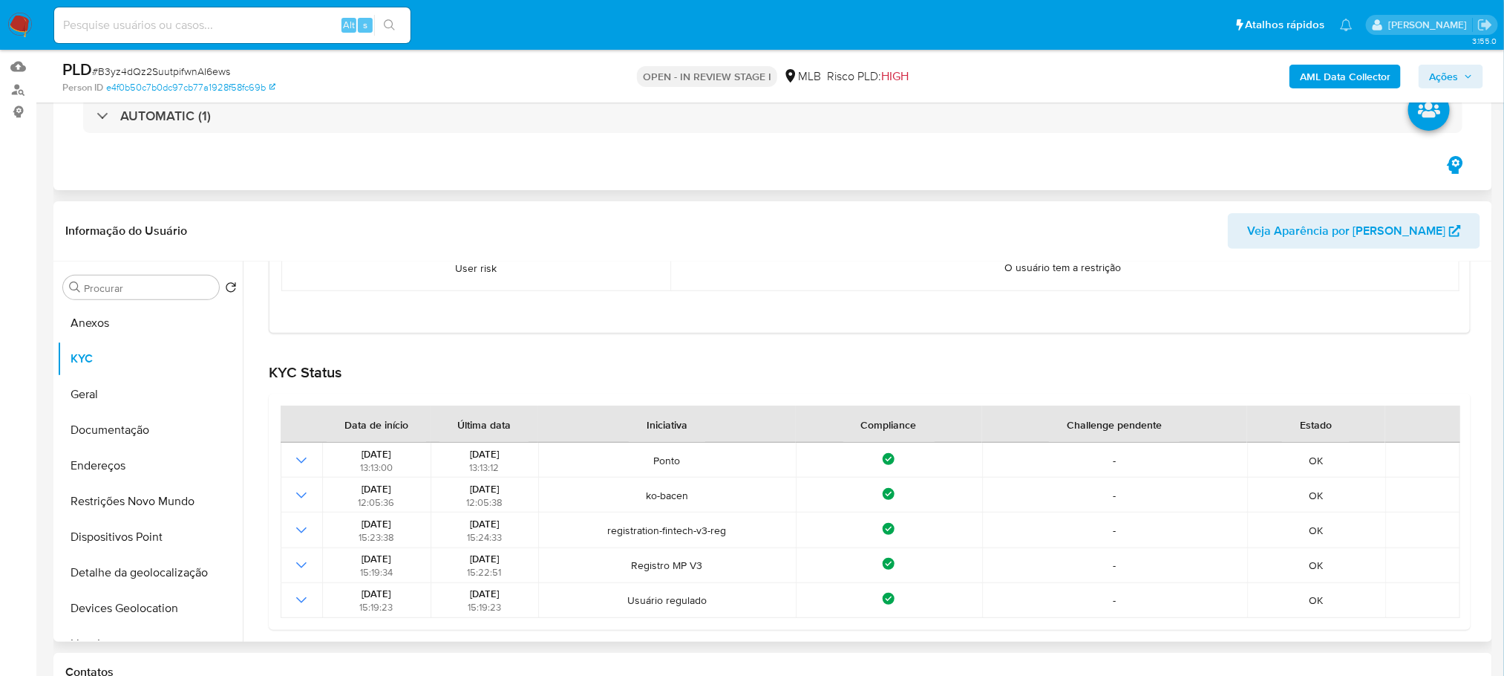
scroll to position [310, 0]
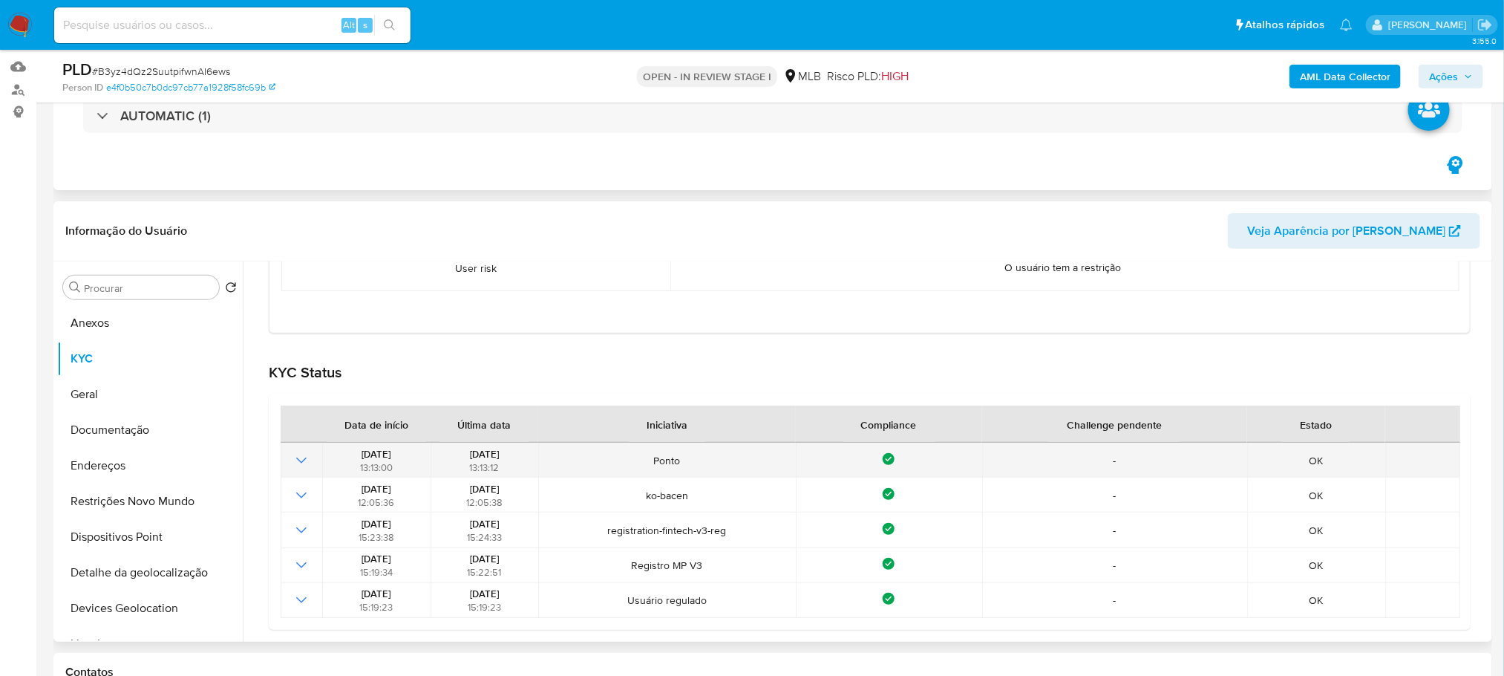
click at [301, 461] on icon "Mostrar operación" at bounding box center [302, 460] width 18 height 18
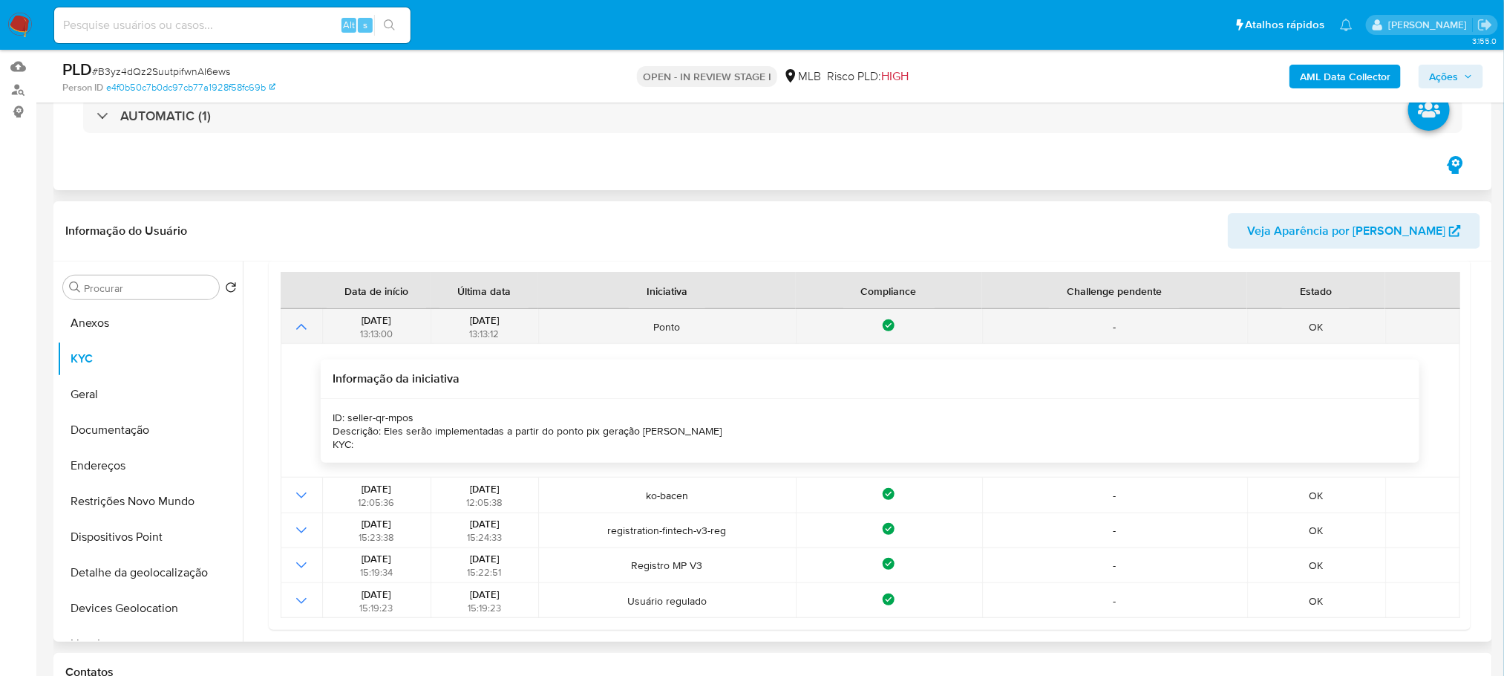
scroll to position [444, 0]
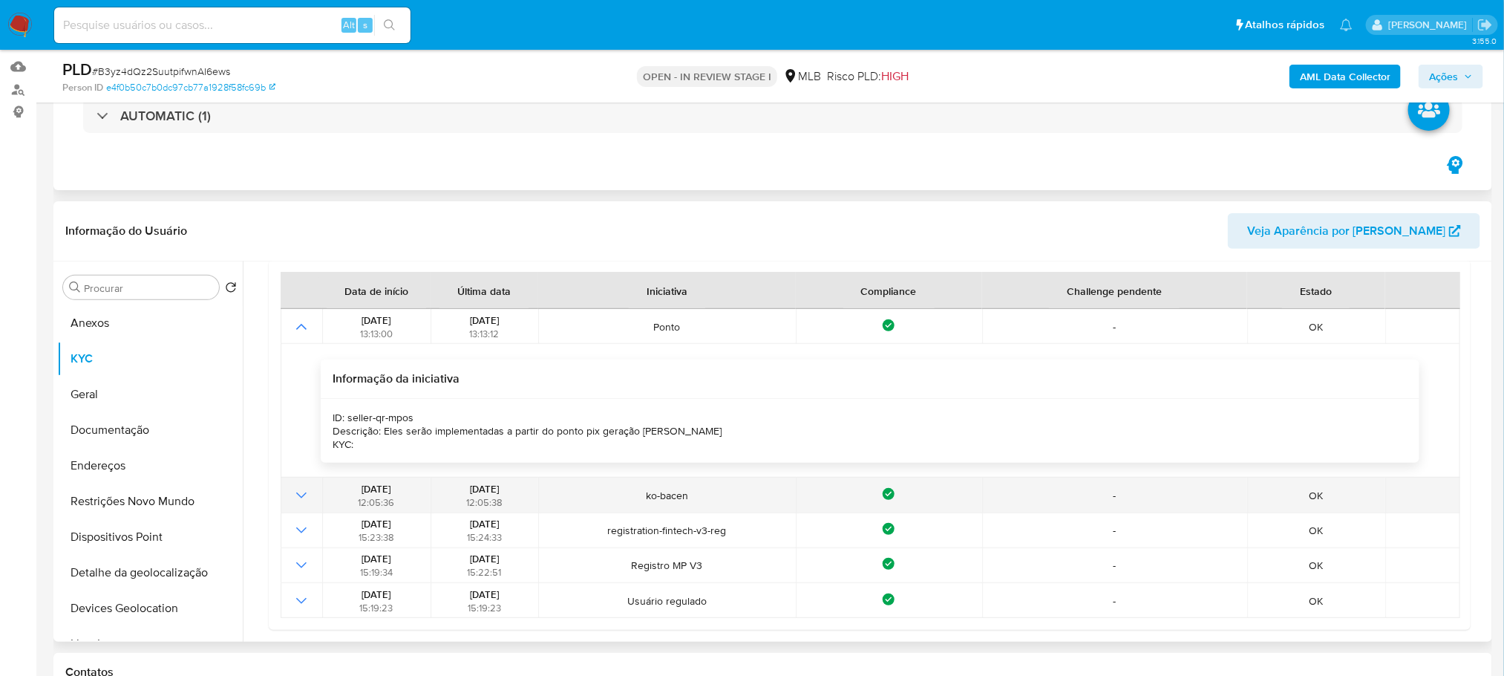
click at [301, 499] on icon "Mostrar operación" at bounding box center [302, 495] width 18 height 18
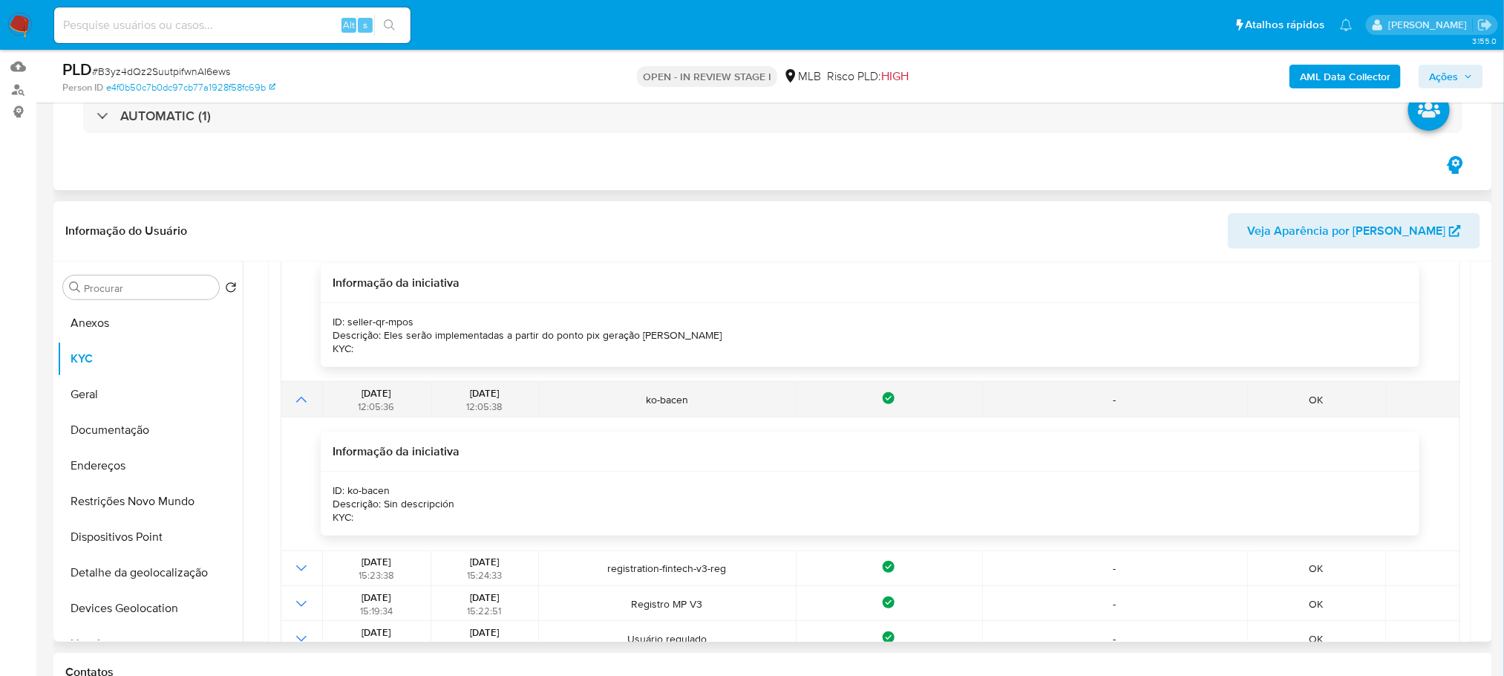
scroll to position [579, 0]
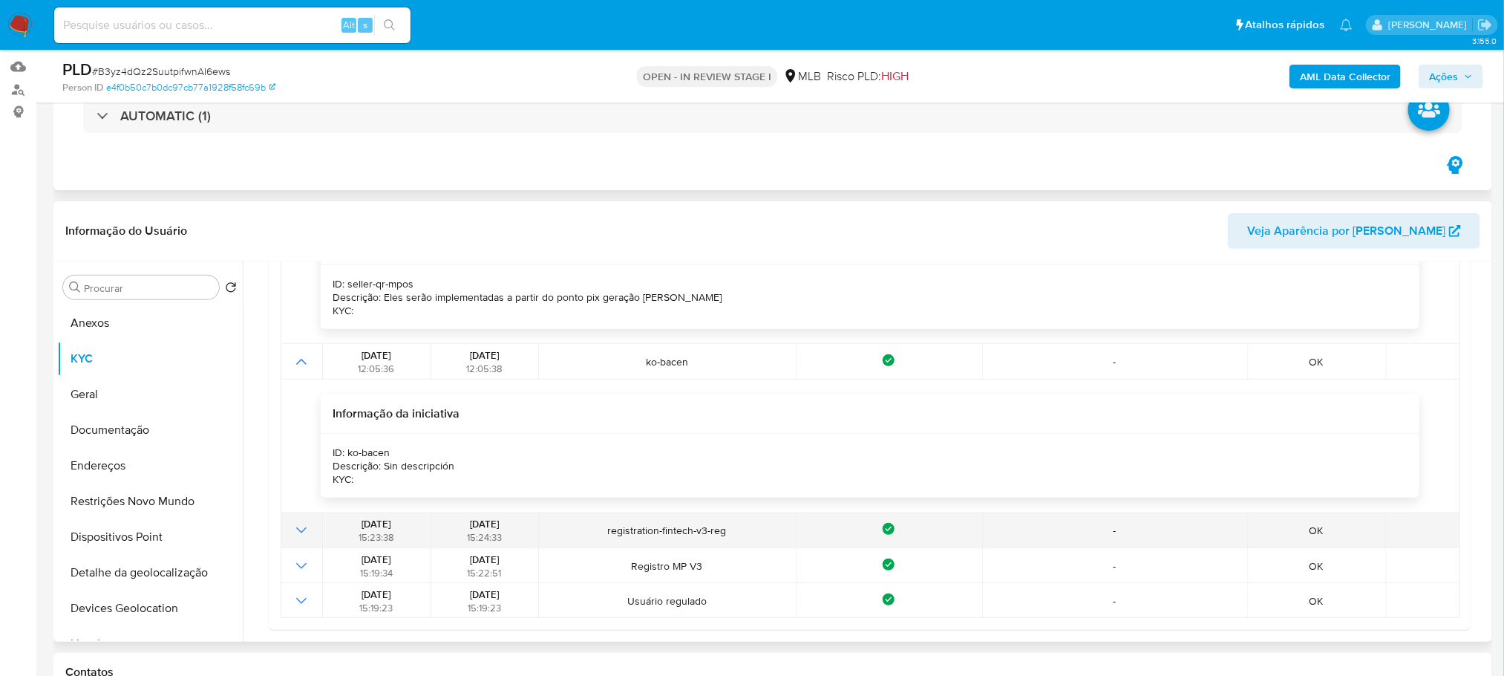
click at [297, 524] on icon "Mostrar operación" at bounding box center [302, 530] width 18 height 18
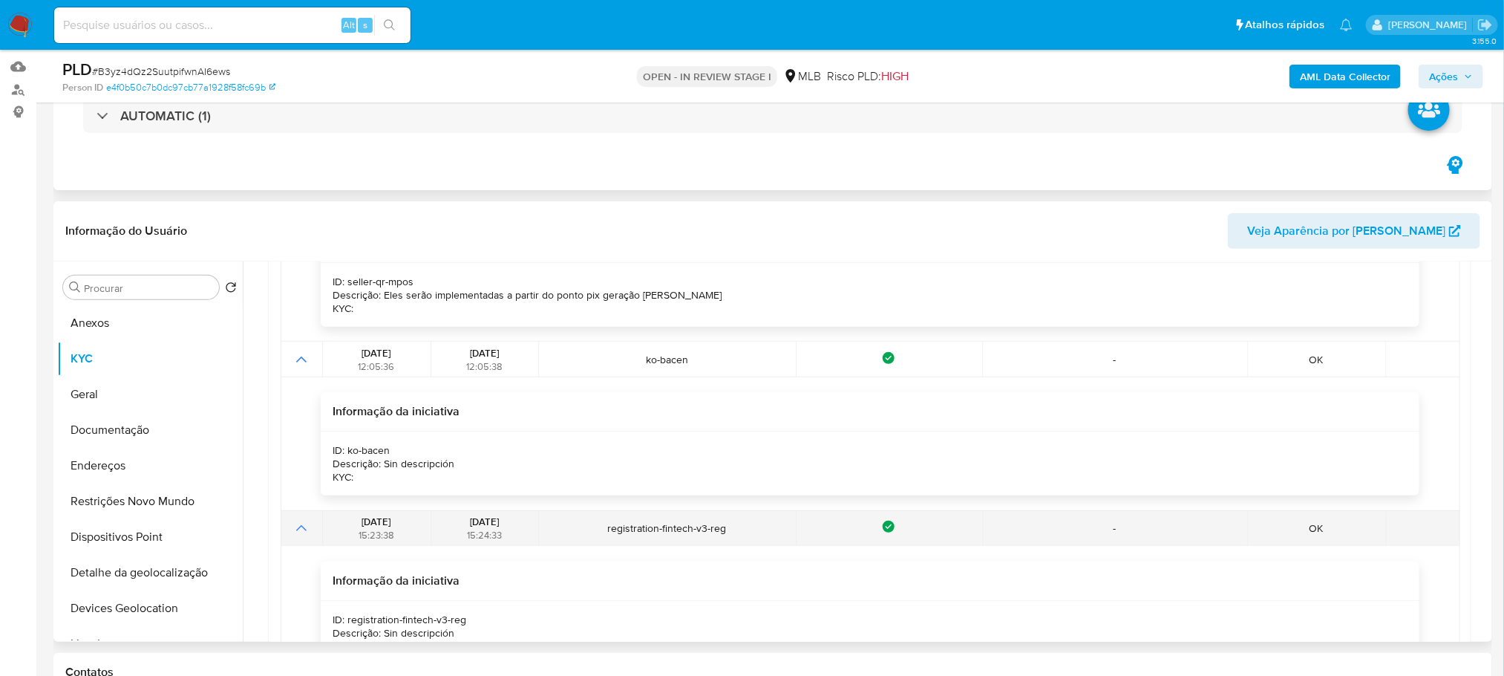
scroll to position [713, 0]
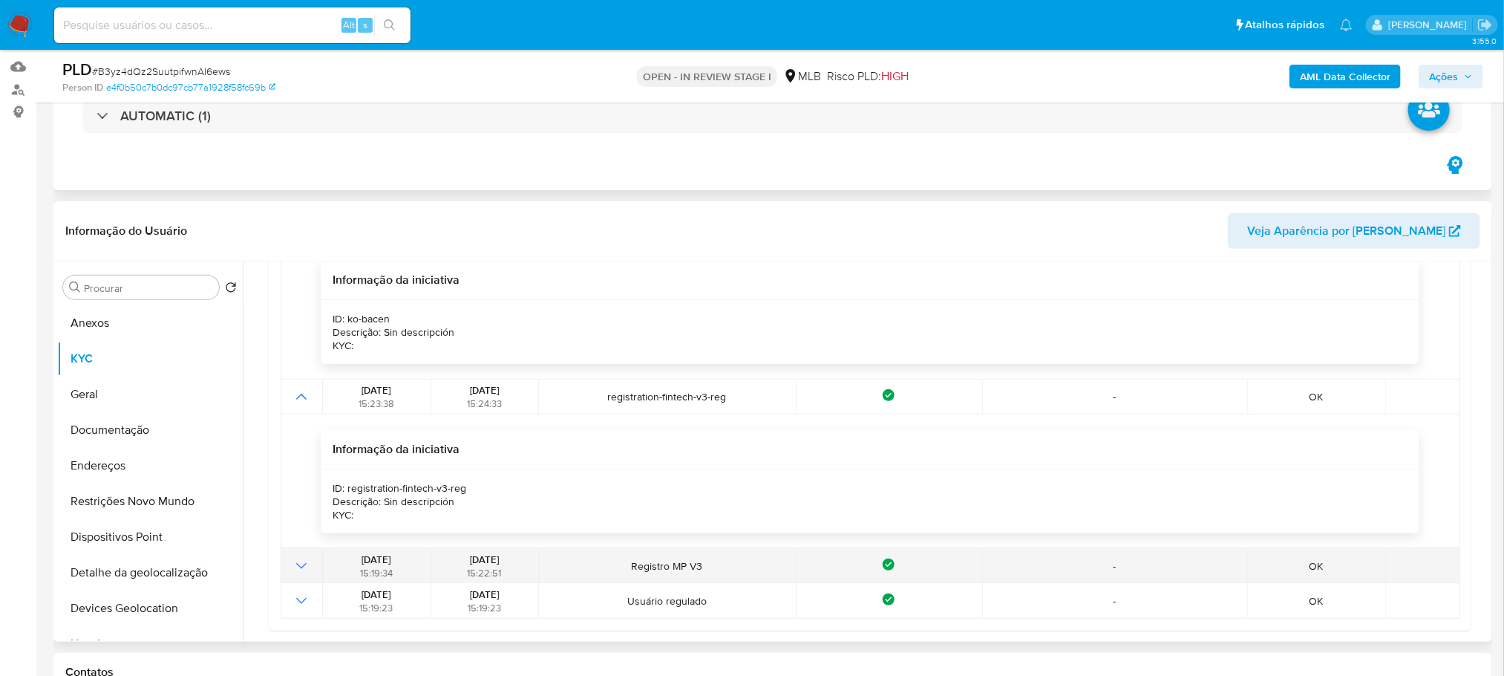
click at [299, 568] on icon "Mostrar operación" at bounding box center [302, 566] width 18 height 18
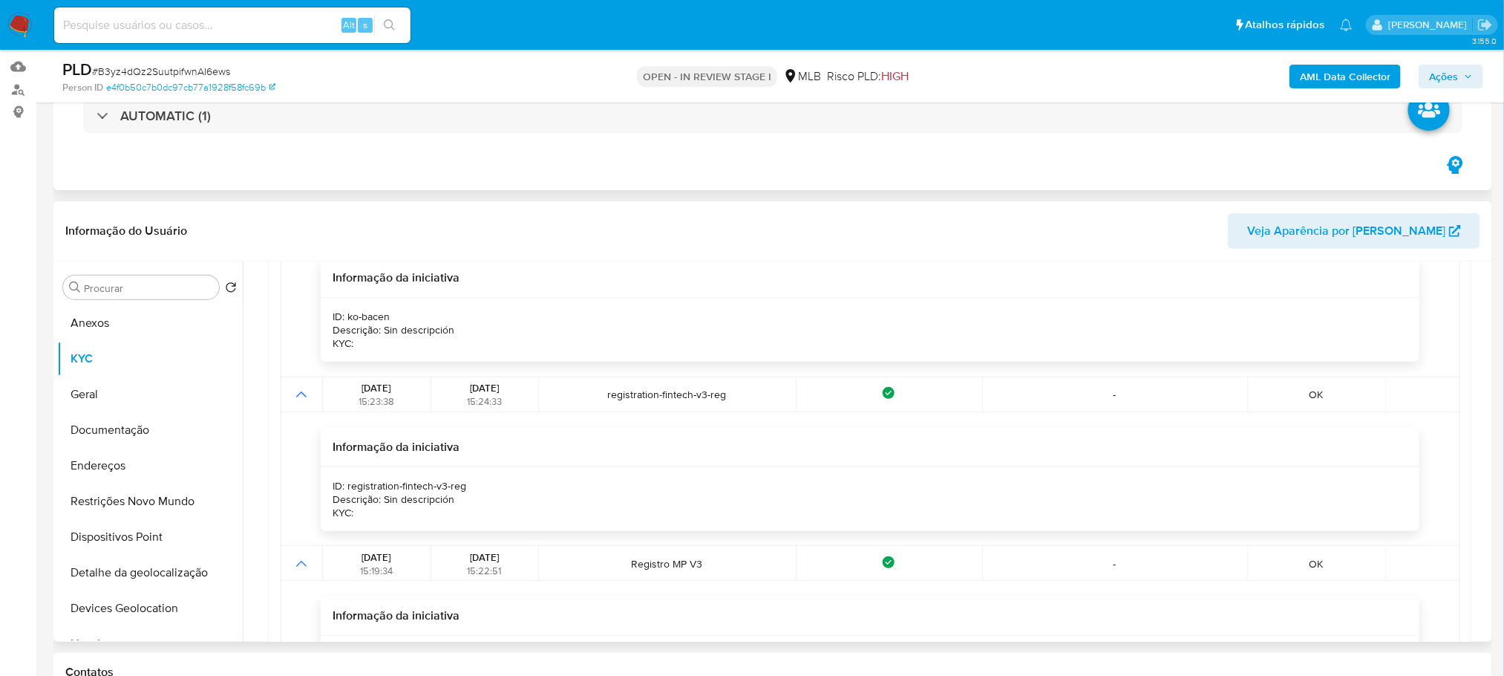
scroll to position [847, 0]
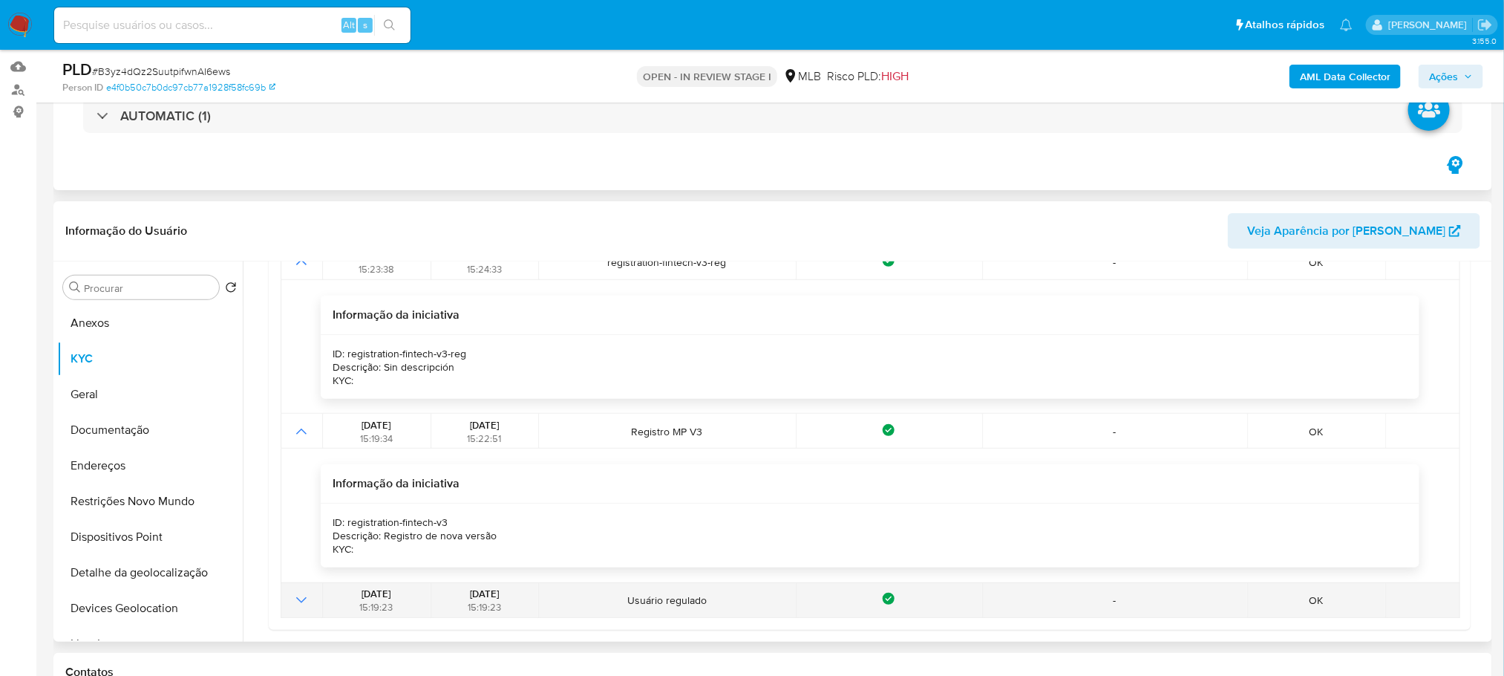
click at [304, 599] on icon "Mostrar operación" at bounding box center [302, 600] width 18 height 18
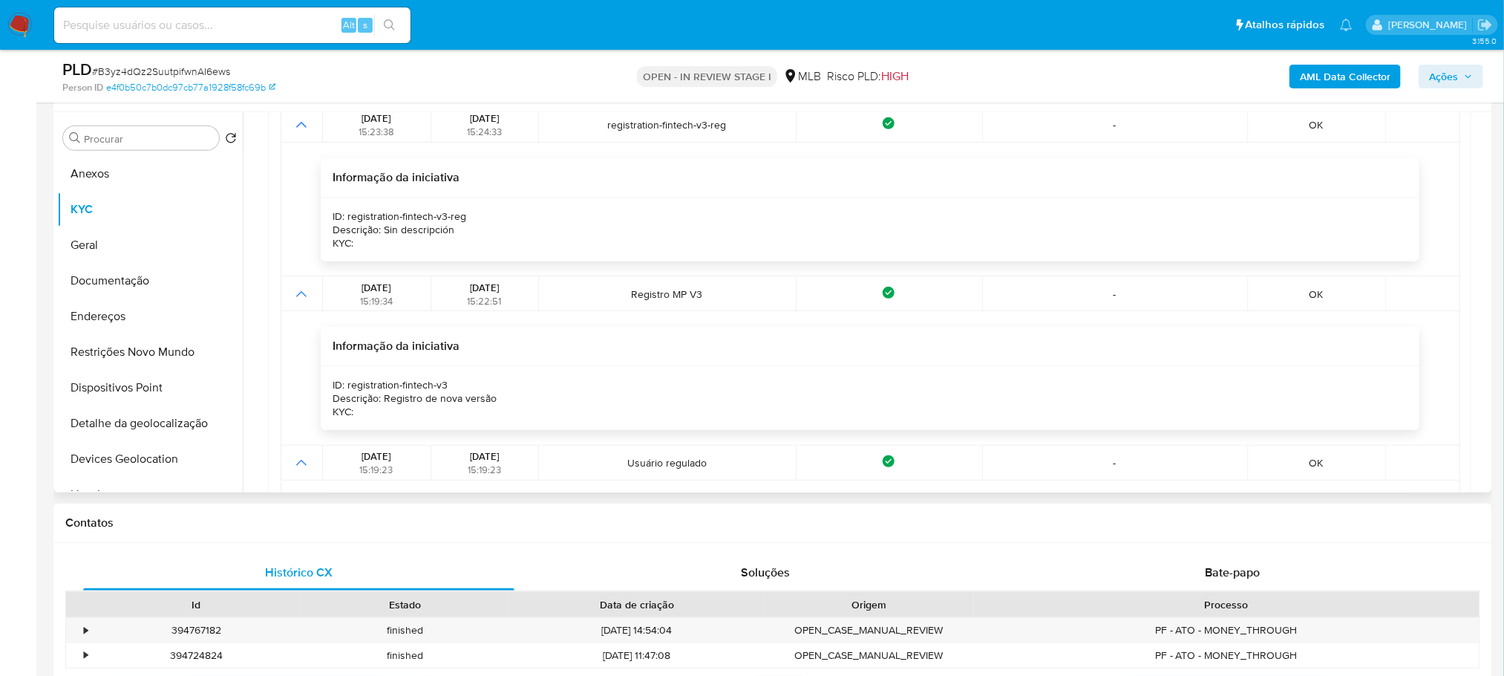
scroll to position [981, 0]
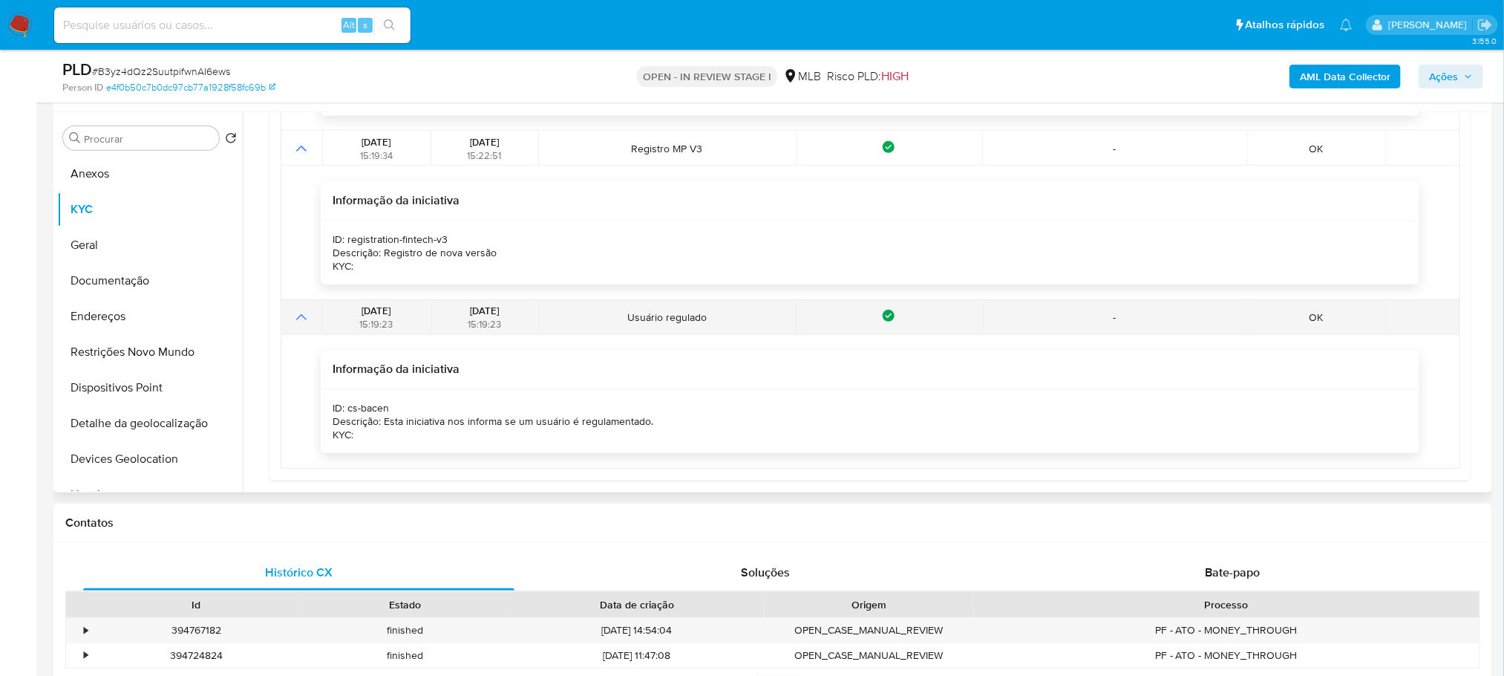
click at [294, 315] on icon "Mostrar operación" at bounding box center [302, 317] width 18 height 18
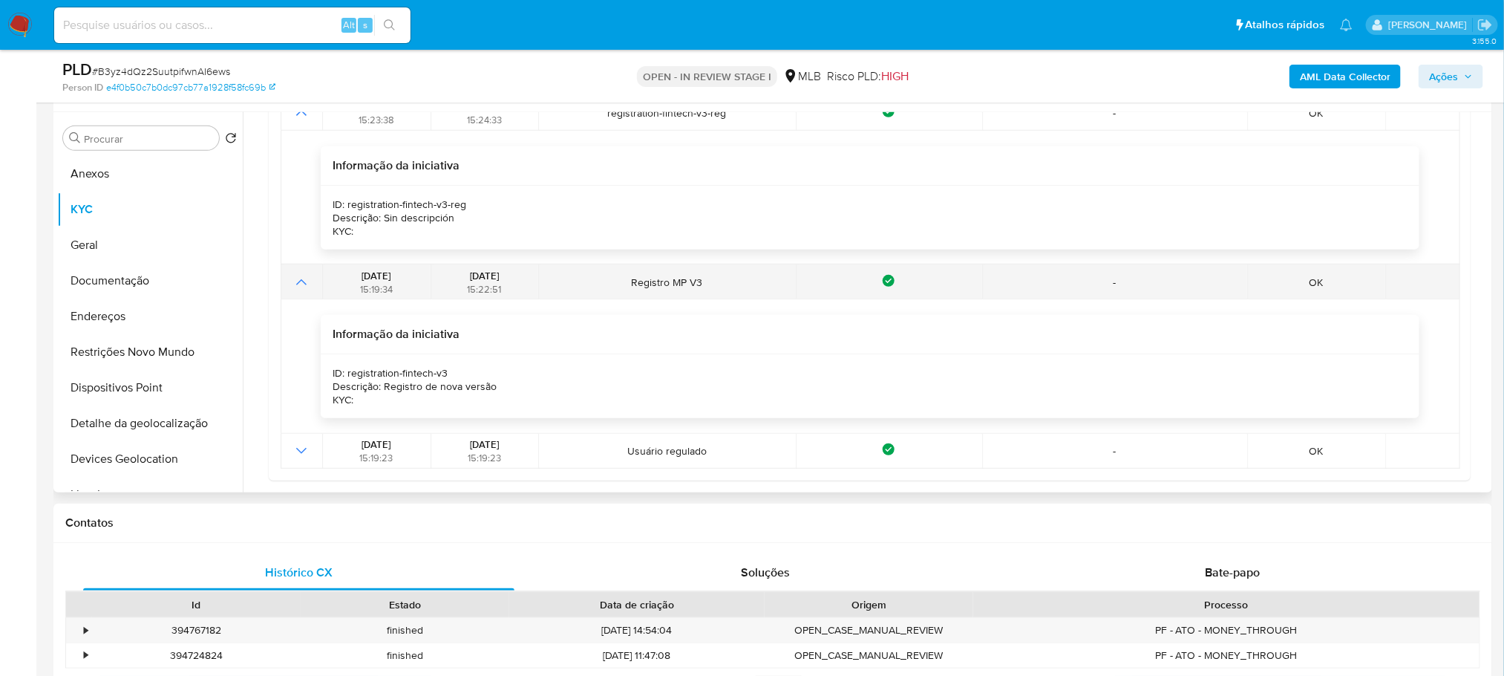
click at [301, 288] on icon "Mostrar operación" at bounding box center [302, 282] width 18 height 18
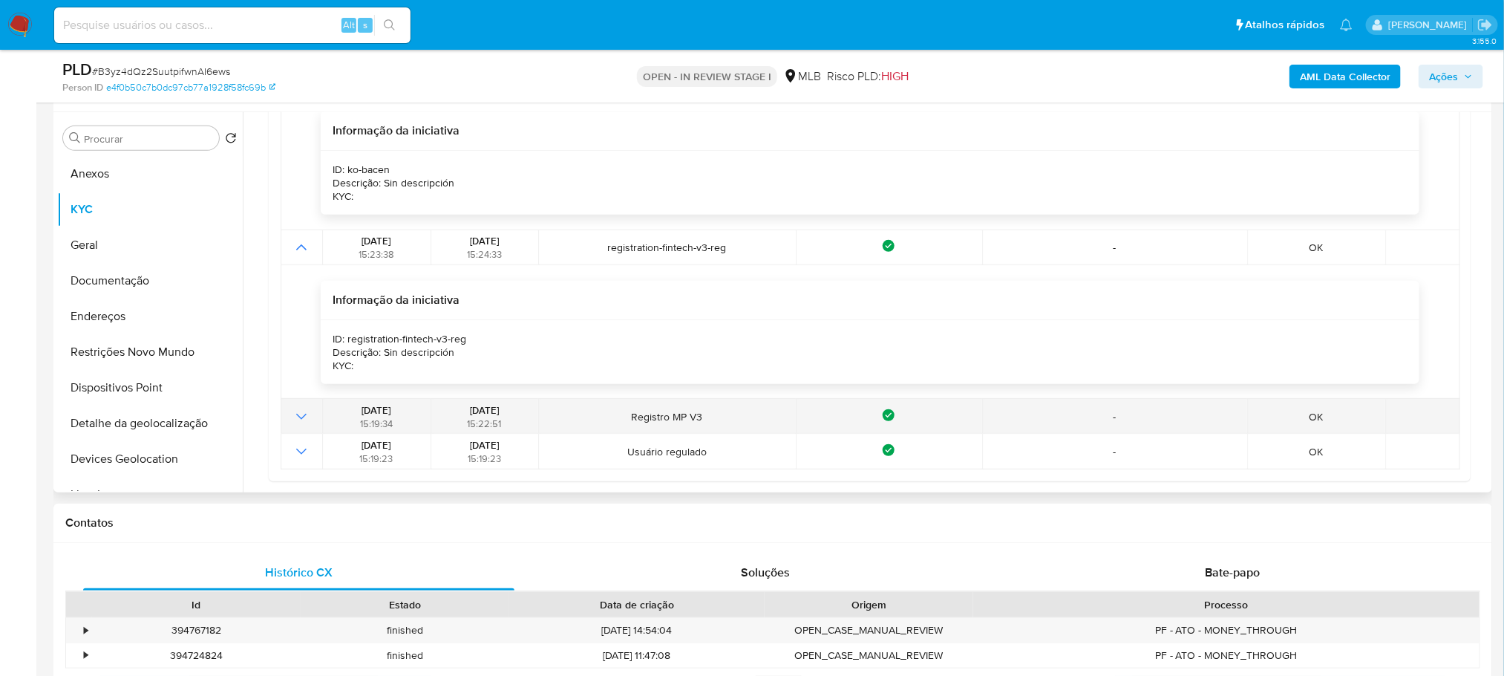
scroll to position [713, 0]
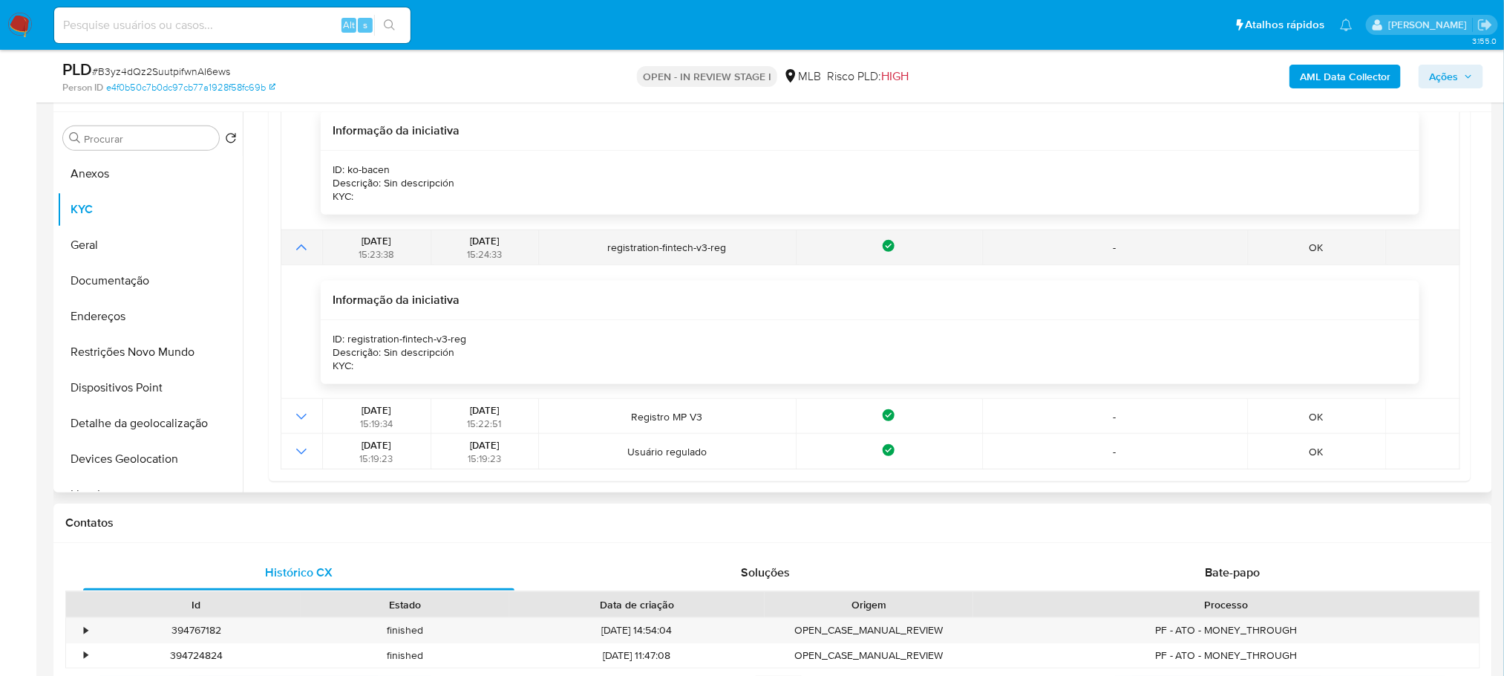
click at [295, 252] on icon "Mostrar operación" at bounding box center [302, 247] width 18 height 18
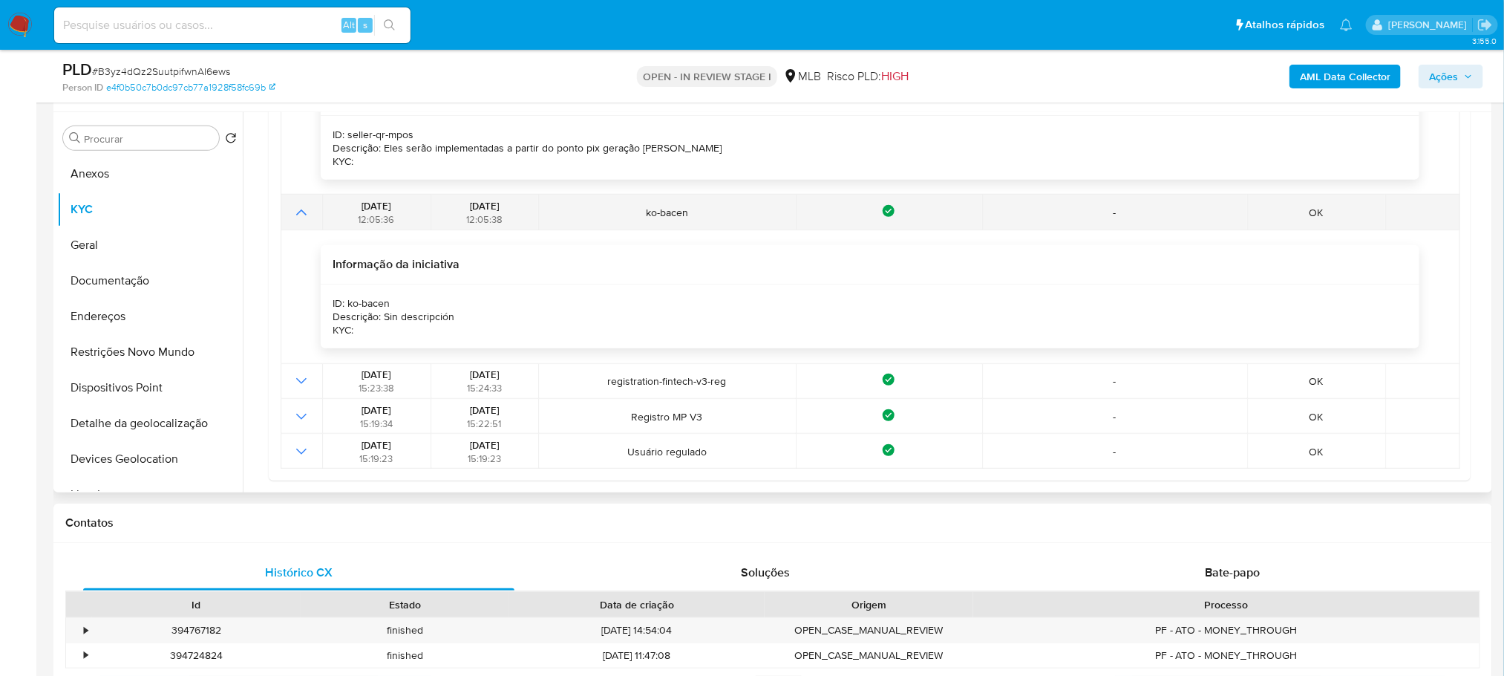
click at [301, 218] on icon "Mostrar operación" at bounding box center [302, 212] width 18 height 18
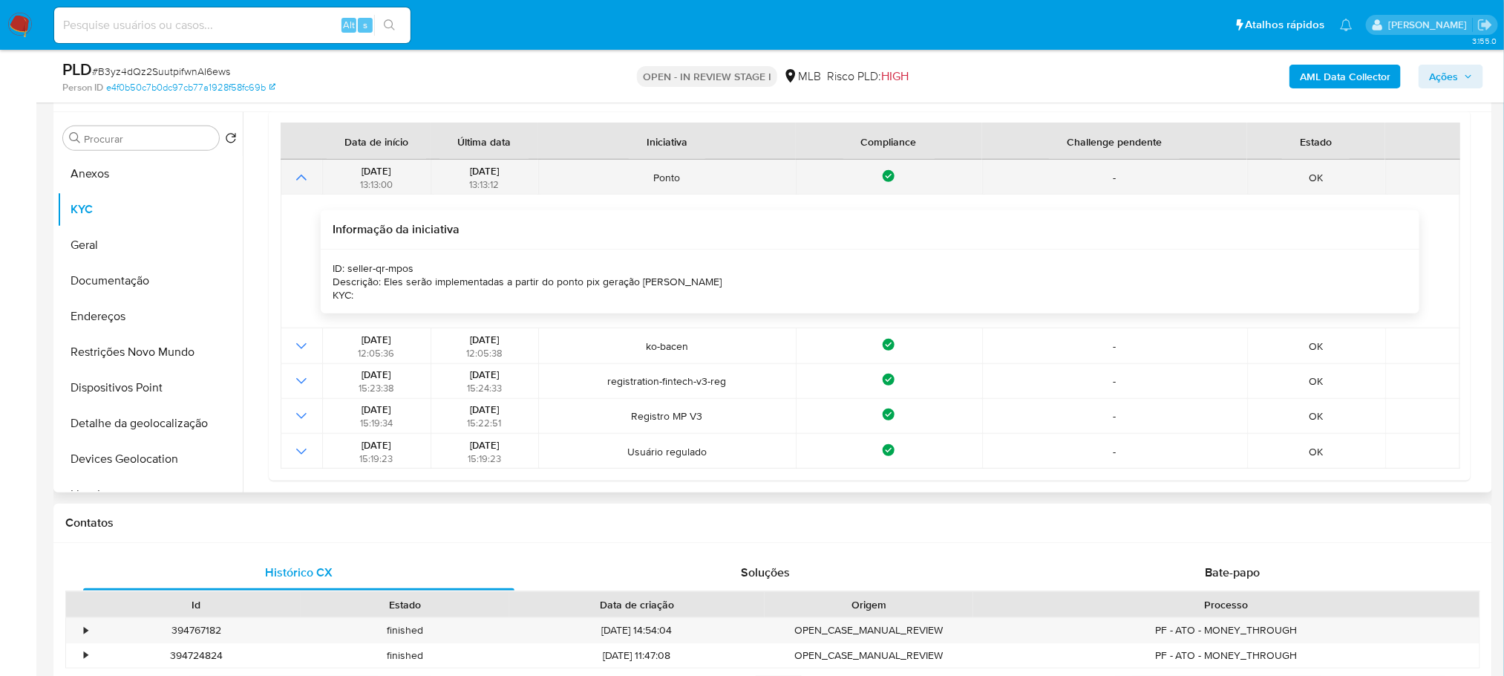
click at [296, 183] on icon "Mostrar operación" at bounding box center [302, 178] width 18 height 18
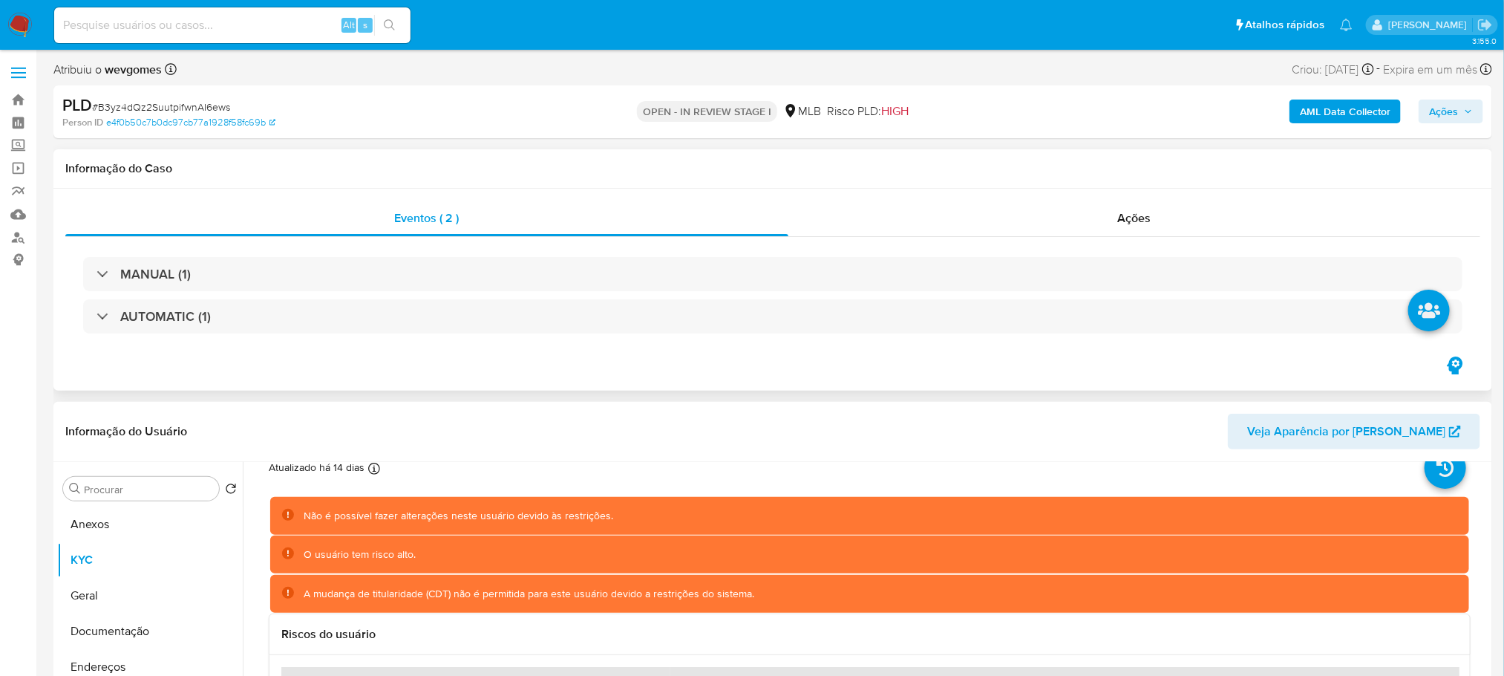
scroll to position [0, 0]
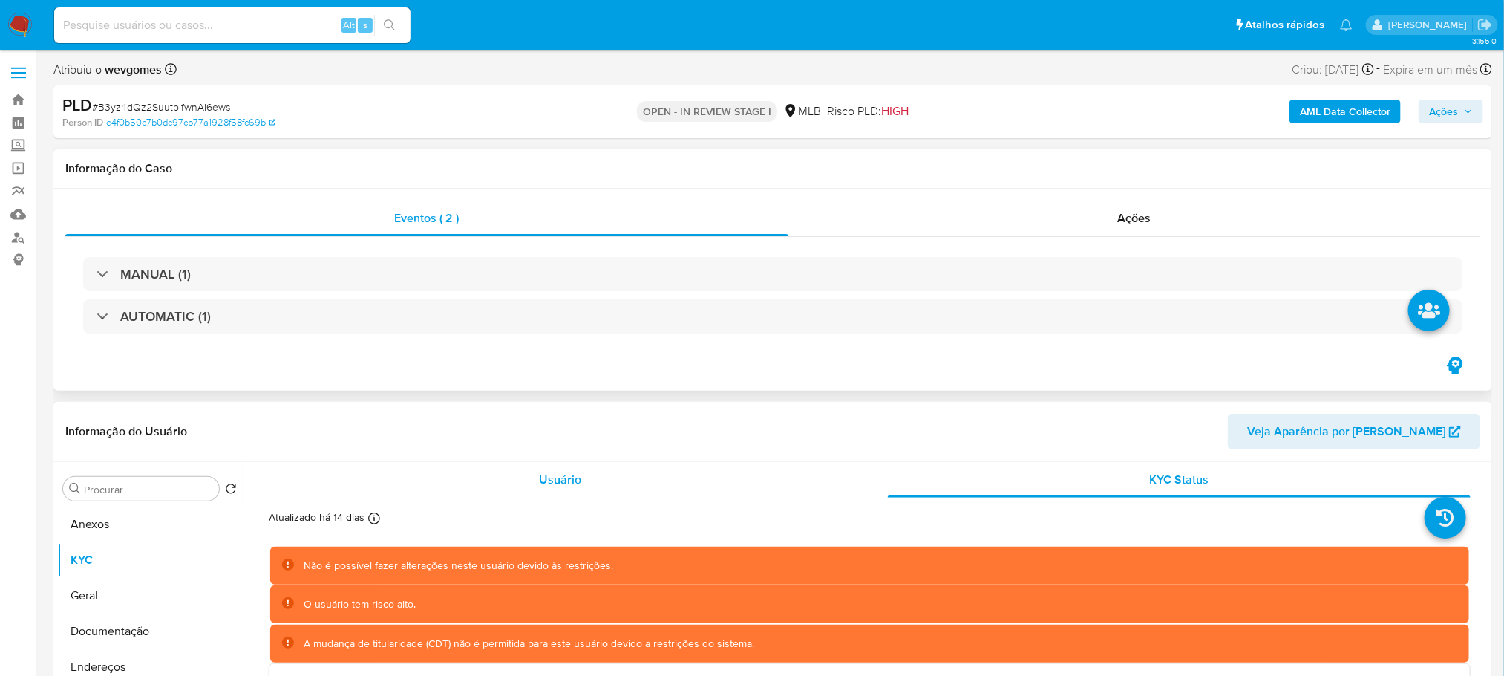
click at [567, 479] on span "Usuário" at bounding box center [560, 479] width 42 height 17
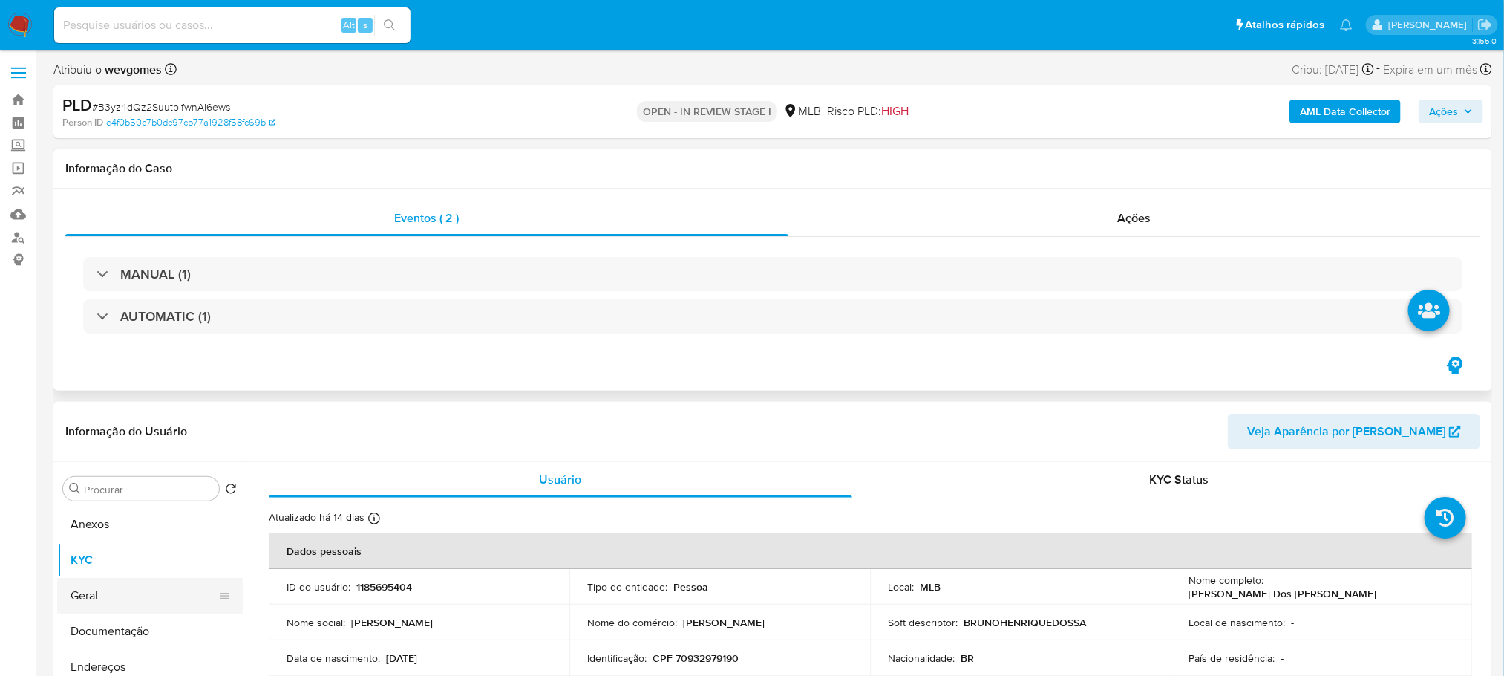
click at [94, 593] on button "Geral" at bounding box center [144, 596] width 174 height 36
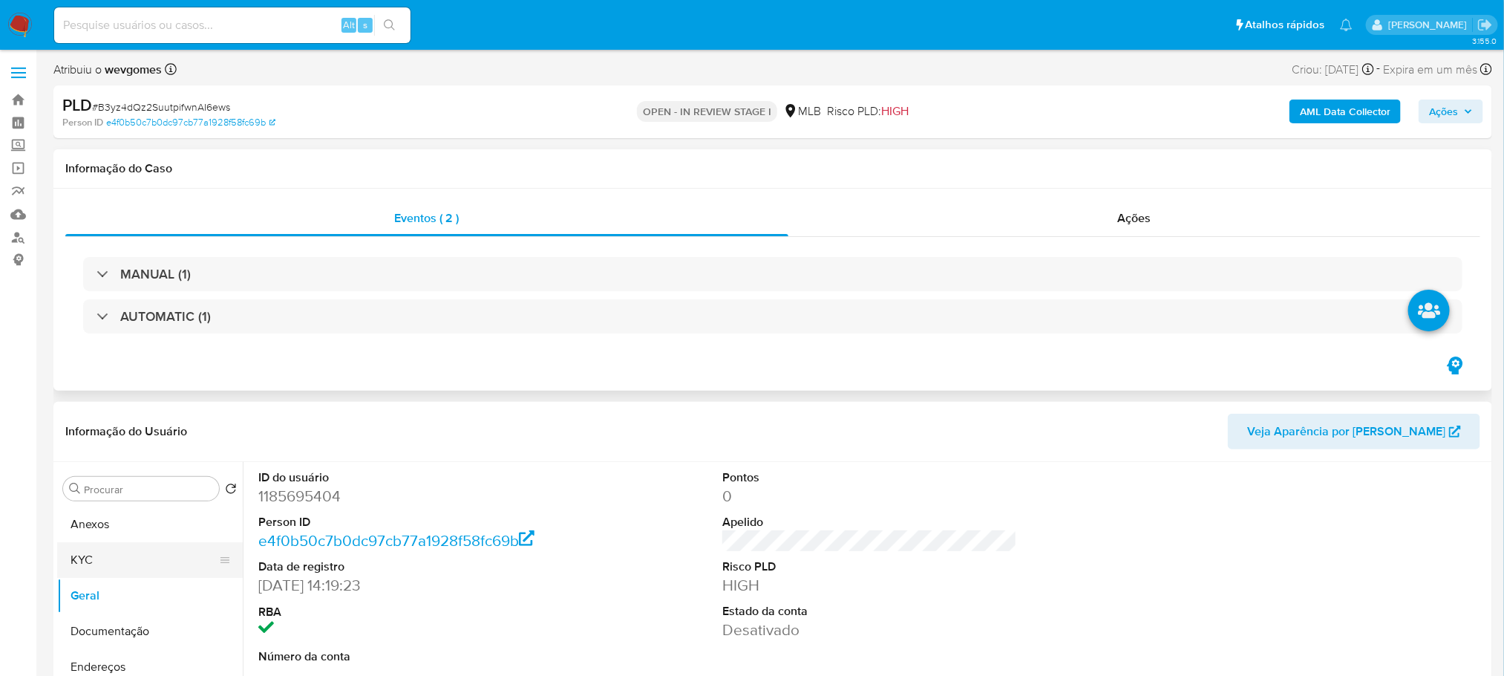
click at [89, 566] on button "KYC" at bounding box center [144, 560] width 174 height 36
